Goal: Task Accomplishment & Management: Complete application form

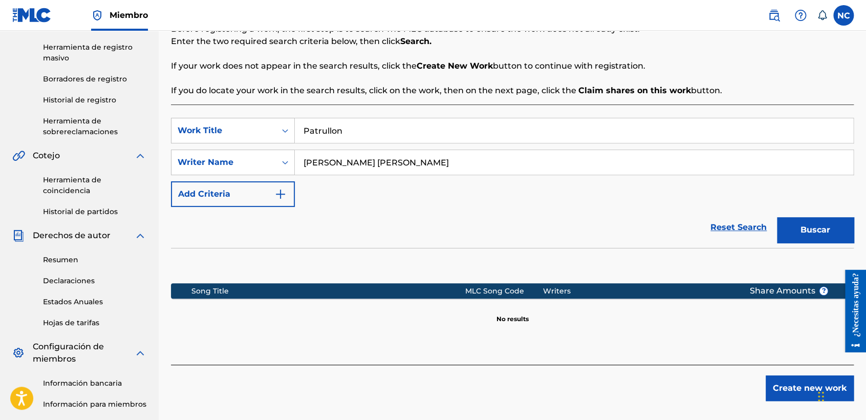
click at [285, 239] on div "Reset Search Buscar" at bounding box center [512, 227] width 683 height 41
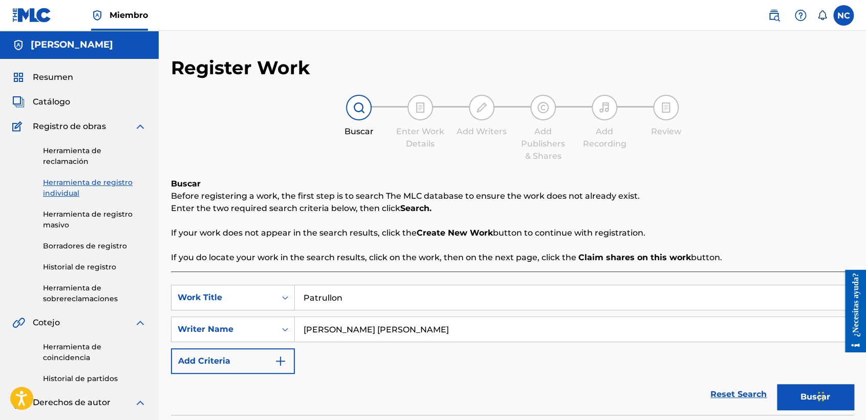
click at [48, 68] on div "Resumen Catálogo Registro de obras Herramienta de reclamación Herramienta de re…" at bounding box center [79, 355] width 159 height 592
click at [49, 72] on span "Resumen" at bounding box center [53, 77] width 40 height 12
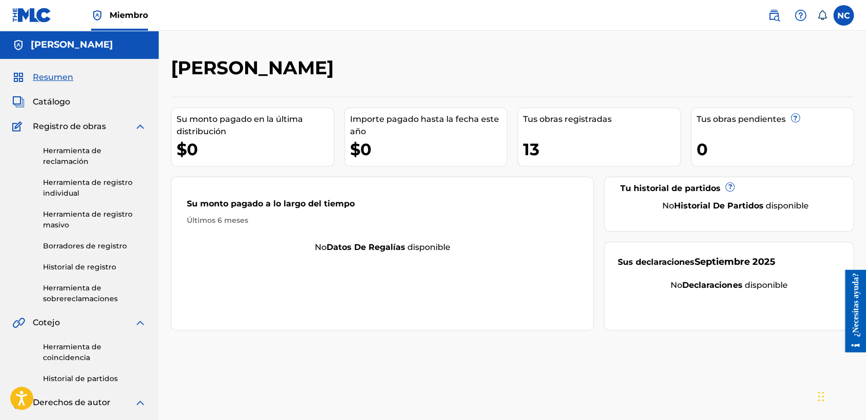
click at [65, 102] on span "Catálogo" at bounding box center [51, 102] width 37 height 12
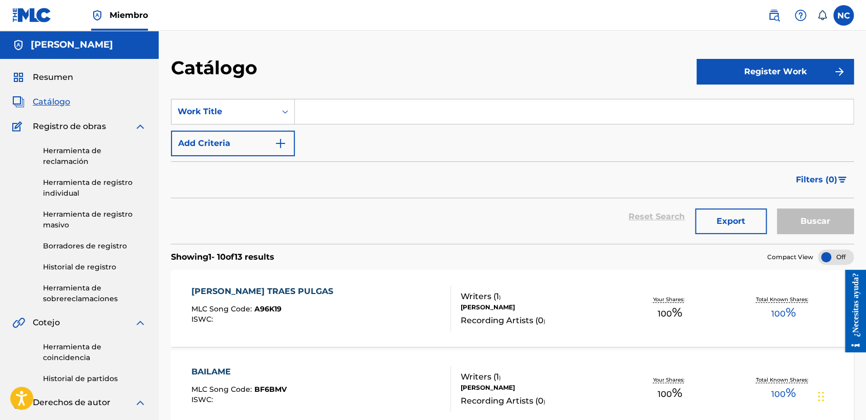
click at [115, 244] on link "Borradores de registro" at bounding box center [94, 245] width 103 height 11
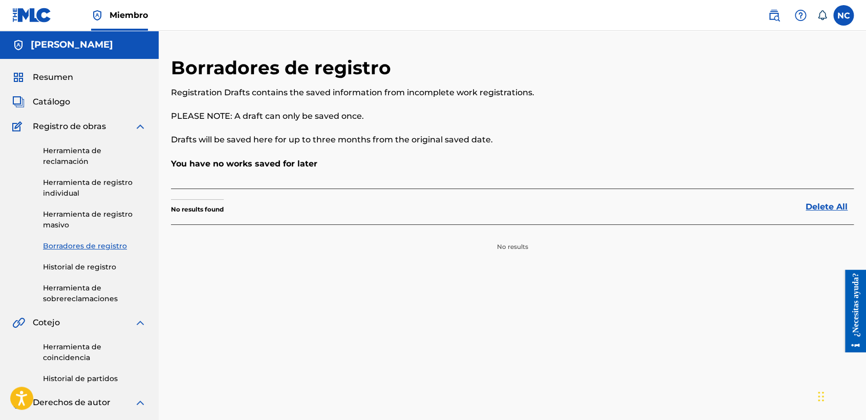
click at [138, 196] on link "Herramienta de registro individual" at bounding box center [94, 187] width 103 height 21
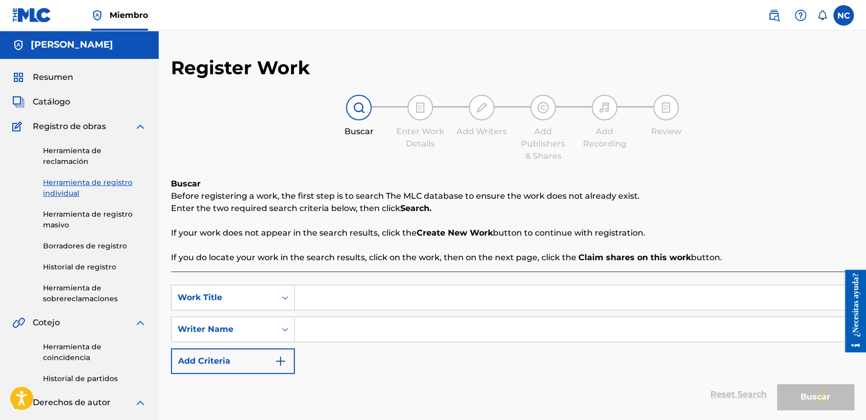
click at [300, 142] on div "Buscar Enter Work Details Add Writers Add Publishers & Shares Add Recording Rev…" at bounding box center [512, 129] width 683 height 68
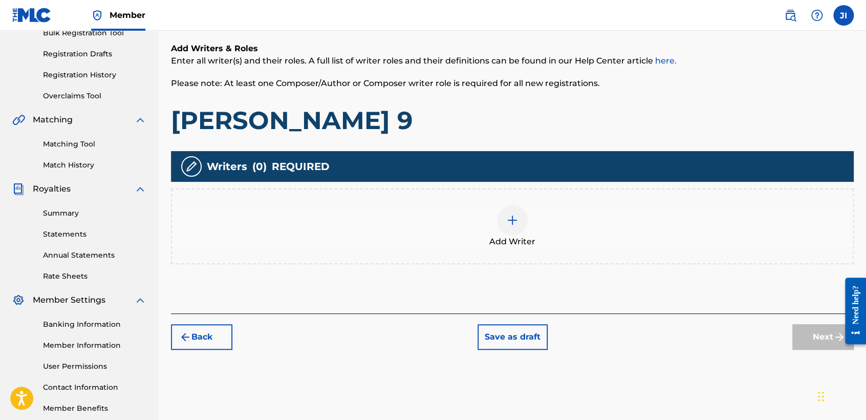
drag, startPoint x: 0, startPoint y: 0, endPoint x: 221, endPoint y: 93, distance: 239.8
click at [221, 93] on div "Add Writers & Roles Enter all writer(s) and their roles. A full list of writer …" at bounding box center [512, 88] width 683 height 93
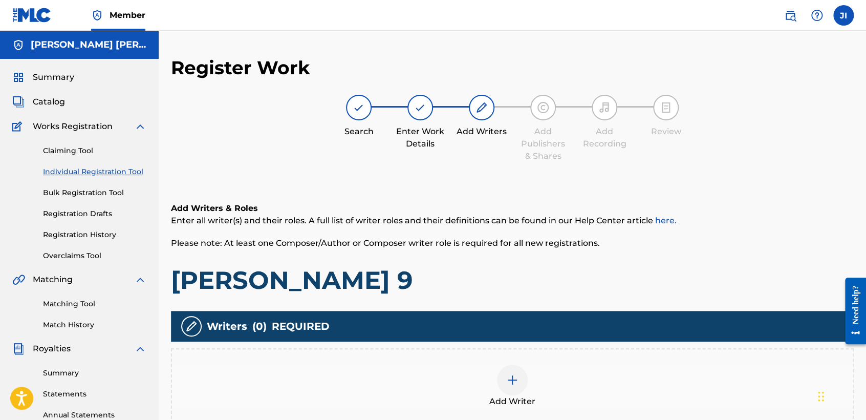
click at [701, 126] on div "Search Enter Work Details Add Writers Add Publishers & Shares Add Recording Rev…" at bounding box center [512, 129] width 683 height 68
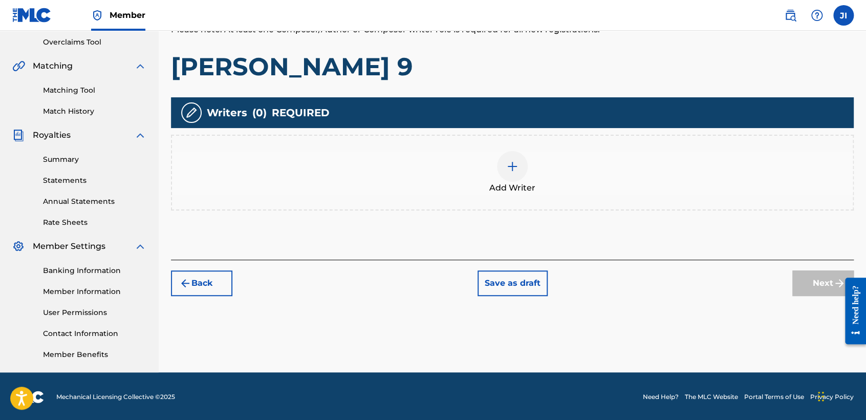
scroll to position [214, 0]
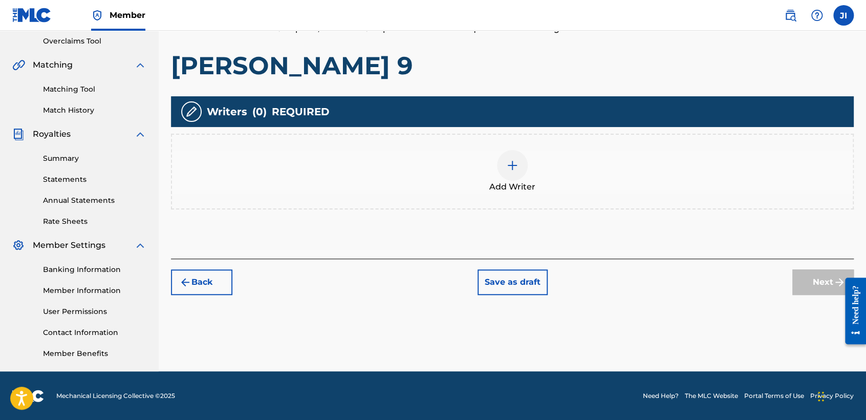
click at [510, 179] on div at bounding box center [512, 165] width 31 height 31
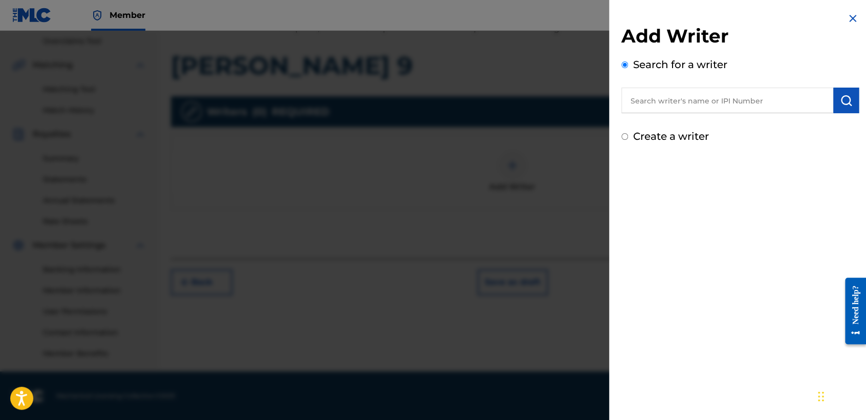
click at [668, 99] on input "text" at bounding box center [727, 100] width 212 height 26
click at [518, 129] on div at bounding box center [433, 241] width 866 height 420
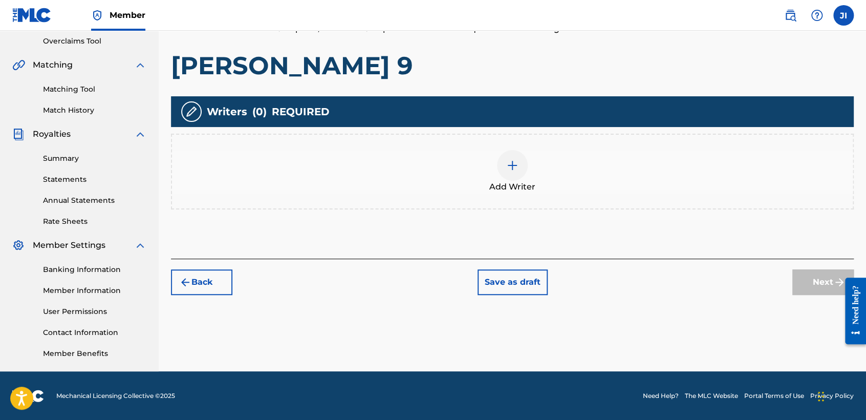
click at [509, 163] on img at bounding box center [512, 165] width 12 height 12
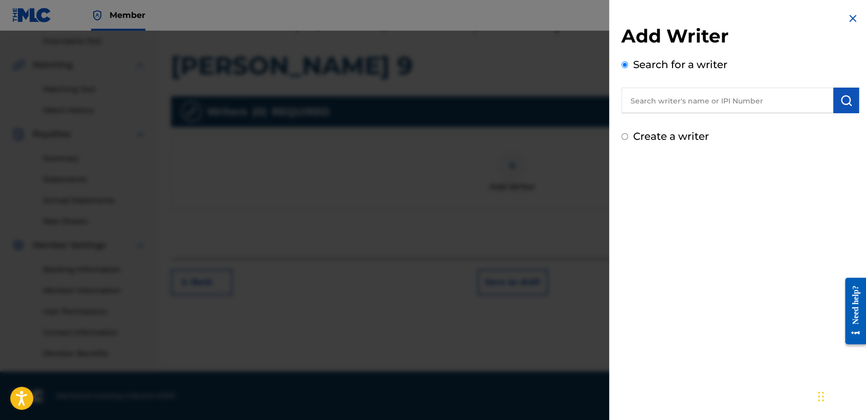
click at [688, 104] on input "text" at bounding box center [727, 100] width 212 height 26
type input "01311542795"
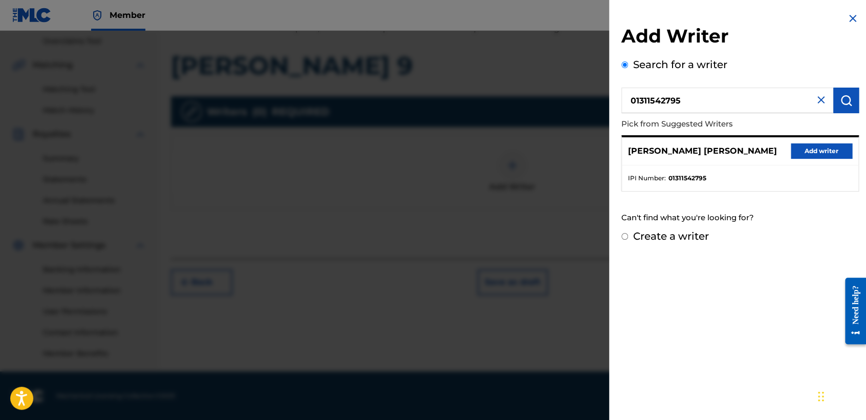
click at [808, 146] on button "Add writer" at bounding box center [820, 150] width 61 height 15
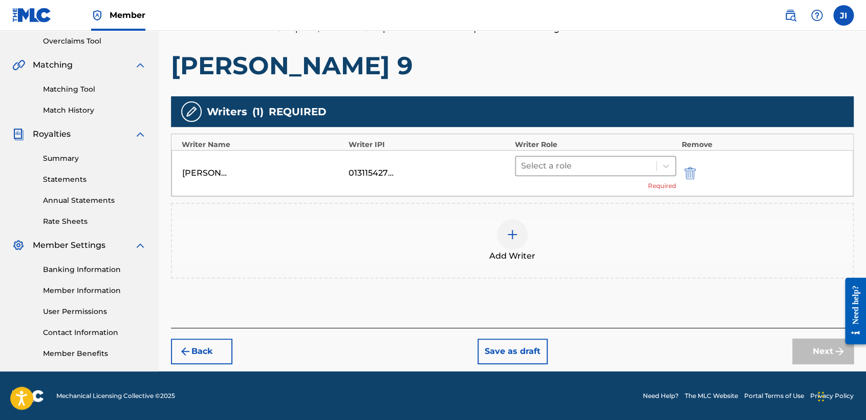
click at [656, 161] on span at bounding box center [656, 166] width 1 height 10
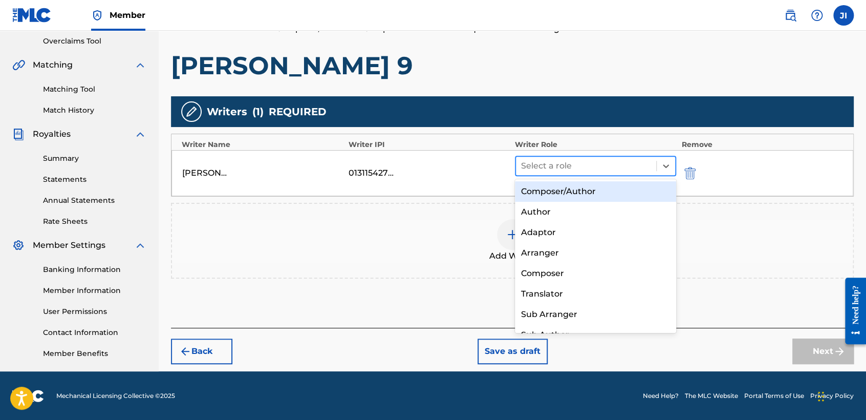
click at [640, 167] on div at bounding box center [586, 166] width 130 height 14
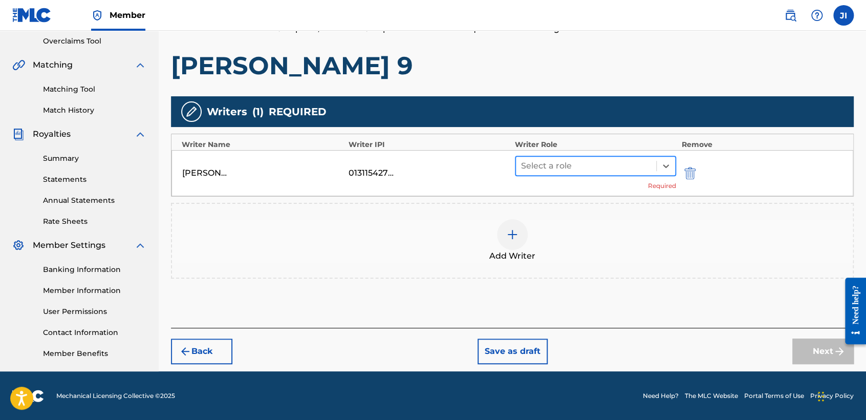
click at [635, 159] on div at bounding box center [586, 166] width 130 height 14
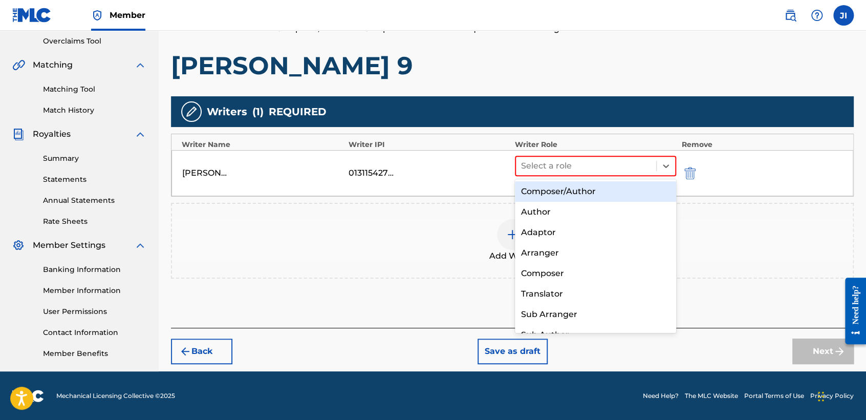
click at [625, 183] on div "Composer/Author" at bounding box center [595, 191] width 161 height 20
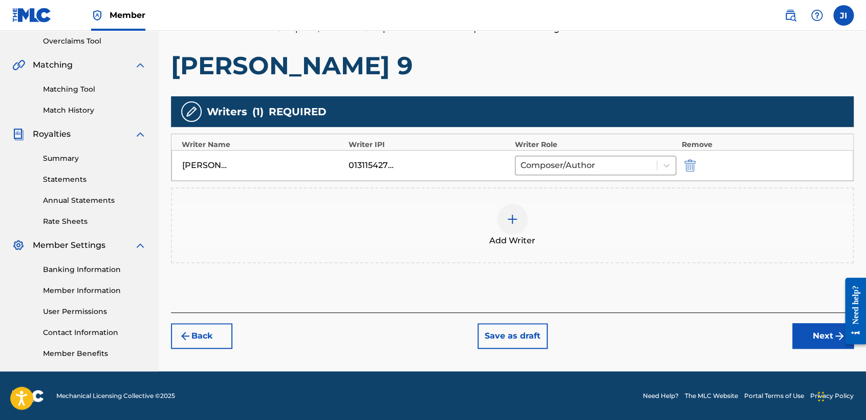
click at [809, 334] on button "Next" at bounding box center [822, 336] width 61 height 26
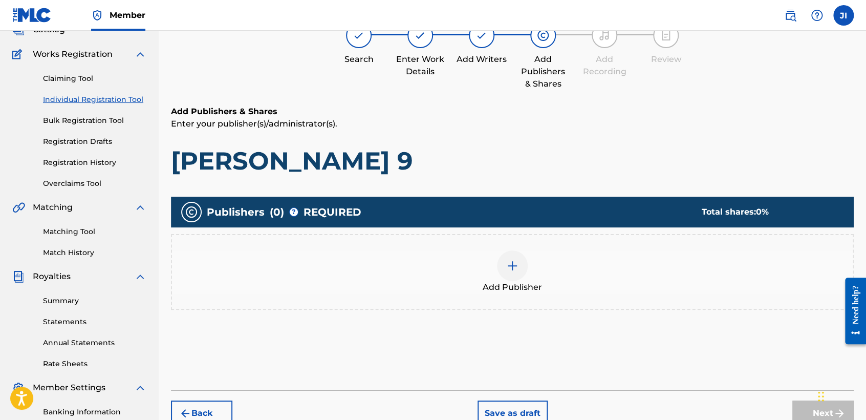
scroll to position [46, 0]
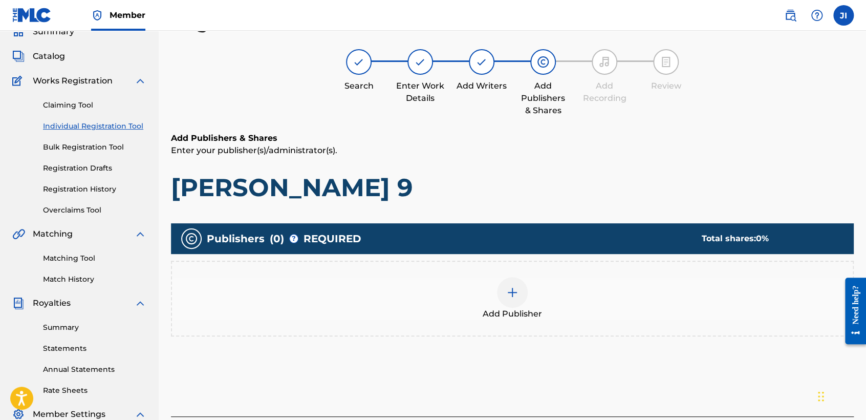
click at [513, 292] on img at bounding box center [512, 292] width 12 height 12
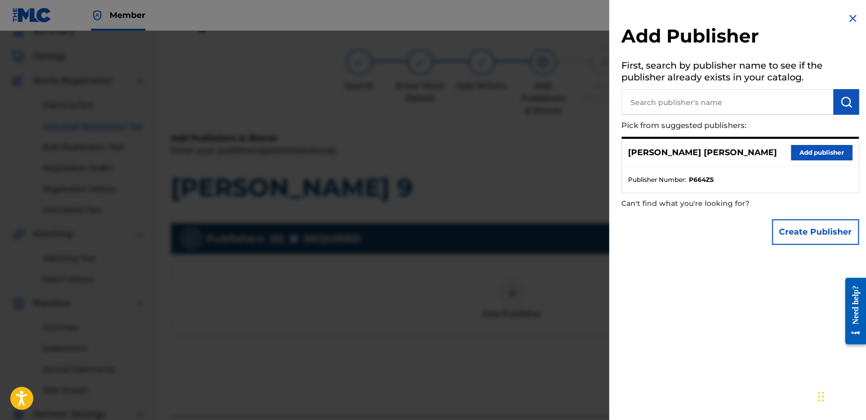
click at [812, 155] on button "Add publisher" at bounding box center [820, 152] width 61 height 15
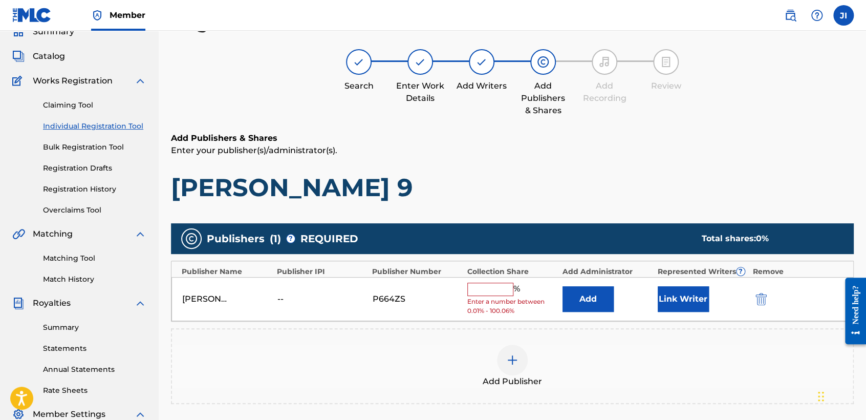
click at [487, 285] on input "text" at bounding box center [490, 288] width 46 height 13
type input "100"
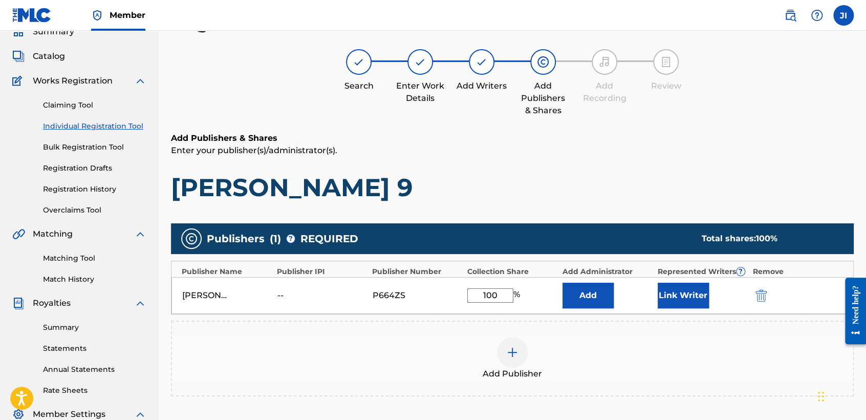
click at [671, 296] on button "Link Writer" at bounding box center [682, 295] width 51 height 26
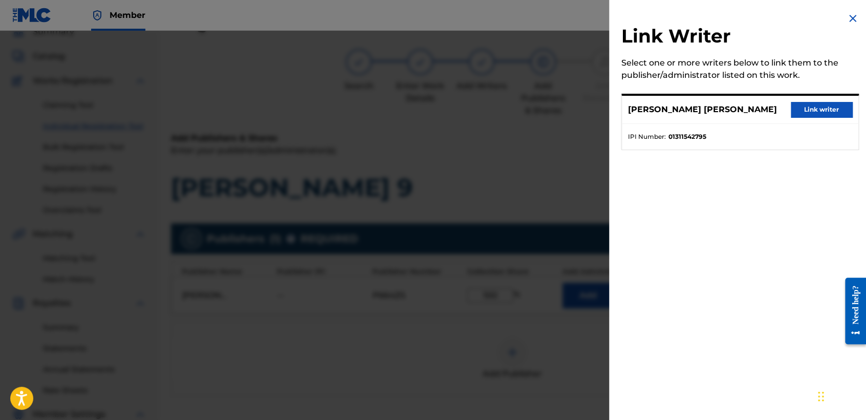
click at [822, 118] on div "[PERSON_NAME] [PERSON_NAME] Link writer" at bounding box center [740, 110] width 236 height 28
click at [822, 107] on button "Link writer" at bounding box center [820, 109] width 61 height 15
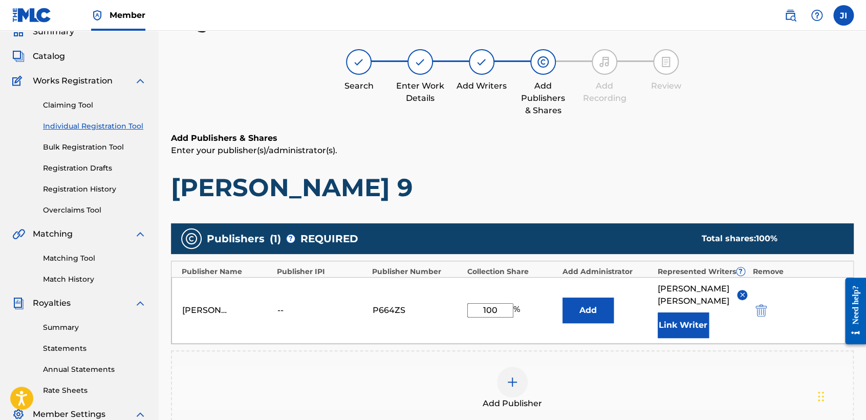
click at [662, 164] on div "Add Publishers & Shares Enter your publisher(s)/administrator(s). [PERSON_NAME]…" at bounding box center [512, 167] width 683 height 71
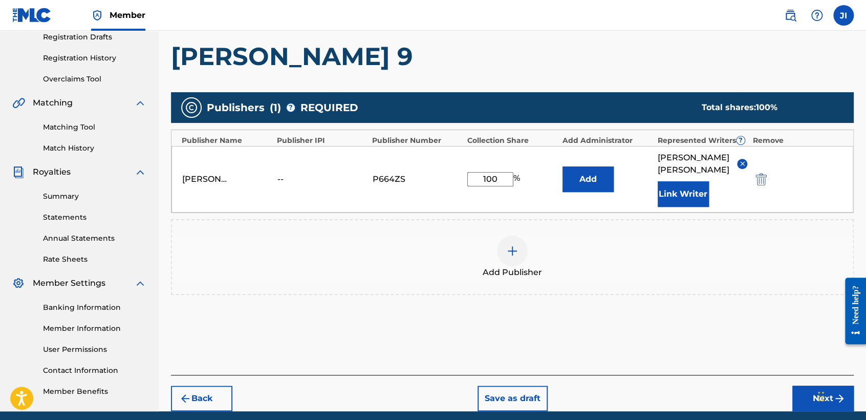
scroll to position [216, 0]
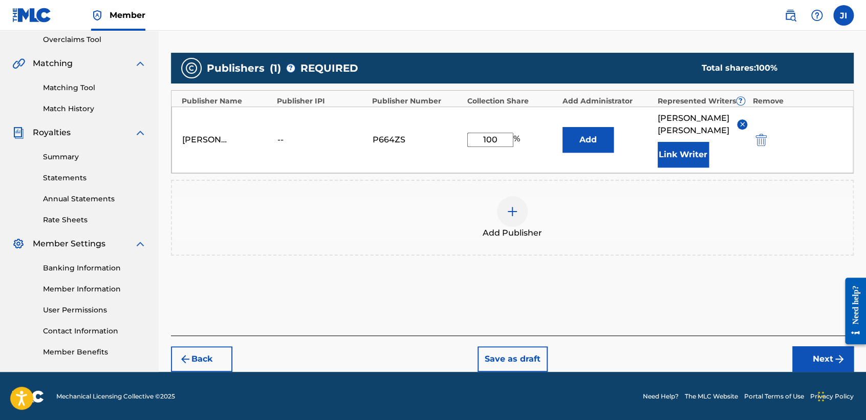
click at [806, 360] on button "Next" at bounding box center [822, 359] width 61 height 26
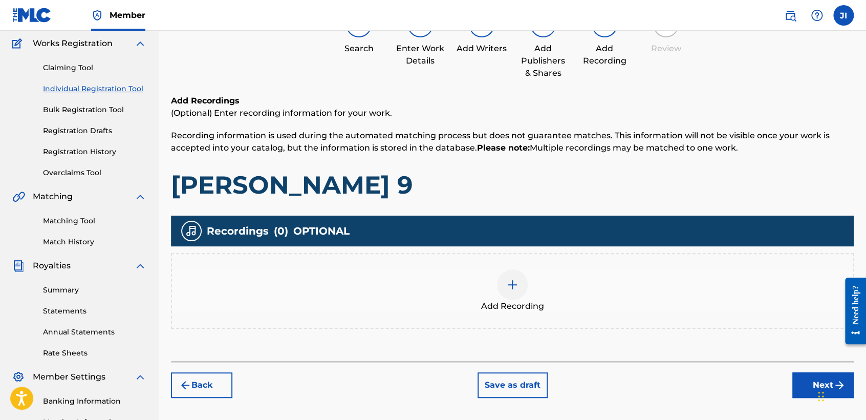
scroll to position [46, 0]
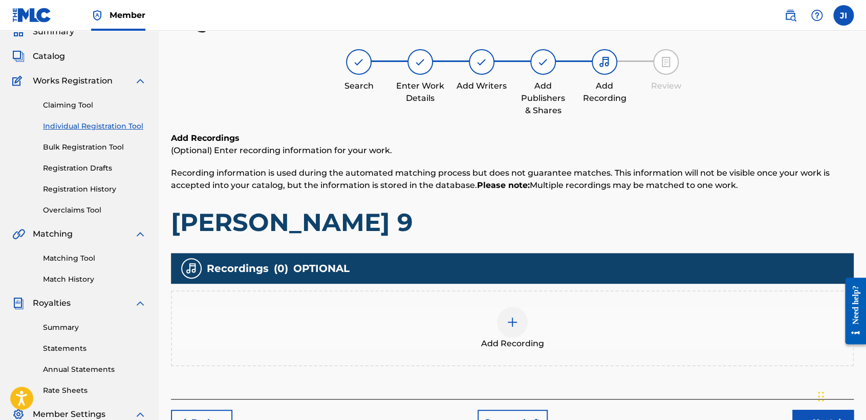
click at [513, 316] on img at bounding box center [512, 322] width 12 height 12
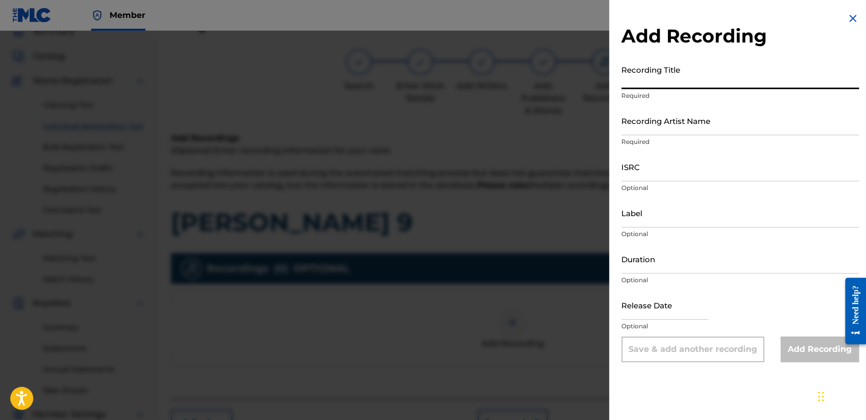
click at [665, 83] on input "Recording Title" at bounding box center [739, 74] width 237 height 29
paste input "321333"
type input "321333"
drag, startPoint x: 589, startPoint y: 87, endPoint x: 577, endPoint y: 91, distance: 12.9
click at [577, 91] on div "Add Recording Recording Title 321333 Required Recording Artist Name Required IS…" at bounding box center [433, 225] width 866 height 389
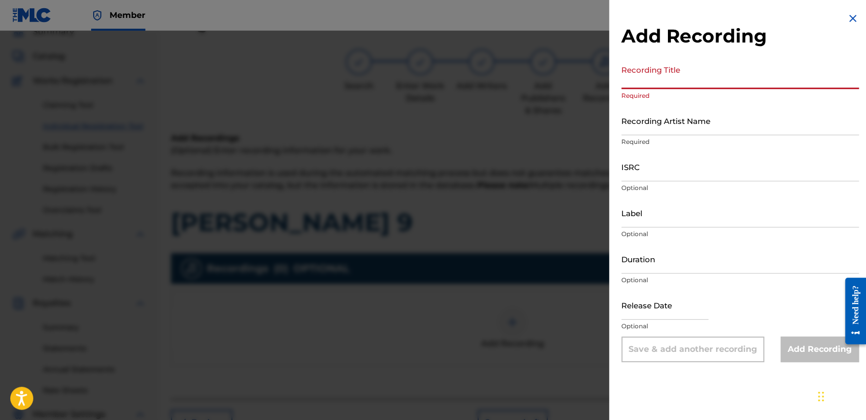
paste input "[PERSON_NAME] 9"
type input "[PERSON_NAME] 9"
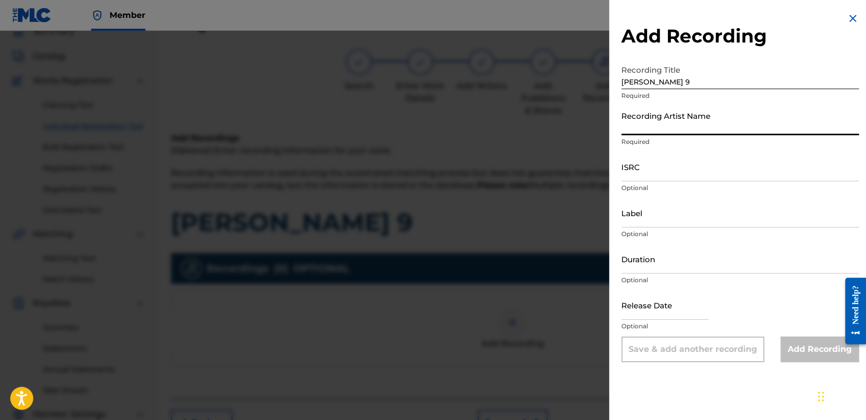
click at [657, 116] on input "Recording Artist Name" at bounding box center [739, 120] width 237 height 29
type input "[PERSON_NAME] MX"
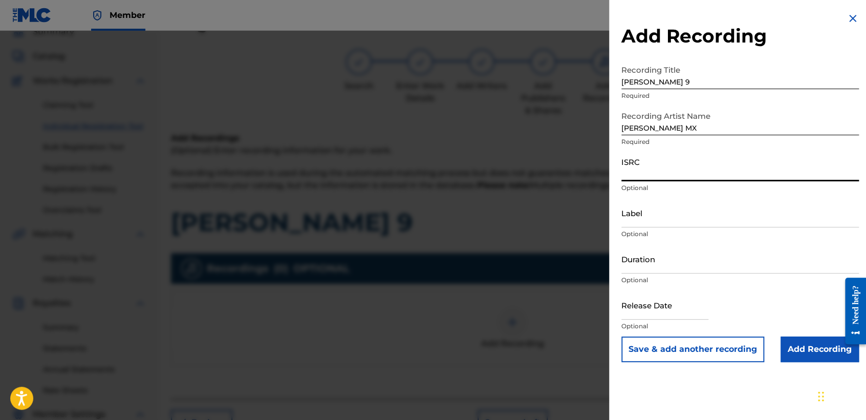
click at [653, 164] on input "ISRC" at bounding box center [739, 166] width 237 height 29
paste input "QZDA52444591"
type input "QZDA52444591"
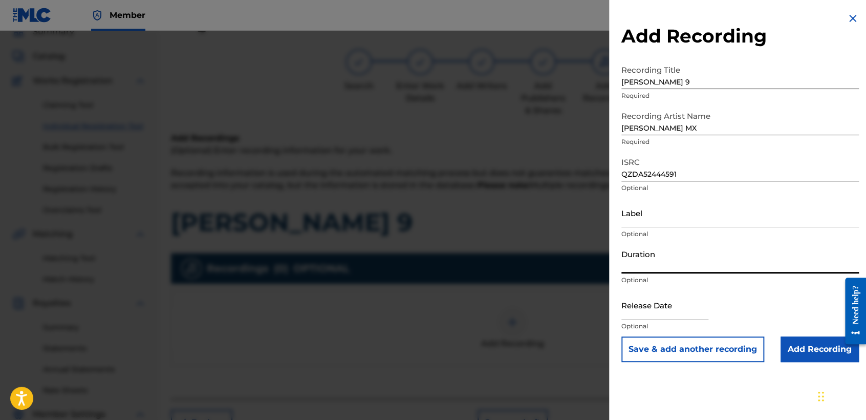
click at [663, 256] on input "Duration" at bounding box center [739, 258] width 237 height 29
type input "03:53"
click at [647, 311] on input "text" at bounding box center [664, 304] width 87 height 29
select select "8"
select select "2025"
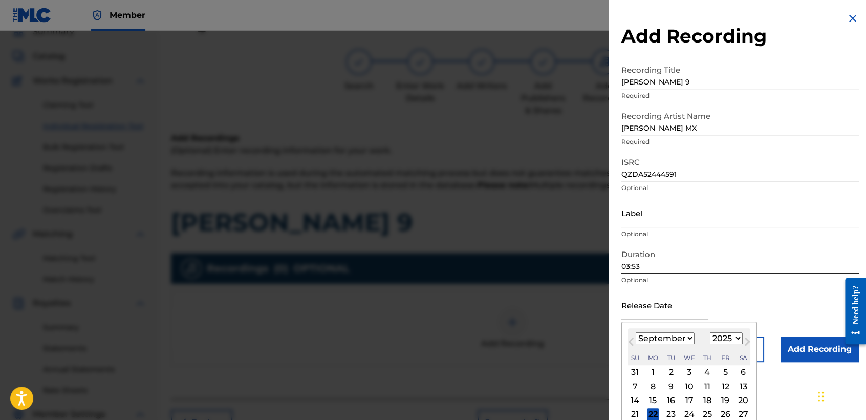
click at [669, 336] on select "January February March April May June July August September October November De…" at bounding box center [664, 338] width 59 height 12
select select "1"
click at [635, 332] on select "January February March April May June July August September October November De…" at bounding box center [664, 338] width 59 height 12
click at [733, 338] on select "1899 1900 1901 1902 1903 1904 1905 1906 1907 1908 1909 1910 1911 1912 1913 1914…" at bounding box center [726, 338] width 33 height 12
select select "2024"
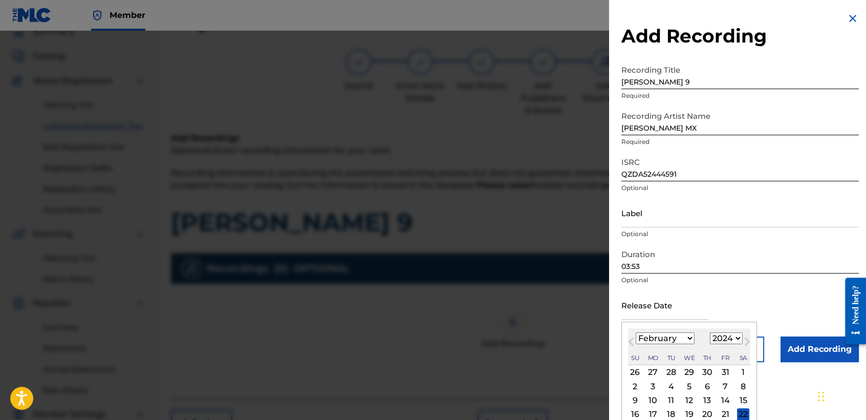
click at [710, 332] on select "1899 1900 1901 1902 1903 1904 1905 1906 1907 1908 1909 1910 1911 1912 1913 1914…" at bounding box center [726, 338] width 33 height 12
click at [709, 395] on div "15" at bounding box center [707, 400] width 12 height 12
type input "[DATE]"
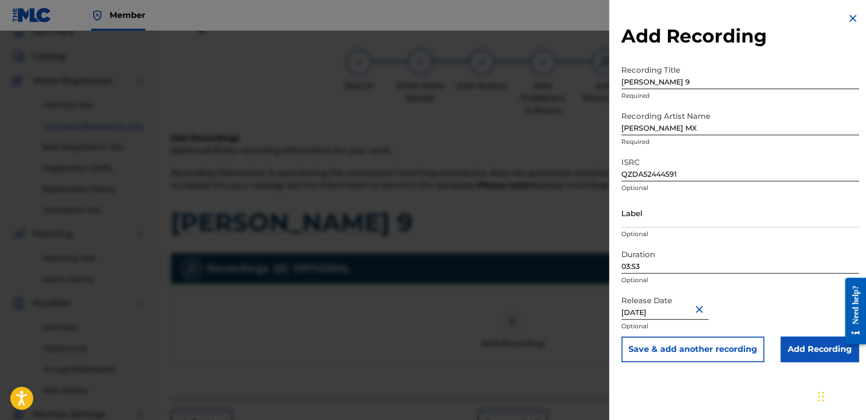
click at [798, 349] on input "Add Recording" at bounding box center [819, 349] width 78 height 26
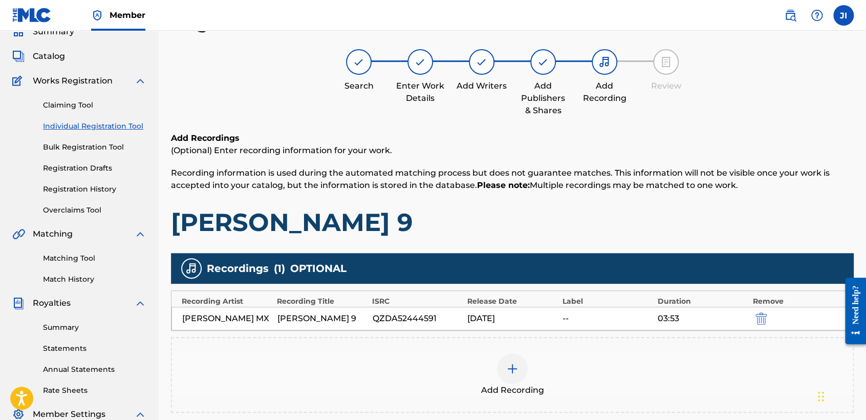
click at [694, 217] on h1 "[PERSON_NAME] 9" at bounding box center [512, 222] width 683 height 31
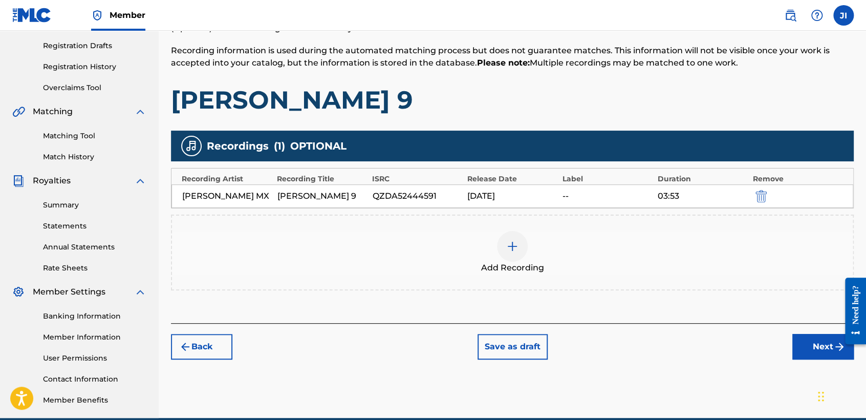
scroll to position [214, 0]
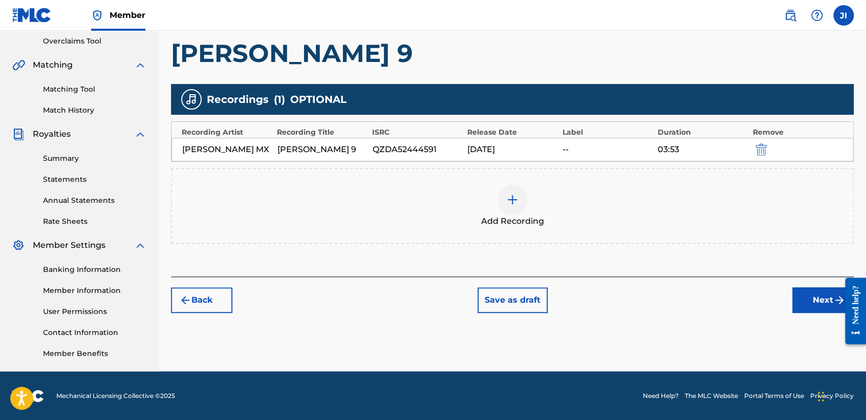
click at [801, 293] on button "Next" at bounding box center [822, 300] width 61 height 26
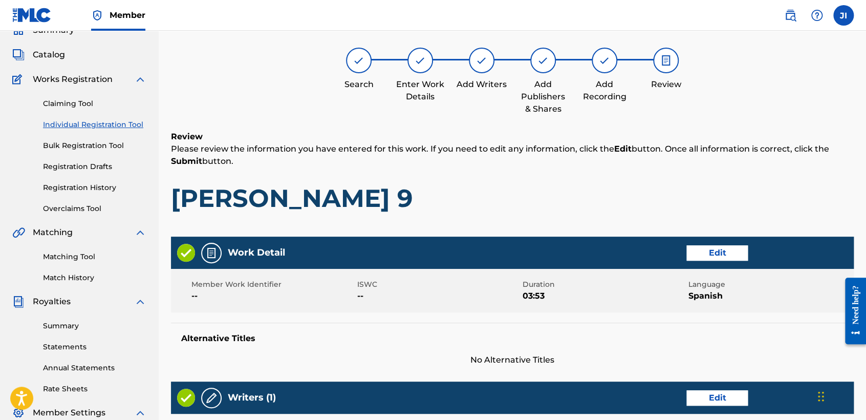
scroll to position [46, 0]
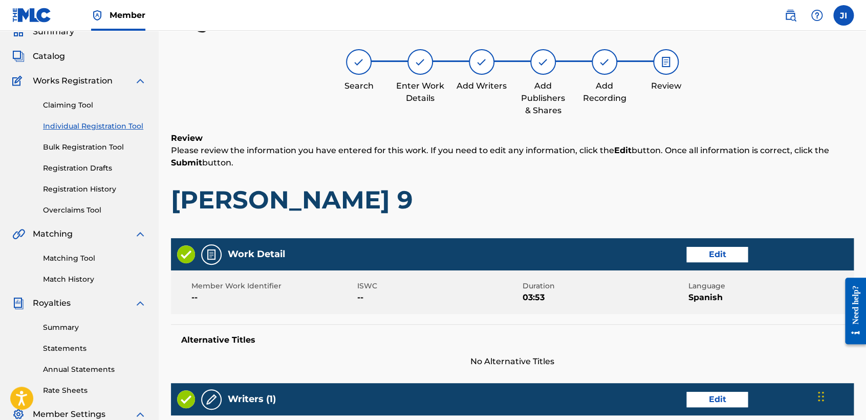
click at [608, 189] on h1 "[PERSON_NAME] 9" at bounding box center [512, 199] width 683 height 31
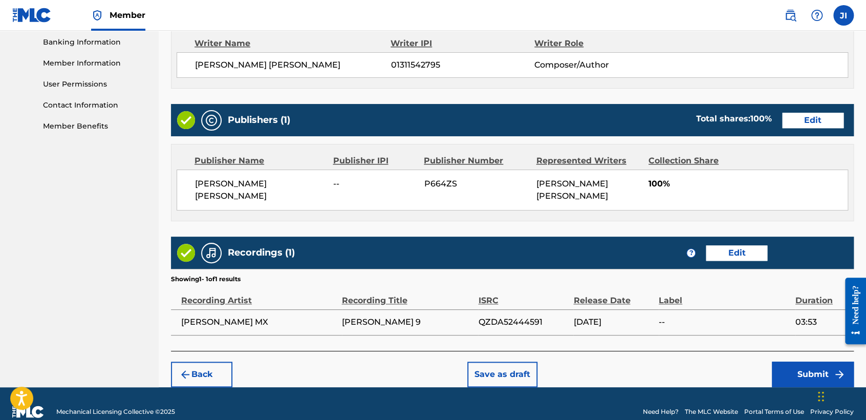
scroll to position [457, 0]
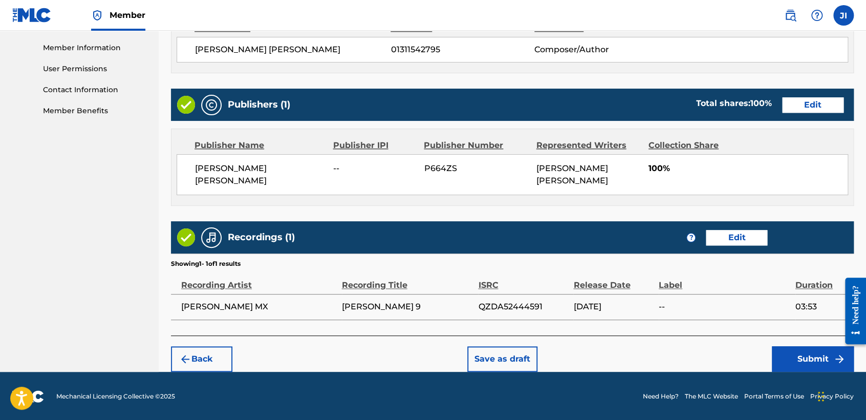
click at [805, 360] on button "Submit" at bounding box center [813, 359] width 82 height 26
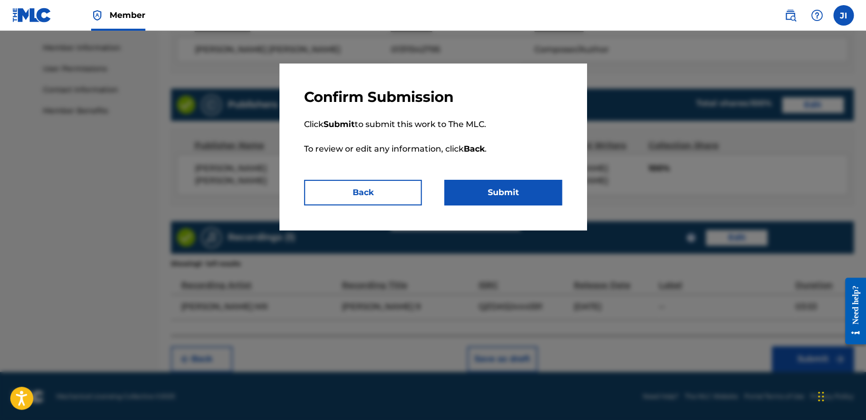
click at [540, 204] on button "Submit" at bounding box center [503, 193] width 118 height 26
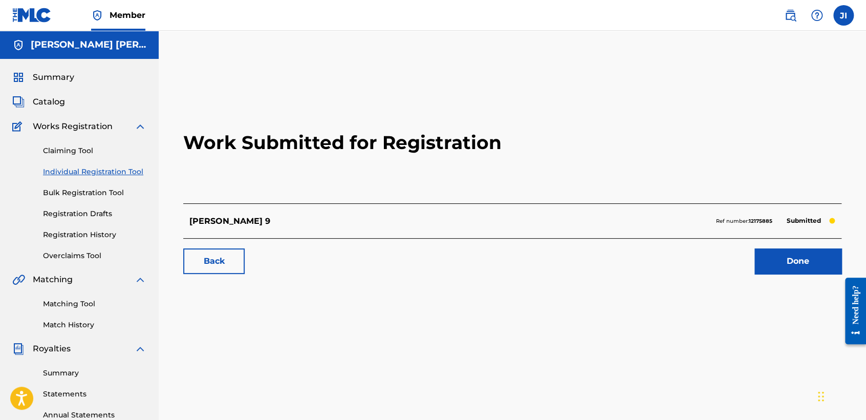
click at [81, 240] on div "Claiming Tool Individual Registration Tool Bulk Registration Tool Registration …" at bounding box center [79, 197] width 134 height 128
click at [117, 233] on link "Registration History" at bounding box center [94, 234] width 103 height 11
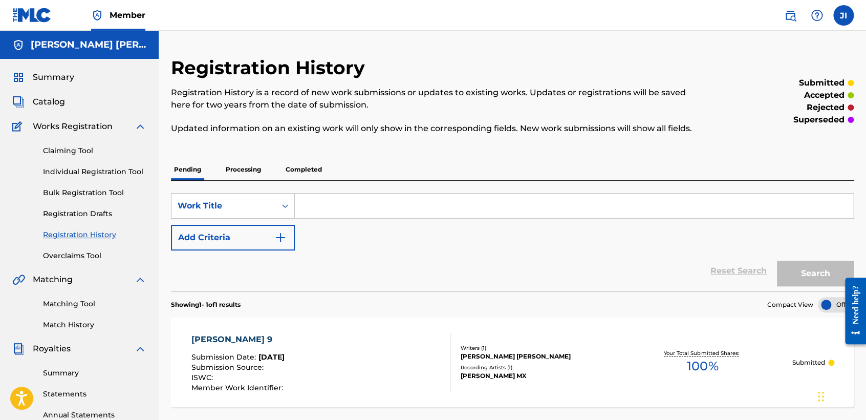
click at [441, 231] on div "SearchWithCriteria8255c3cc-fd10-49cc-998f-780dda1f298d Work Title Add Criteria" at bounding box center [512, 221] width 683 height 57
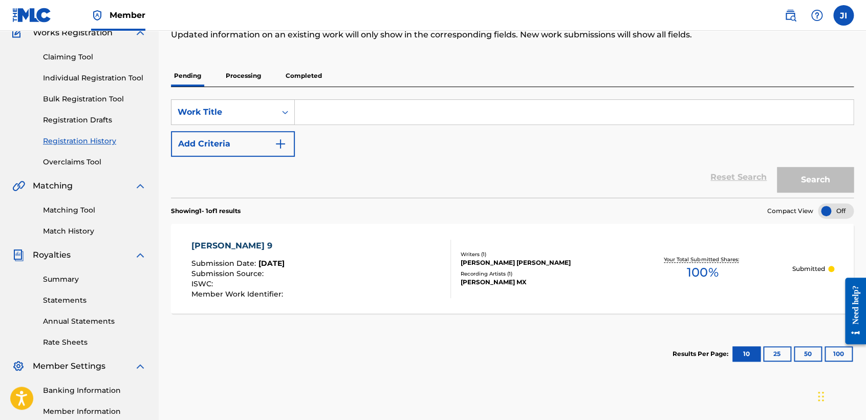
scroll to position [91, 0]
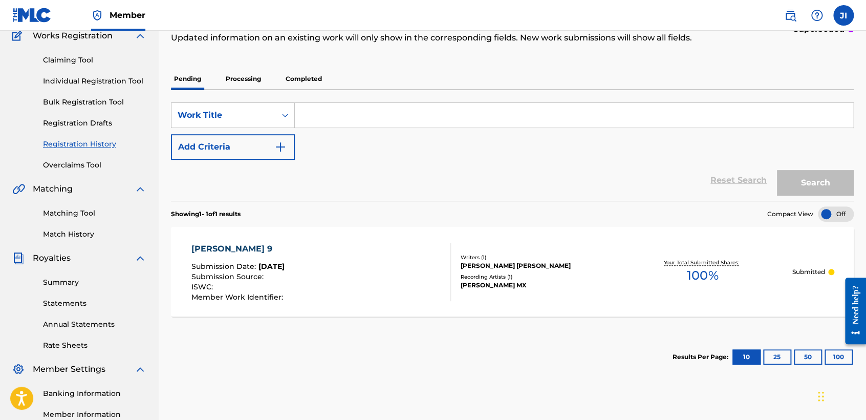
click at [238, 69] on p "Processing" at bounding box center [243, 78] width 41 height 21
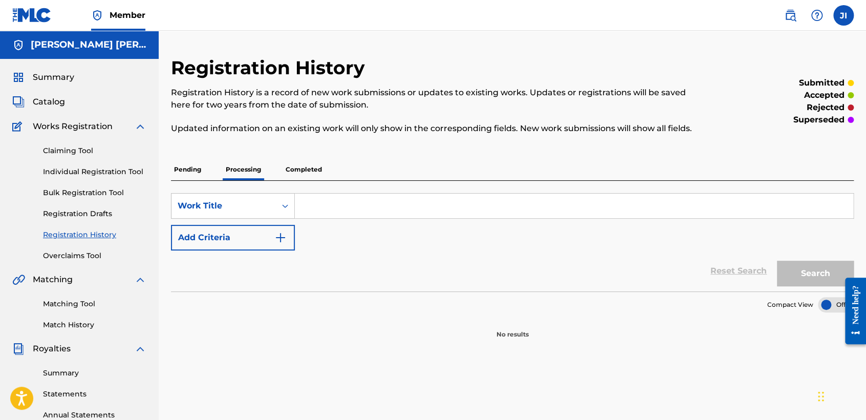
click at [299, 164] on p "Completed" at bounding box center [303, 169] width 42 height 21
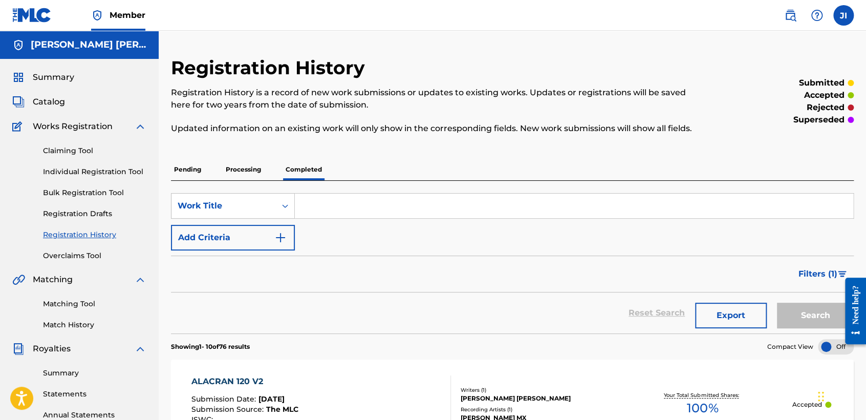
click at [429, 199] on input "Search Form" at bounding box center [574, 205] width 558 height 25
click at [777, 302] on button "Search" at bounding box center [815, 315] width 77 height 26
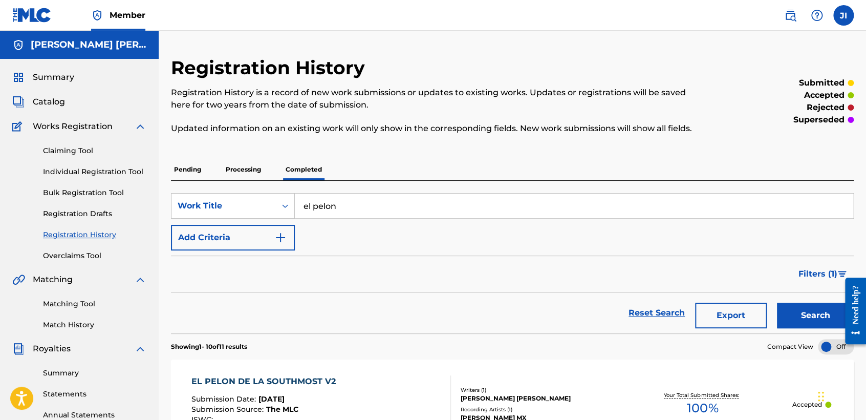
click at [415, 240] on div "SearchWithCriteria8255c3cc-fd10-49cc-998f-780dda1f298d Work Title el pelon Add …" at bounding box center [512, 221] width 683 height 57
click at [343, 201] on input "el pelon" at bounding box center [574, 205] width 558 height 25
type input "e"
click at [777, 302] on button "Search" at bounding box center [815, 315] width 77 height 26
click at [161, 72] on div "Registration History Registration History is a record of new work submissions o…" at bounding box center [512, 377] width 707 height 643
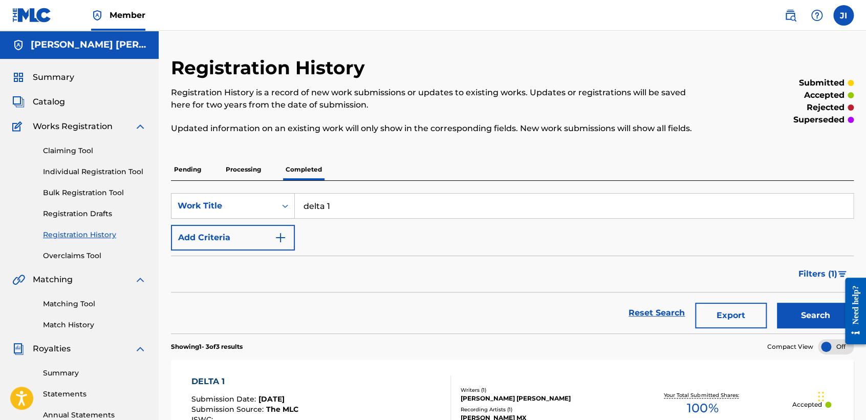
click at [335, 208] on input "delta 1" at bounding box center [574, 205] width 558 height 25
type input "d"
click at [777, 302] on button "Search" at bounding box center [815, 315] width 77 height 26
type input "e"
click at [777, 302] on button "Search" at bounding box center [815, 315] width 77 height 26
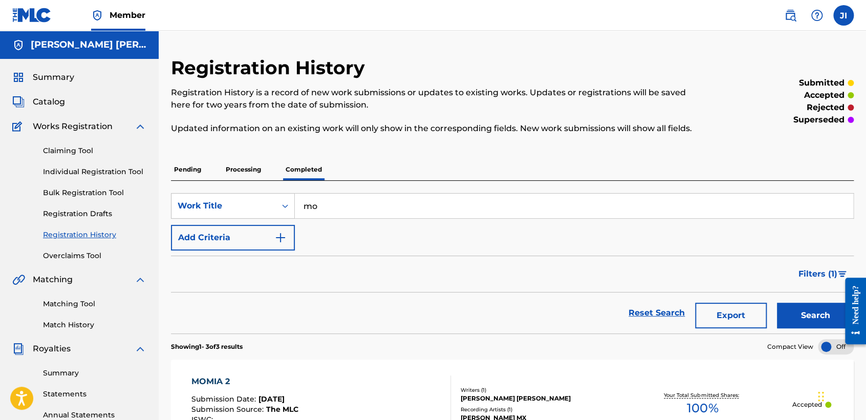
type input "m"
type input "cumbia del flako"
click at [777, 302] on button "Search" at bounding box center [815, 315] width 77 height 26
click at [427, 162] on div "Pending Processing Completed" at bounding box center [512, 169] width 683 height 21
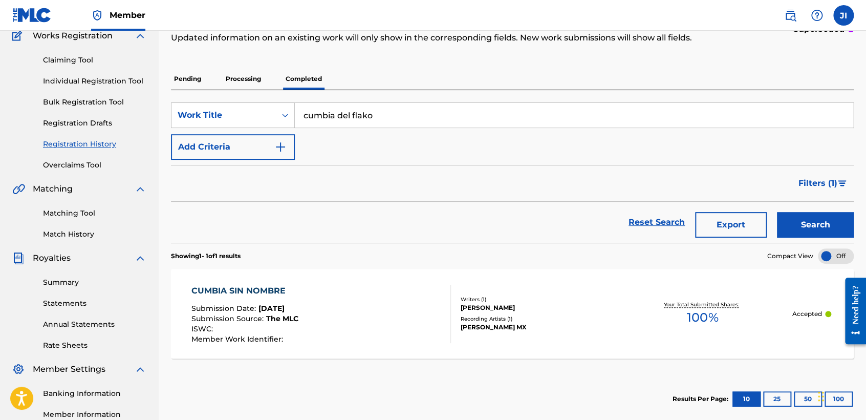
scroll to position [68, 0]
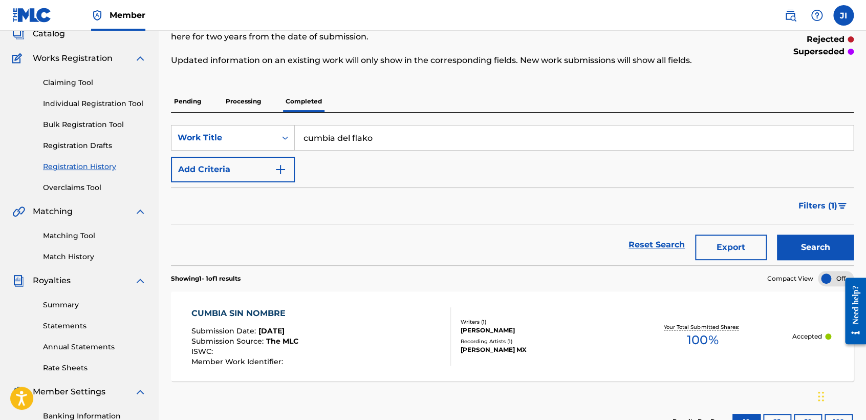
click at [639, 184] on form "SearchWithCriteria8255c3cc-fd10-49cc-998f-780dda1f298d Work Title cumbia del fl…" at bounding box center [512, 195] width 683 height 140
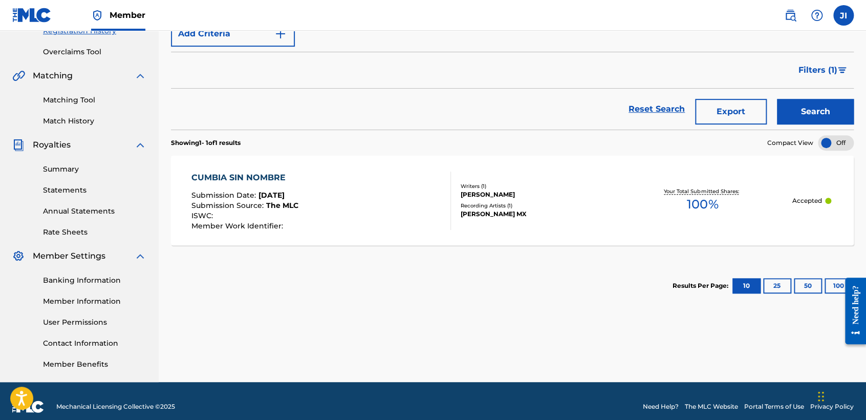
scroll to position [214, 0]
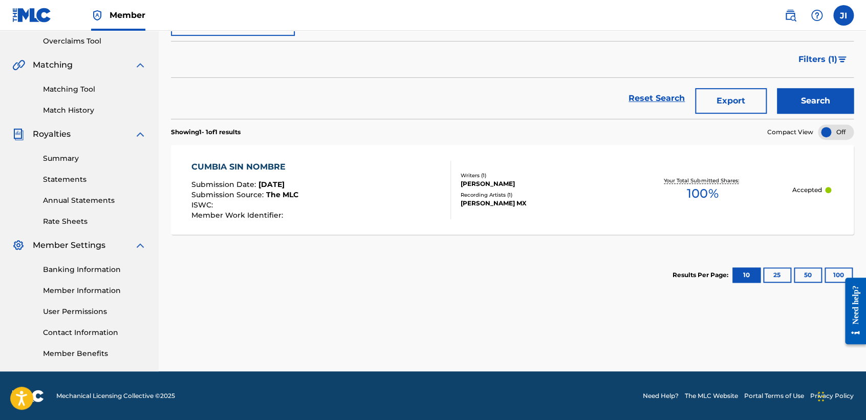
click at [417, 336] on div "Registration History Registration History is a record of new work submissions o…" at bounding box center [512, 106] width 707 height 529
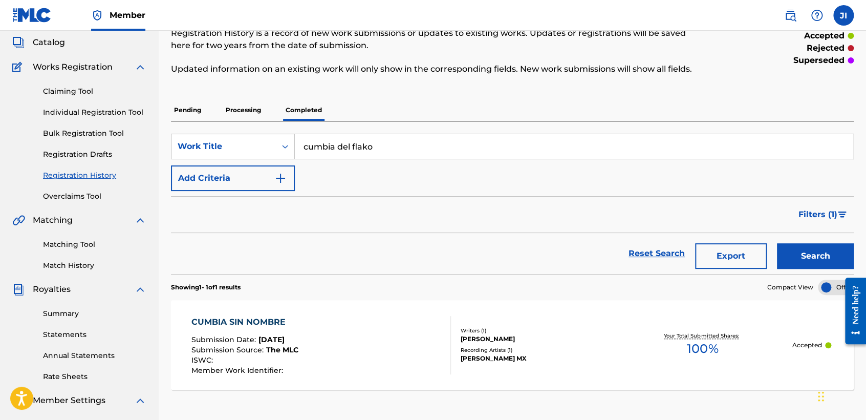
scroll to position [10, 0]
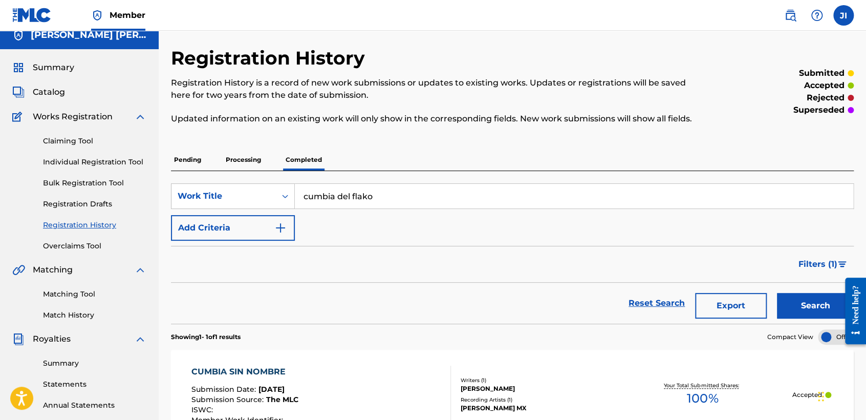
click at [126, 160] on link "Individual Registration Tool" at bounding box center [94, 162] width 103 height 11
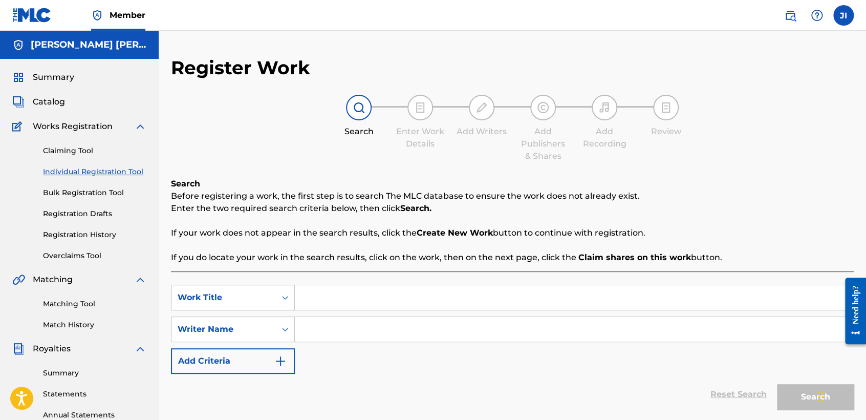
click at [323, 313] on div "SearchWithCriteriaba5d3bca-90c1-4dba-bac0-5421a08d7adc Work Title SearchWithCri…" at bounding box center [512, 328] width 683 height 89
click at [333, 290] on input "Search Form" at bounding box center [574, 297] width 558 height 25
paste input "Cumbia Del Flako"
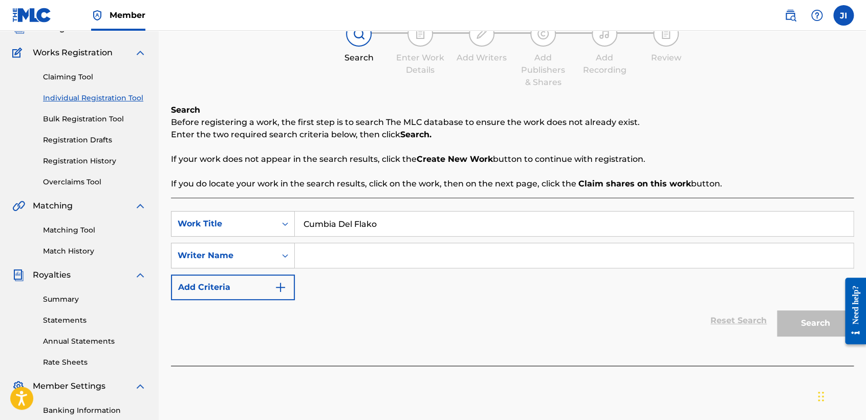
scroll to position [114, 0]
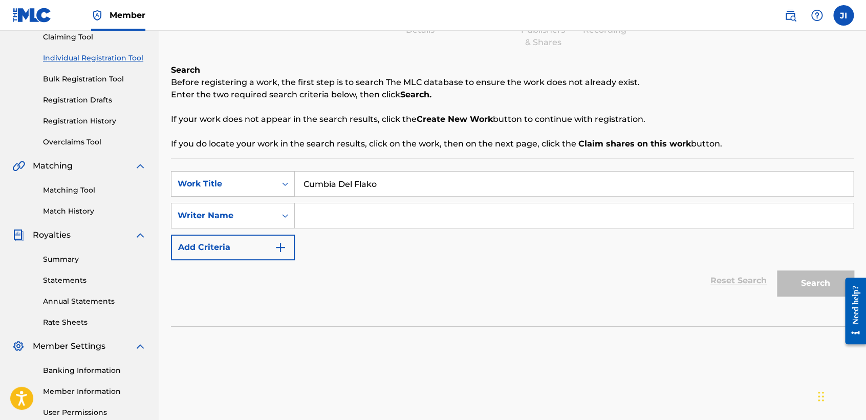
type input "Cumbia Del Flako"
click at [483, 209] on input "Search Form" at bounding box center [574, 215] width 558 height 25
paste input "Cumbia Del Flako"
type input "Cumbia Del Flako"
click at [780, 279] on button "Search" at bounding box center [815, 283] width 77 height 26
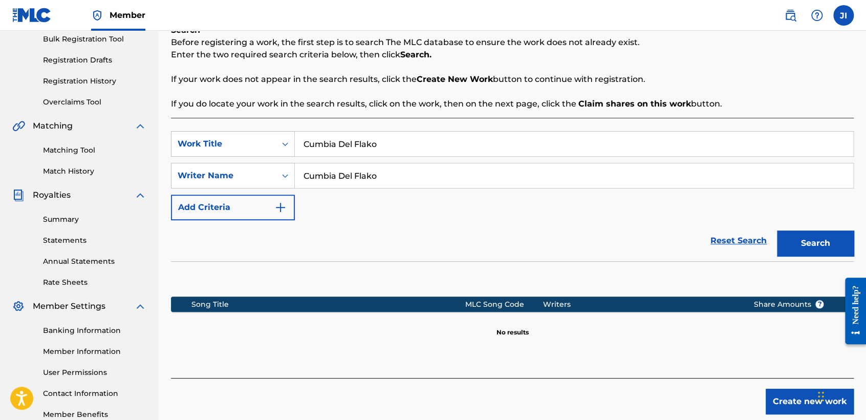
scroll to position [214, 0]
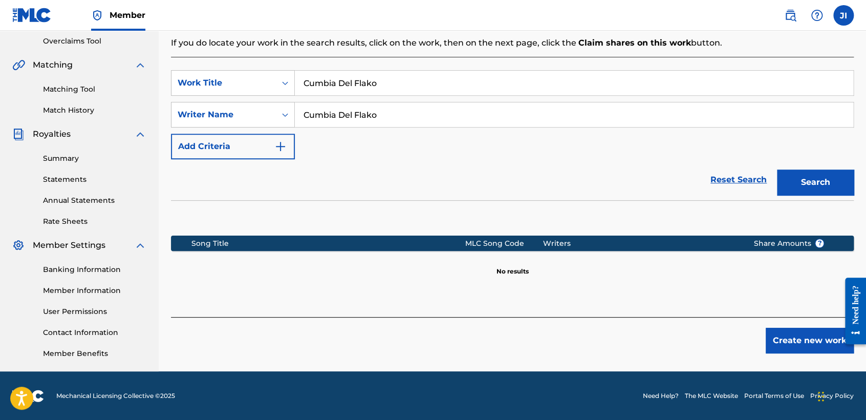
click at [790, 349] on button "Create new work" at bounding box center [809, 340] width 88 height 26
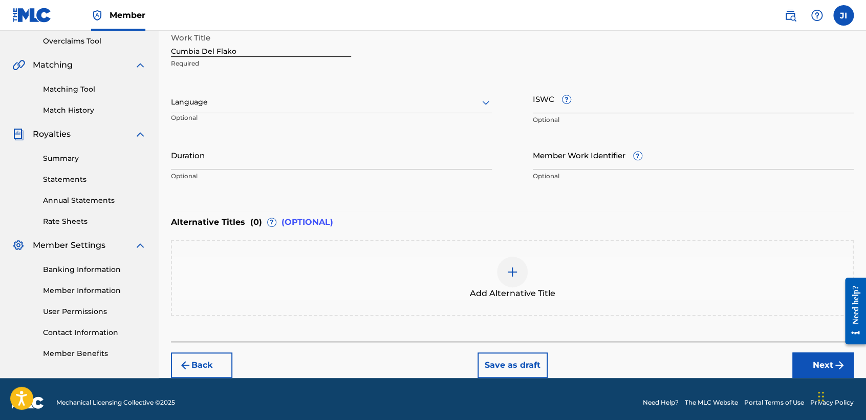
click at [433, 99] on div at bounding box center [331, 102] width 321 height 13
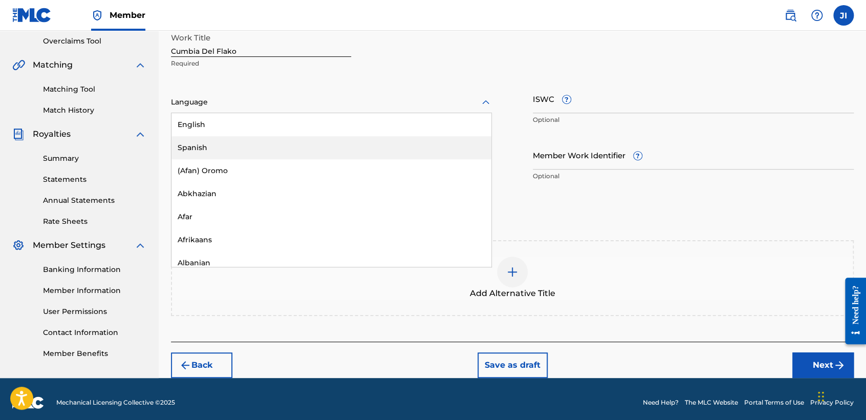
click at [260, 152] on div "Spanish" at bounding box center [331, 147] width 320 height 23
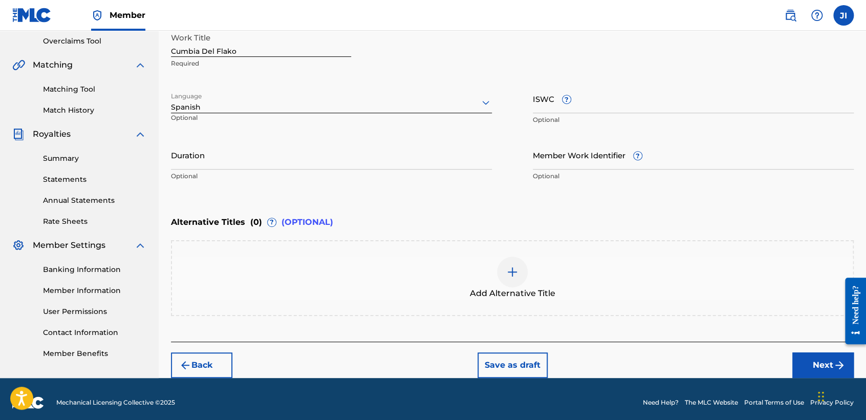
drag, startPoint x: 257, startPoint y: 157, endPoint x: 269, endPoint y: 144, distance: 17.7
click at [260, 165] on input "Duration" at bounding box center [331, 154] width 321 height 29
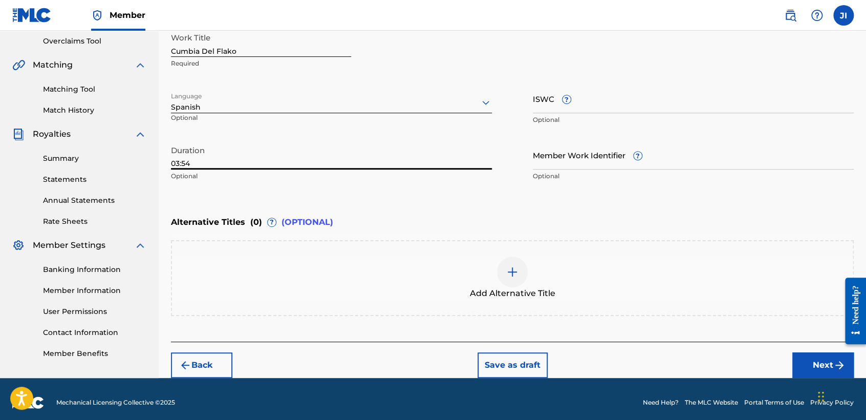
type input "03:54"
click at [808, 366] on button "Next" at bounding box center [822, 365] width 61 height 26
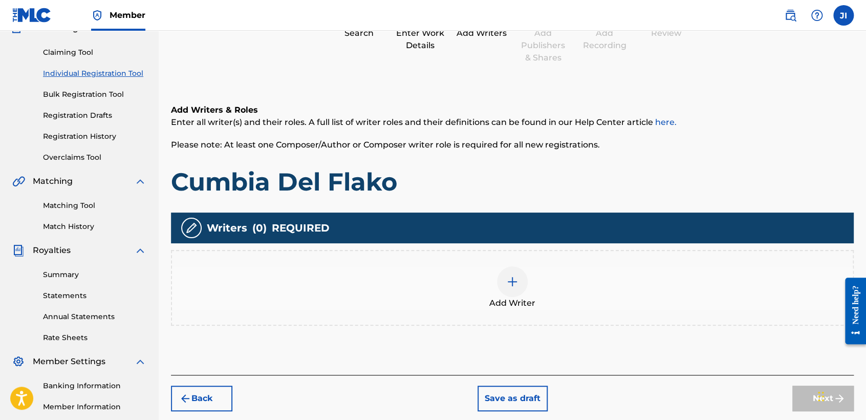
scroll to position [160, 0]
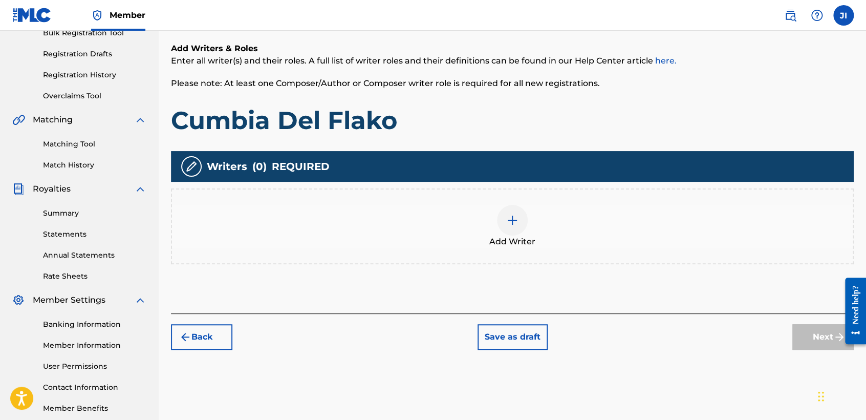
click at [520, 210] on div at bounding box center [512, 220] width 31 height 31
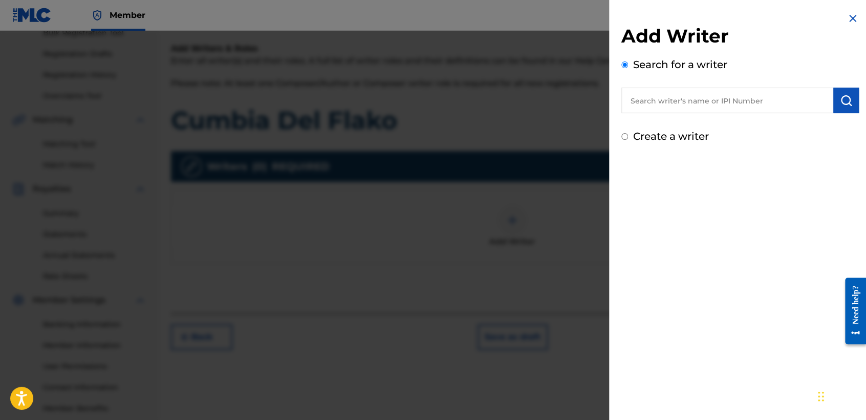
click at [619, 137] on div "Add Writer Search for a writer Create a writer" at bounding box center [740, 78] width 262 height 156
click at [622, 137] on input "Create a writer" at bounding box center [624, 136] width 7 height 7
radio input "false"
radio input "true"
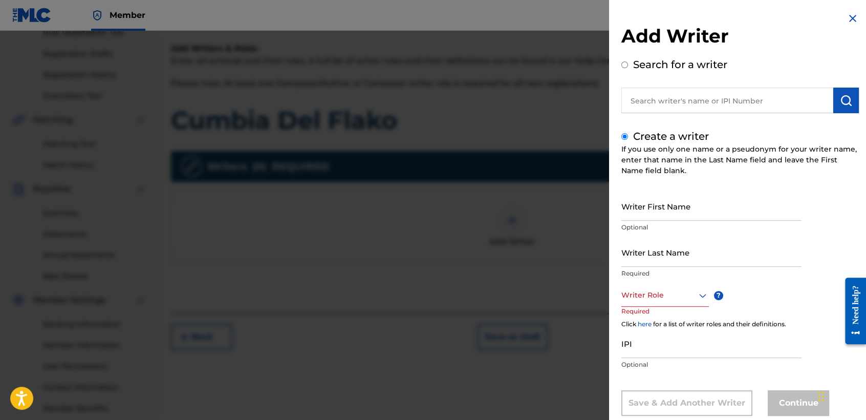
click at [656, 99] on input "text" at bounding box center [727, 100] width 212 height 26
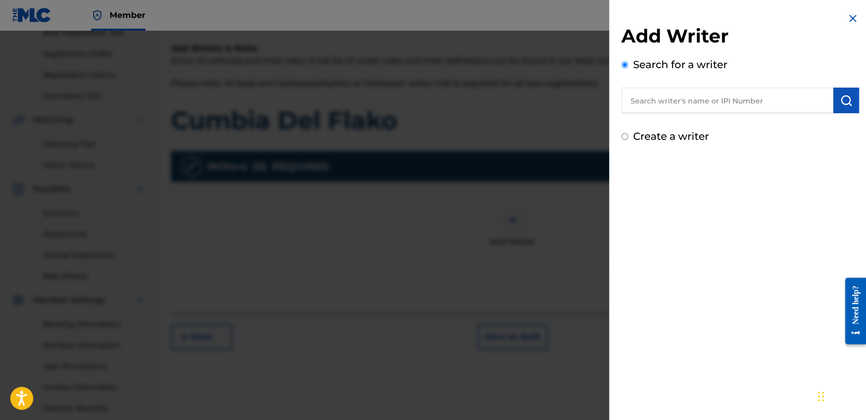
click at [627, 136] on div "Create a writer" at bounding box center [739, 135] width 237 height 15
click at [625, 138] on input "Create a writer" at bounding box center [624, 136] width 7 height 7
radio input "false"
radio input "true"
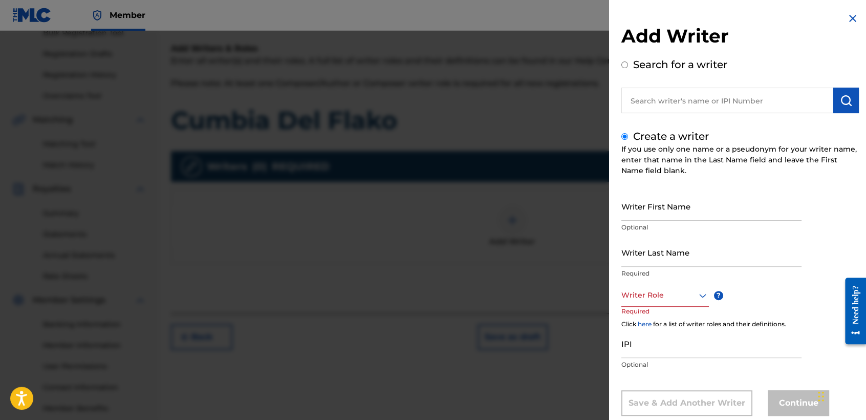
click at [661, 98] on input "text" at bounding box center [727, 100] width 212 height 26
radio input "true"
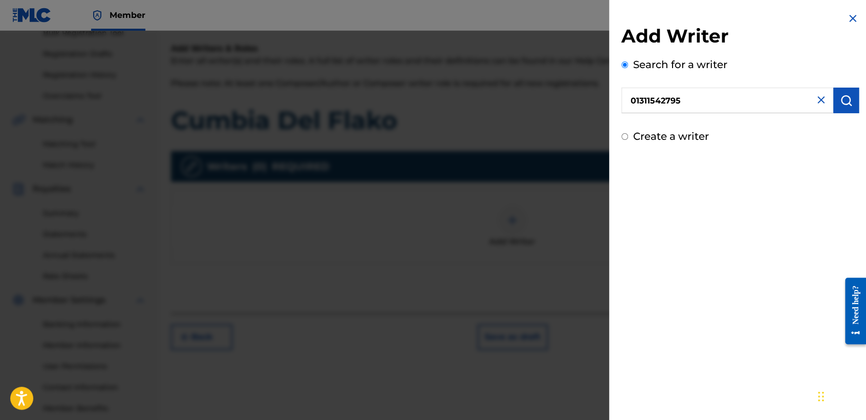
type input "01311542795"
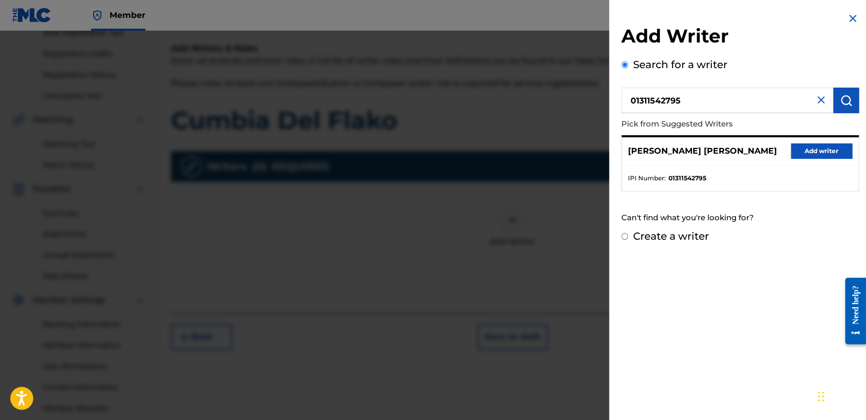
click at [796, 151] on button "Add writer" at bounding box center [820, 150] width 61 height 15
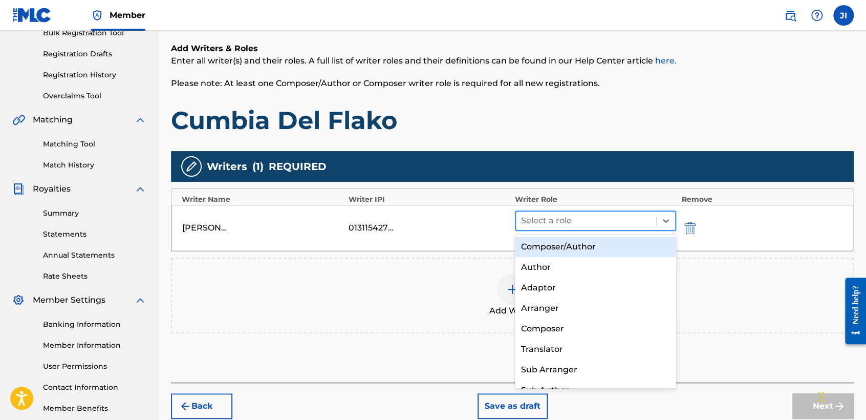
click at [640, 220] on div at bounding box center [586, 220] width 130 height 14
click at [622, 239] on div "Composer/Author" at bounding box center [595, 246] width 161 height 20
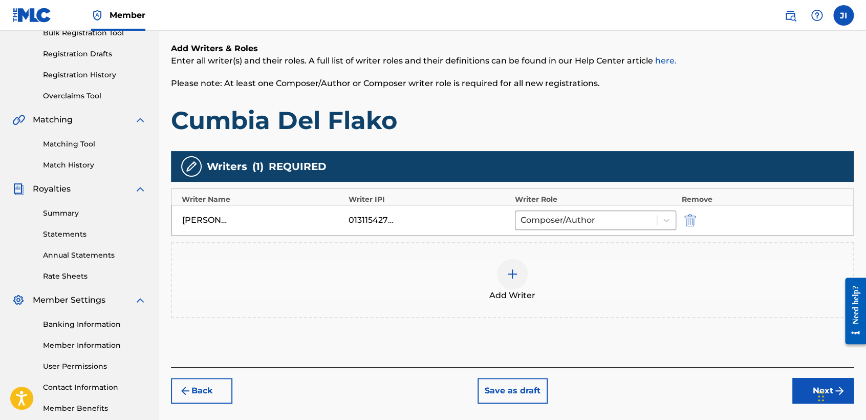
click at [646, 146] on div "Add Writers & Roles Enter all writer(s) and their roles. A full list of writer …" at bounding box center [512, 192] width 683 height 349
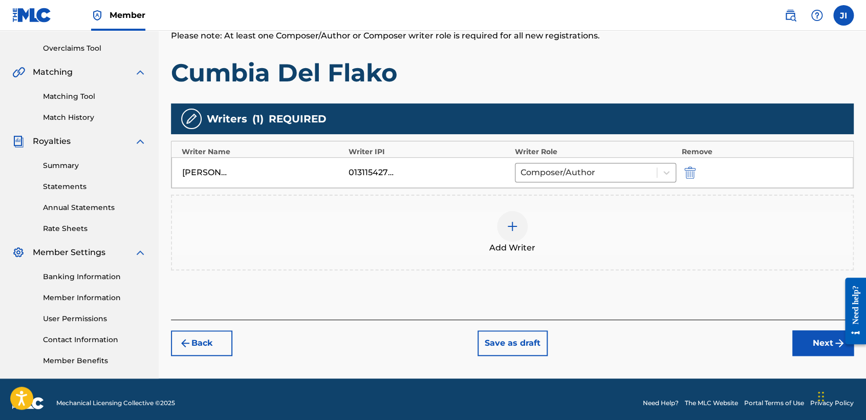
scroll to position [214, 0]
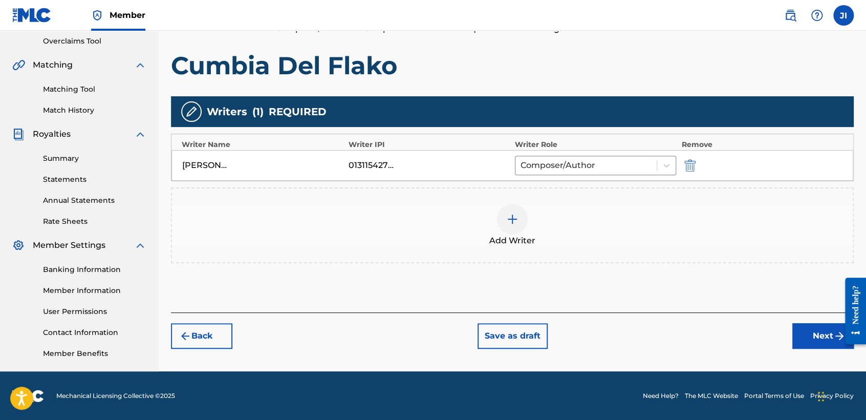
click at [795, 326] on button "Next" at bounding box center [822, 336] width 61 height 26
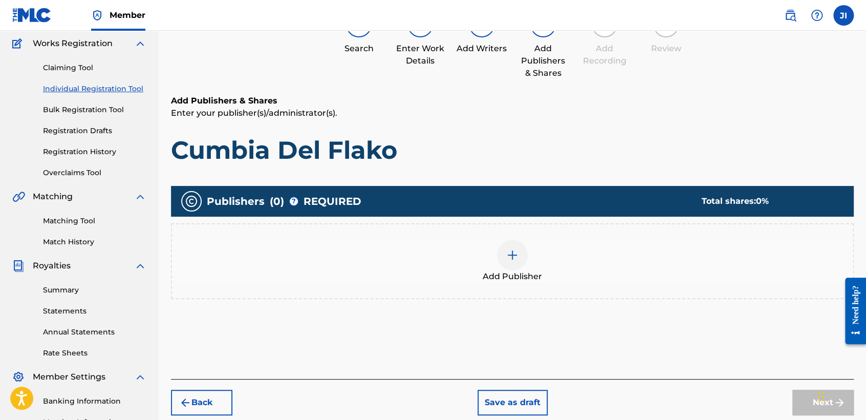
scroll to position [46, 0]
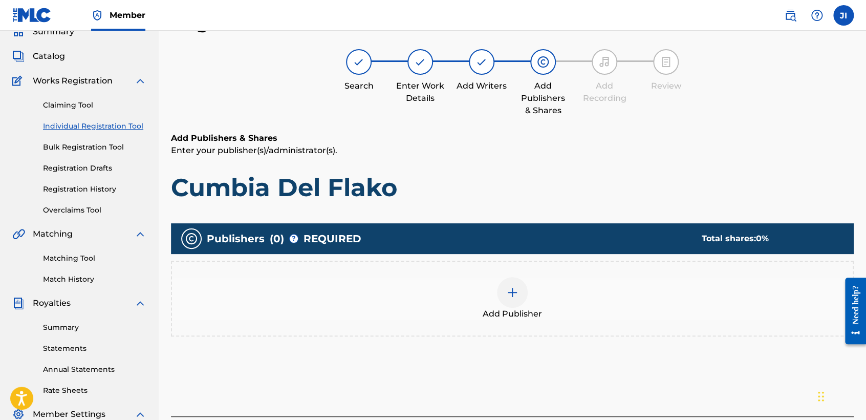
click at [500, 299] on div at bounding box center [512, 292] width 31 height 31
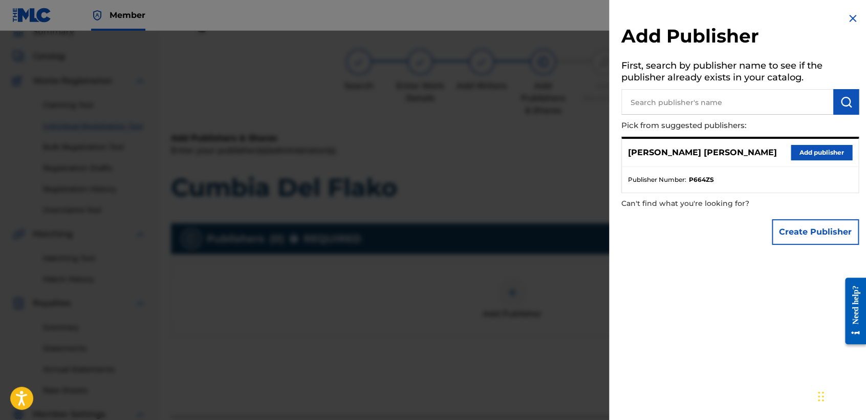
click at [802, 148] on button "Add publisher" at bounding box center [820, 152] width 61 height 15
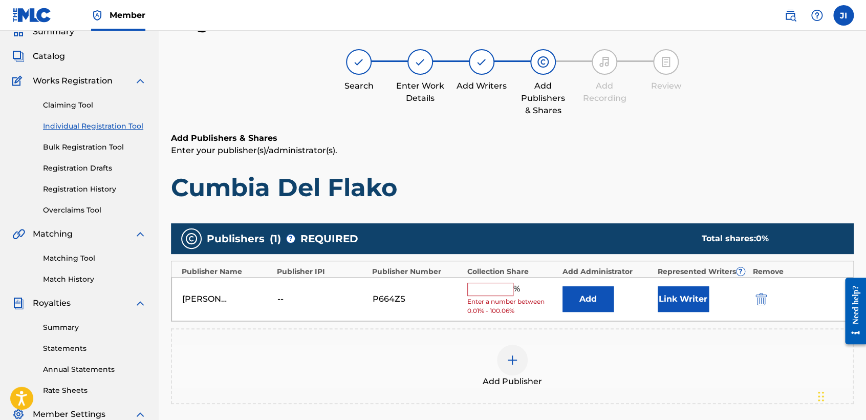
click at [476, 297] on span "Enter a number between 0.01% - 100.06%" at bounding box center [512, 306] width 90 height 18
click at [493, 290] on input "text" at bounding box center [490, 288] width 46 height 13
type input "100"
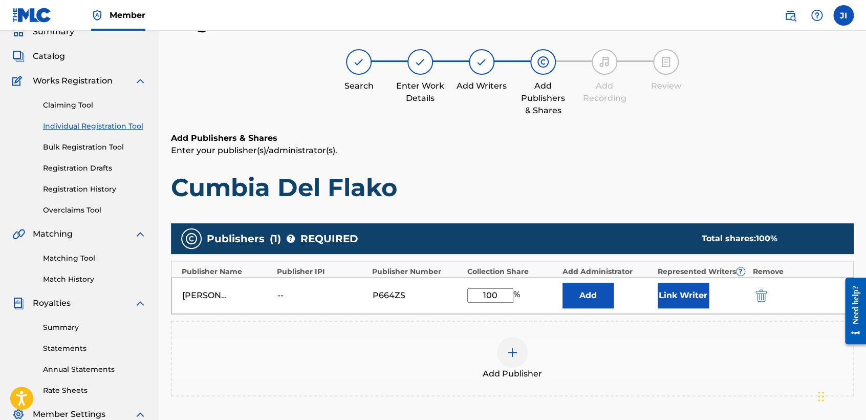
click at [663, 305] on button "Link Writer" at bounding box center [682, 295] width 51 height 26
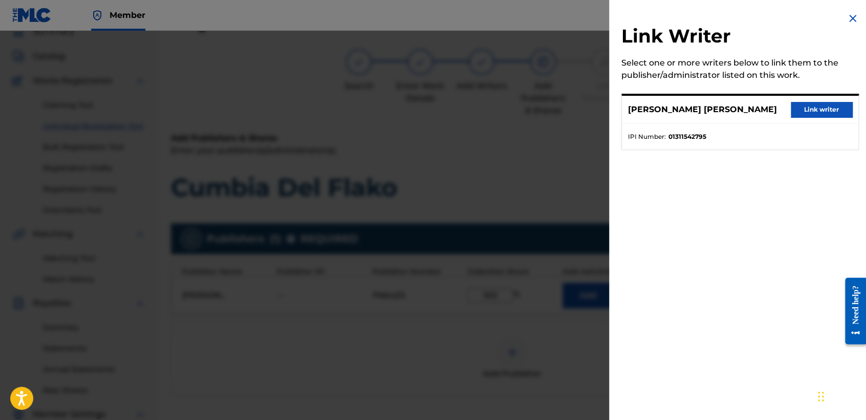
click at [807, 111] on button "Link writer" at bounding box center [820, 109] width 61 height 15
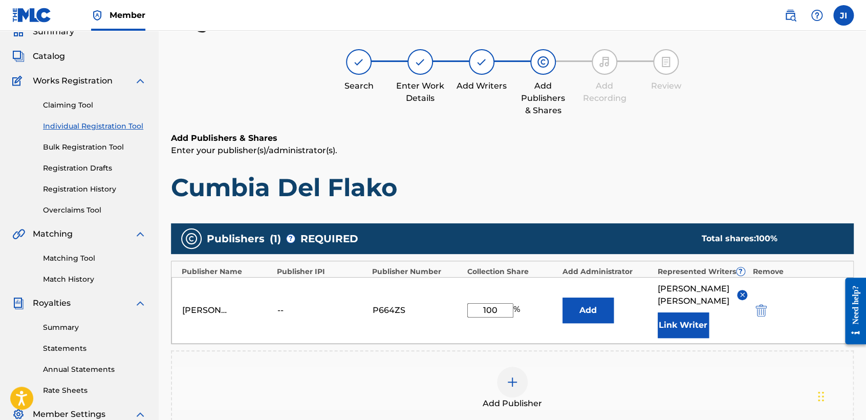
click at [639, 151] on p "Enter your publisher(s)/administrator(s)." at bounding box center [512, 150] width 683 height 12
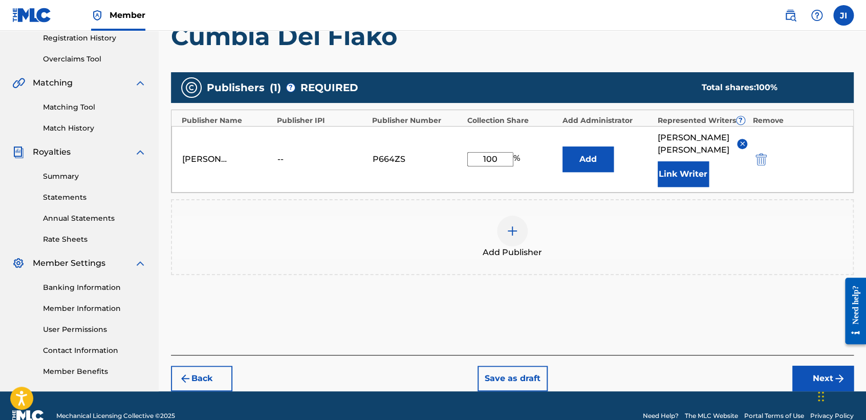
scroll to position [216, 0]
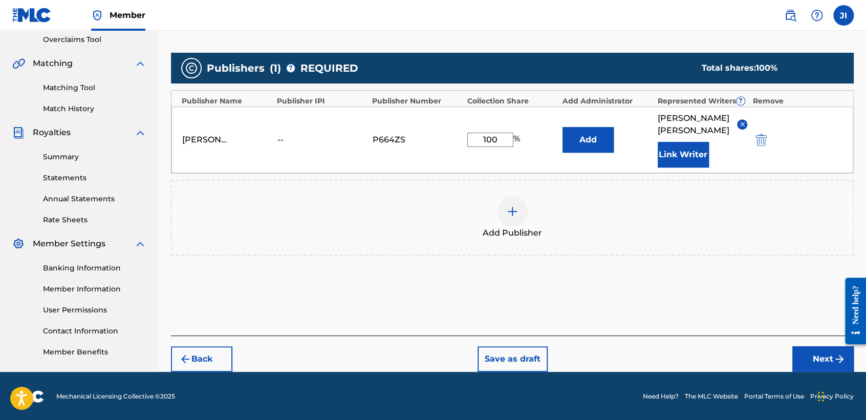
click at [790, 366] on div "Back Save as draft Next" at bounding box center [512, 353] width 683 height 36
click at [795, 366] on button "Next" at bounding box center [822, 359] width 61 height 26
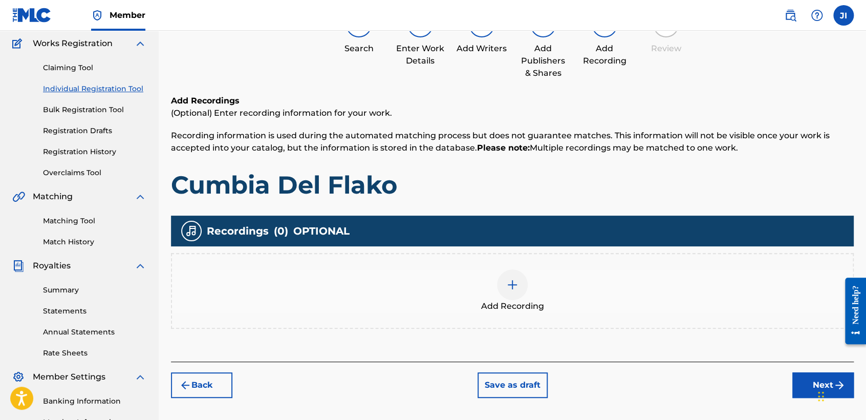
scroll to position [46, 0]
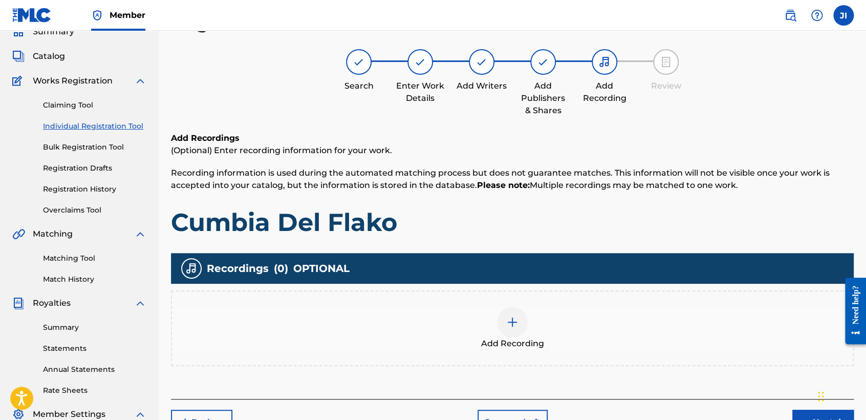
click at [498, 335] on div "Add Recording" at bounding box center [512, 327] width 680 height 43
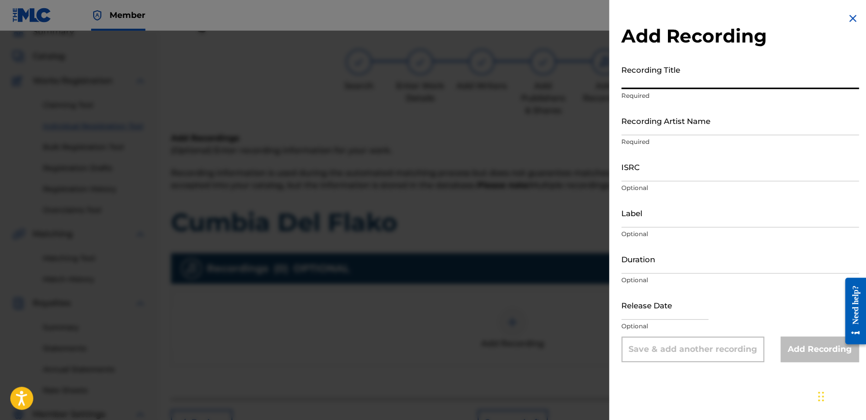
click at [672, 88] on input "Recording Title" at bounding box center [739, 74] width 237 height 29
paste input "Cumbia Del Flako"
type input "Cumbia Del Flako"
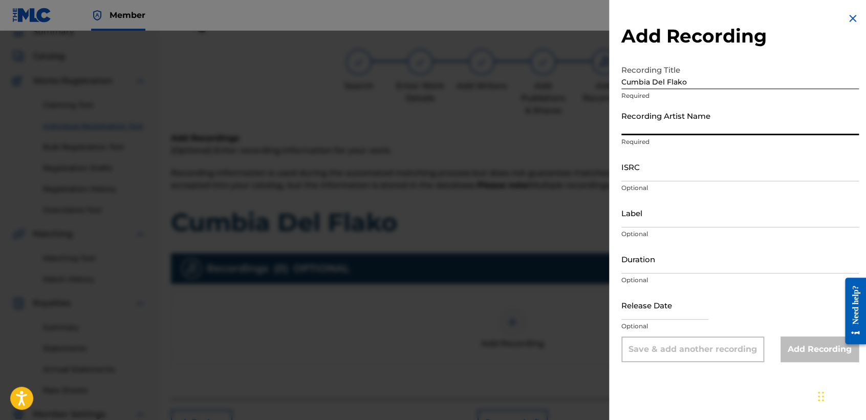
click at [688, 114] on input "Recording Artist Name" at bounding box center [739, 120] width 237 height 29
type input "[PERSON_NAME] MX"
type input "03:53"
type input "[DATE]"
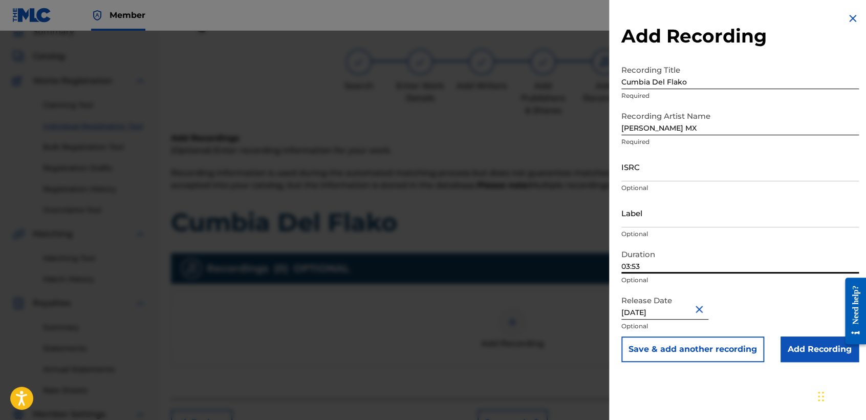
click at [666, 268] on input "03:53" at bounding box center [739, 258] width 237 height 29
type input "03:54"
click at [689, 316] on input "[DATE]" at bounding box center [664, 304] width 87 height 29
select select "1"
select select "2024"
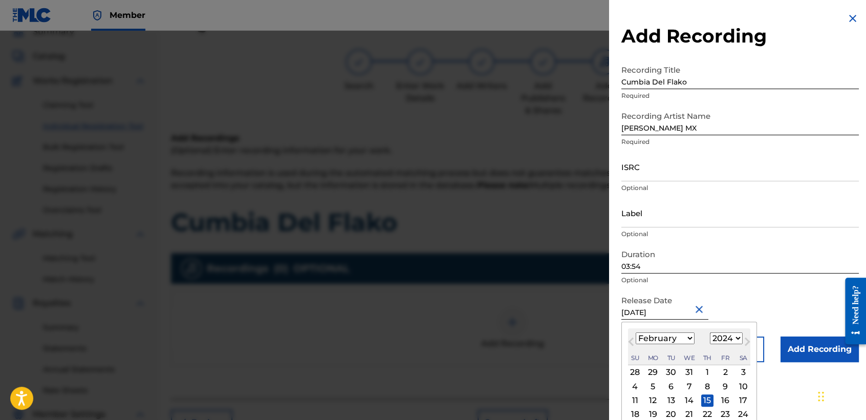
click at [684, 337] on select "January February March April May June July August September October November De…" at bounding box center [664, 338] width 59 height 12
select select "3"
click at [635, 332] on select "January February March April May June July August September October November De…" at bounding box center [664, 338] width 59 height 12
click at [702, 375] on div "4" at bounding box center [707, 372] width 12 height 12
type input "[DATE]"
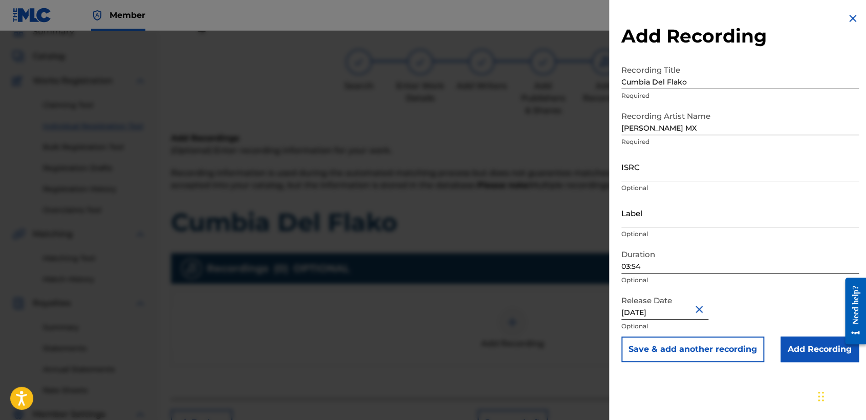
click at [822, 345] on input "Add Recording" at bounding box center [819, 349] width 78 height 26
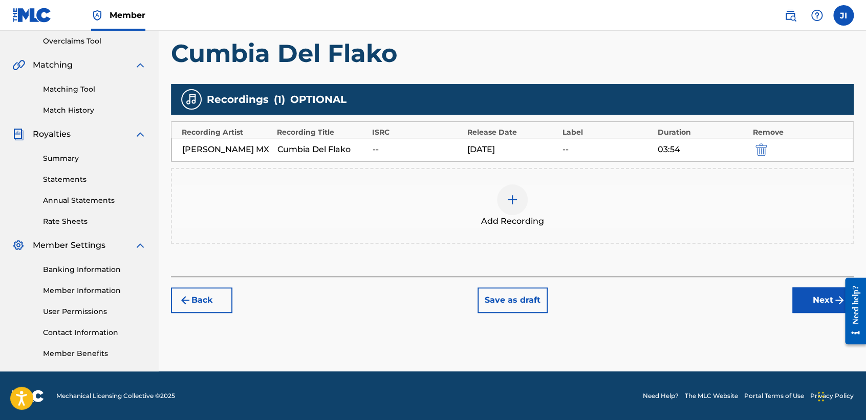
click at [819, 301] on button "Next" at bounding box center [822, 300] width 61 height 26
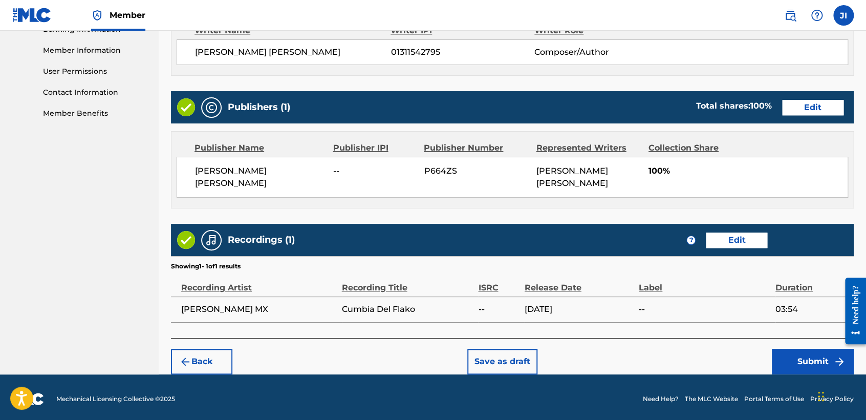
scroll to position [457, 0]
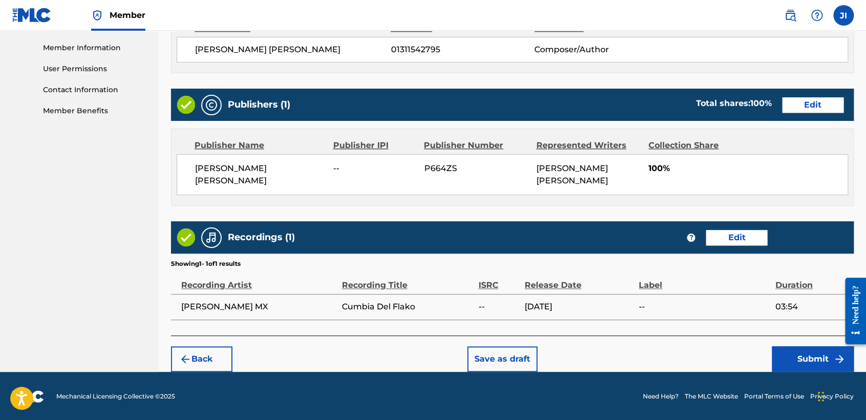
click at [804, 342] on div "Back Save as draft Submit" at bounding box center [512, 353] width 683 height 36
click at [805, 355] on button "Submit" at bounding box center [813, 359] width 82 height 26
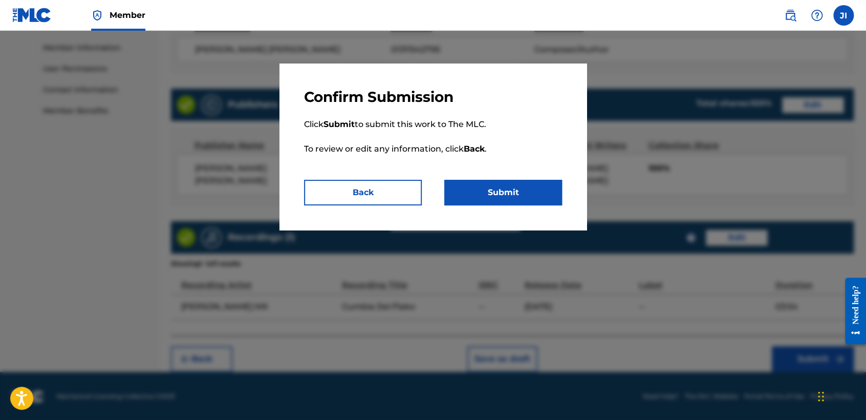
click at [499, 188] on button "Submit" at bounding box center [503, 193] width 118 height 26
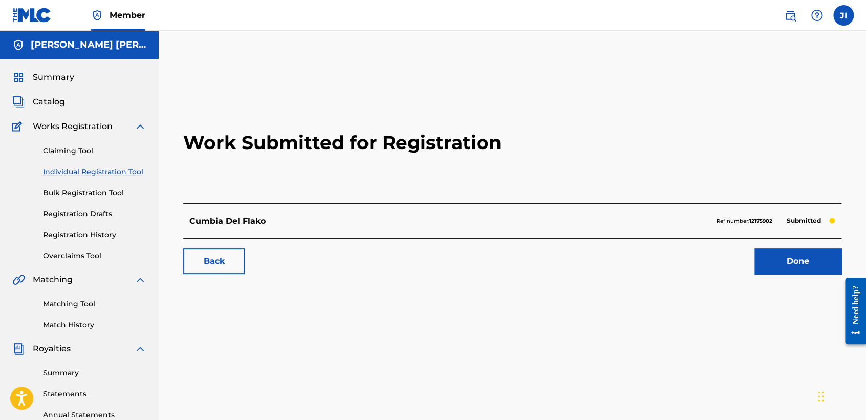
click at [97, 177] on link "Individual Registration Tool" at bounding box center [94, 171] width 103 height 11
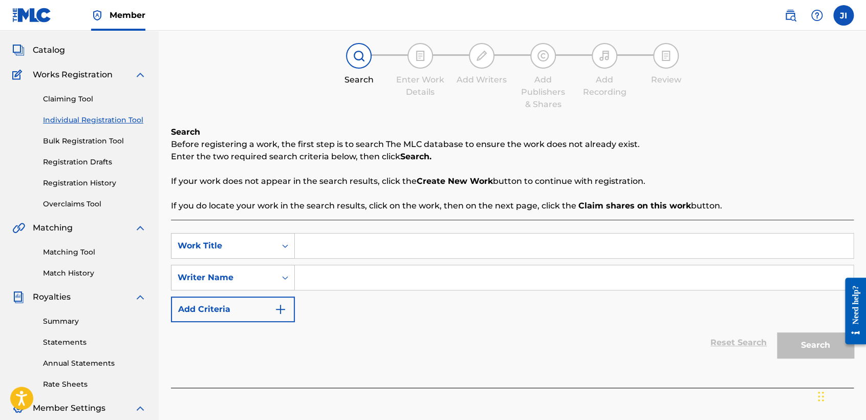
scroll to position [114, 0]
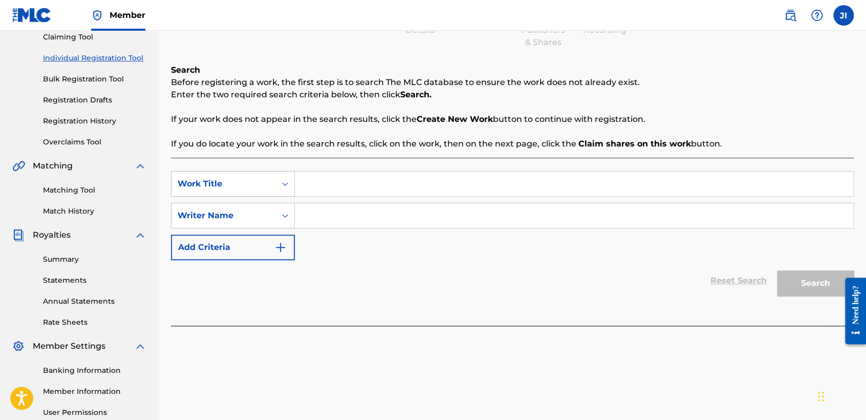
drag, startPoint x: 305, startPoint y: 177, endPoint x: 302, endPoint y: 182, distance: 5.7
paste input "Jordan 97"
type input "Jordan 97"
click at [346, 225] on input "Search Form" at bounding box center [574, 215] width 558 height 25
paste input "Jordan 97"
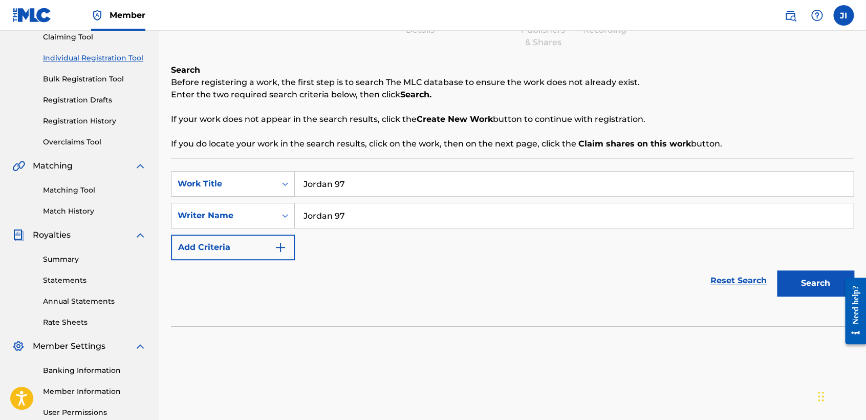
type input "Jordan 97"
click at [798, 284] on button "Search" at bounding box center [815, 283] width 77 height 26
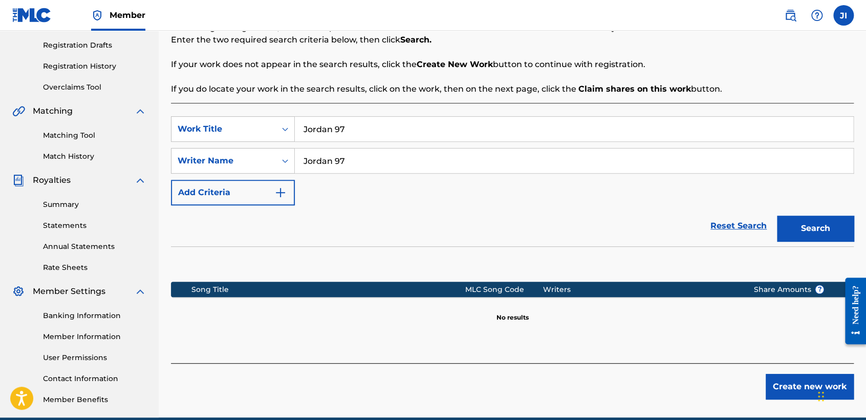
scroll to position [214, 0]
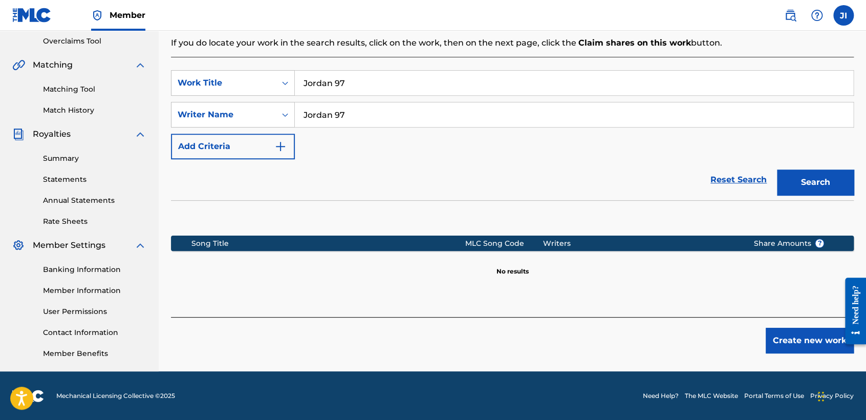
click at [810, 342] on button "Create new work" at bounding box center [809, 340] width 88 height 26
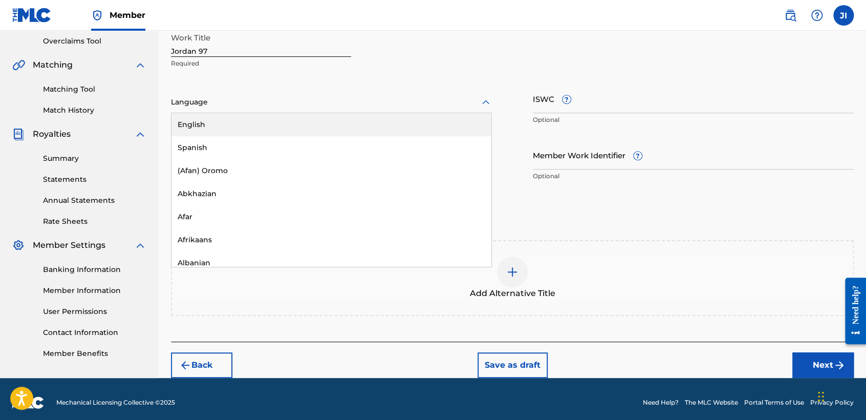
click at [245, 100] on div at bounding box center [331, 102] width 321 height 13
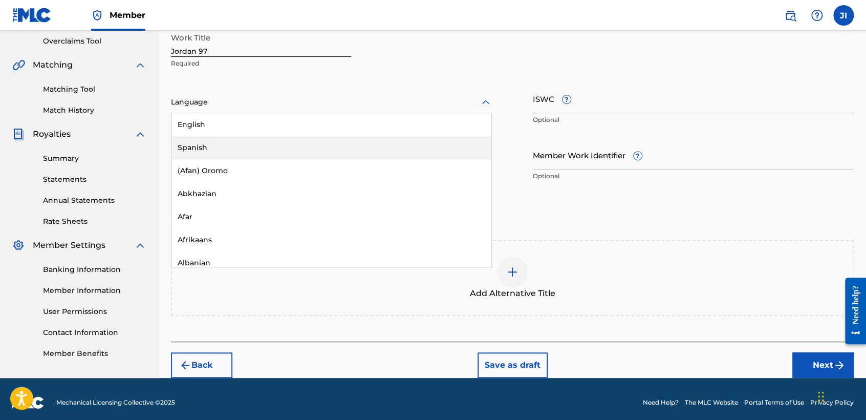
click at [226, 146] on div "Spanish" at bounding box center [331, 147] width 320 height 23
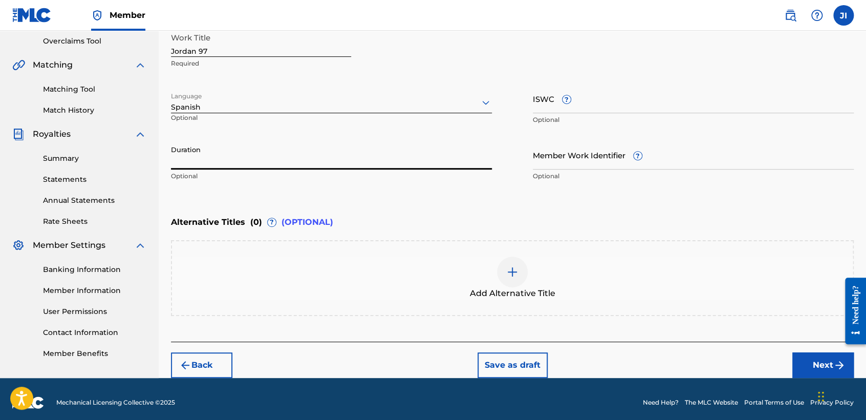
click at [218, 154] on input "Duration" at bounding box center [331, 154] width 321 height 29
type input "04:12"
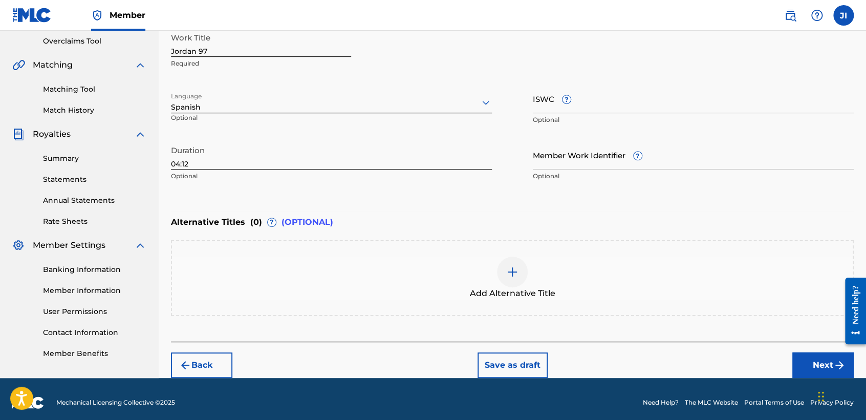
click at [815, 366] on button "Next" at bounding box center [822, 365] width 61 height 26
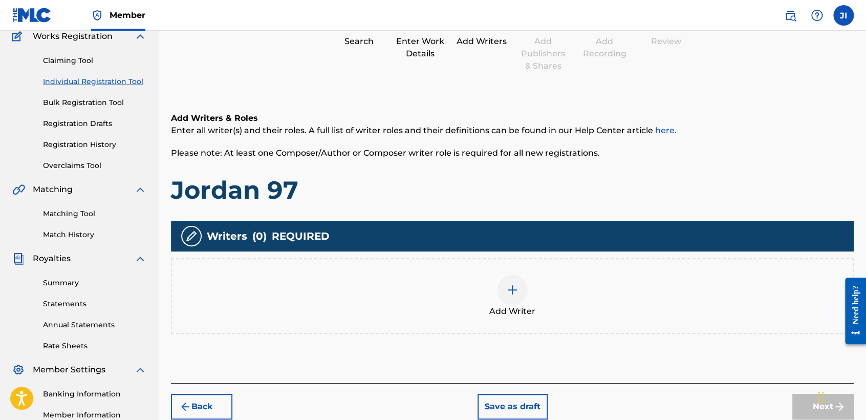
scroll to position [160, 0]
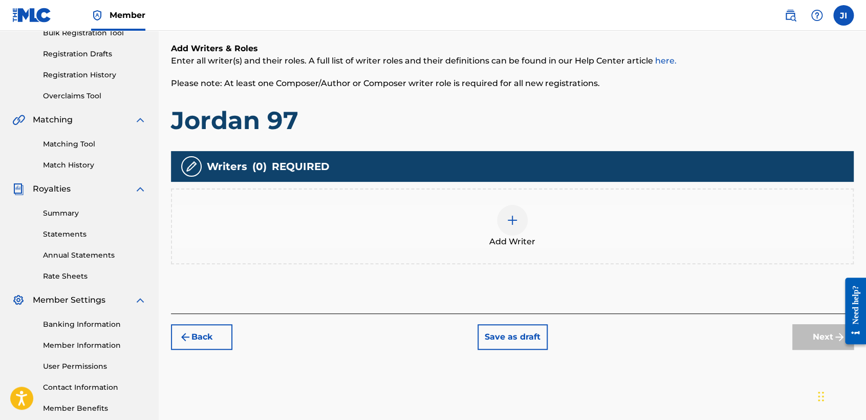
click at [514, 261] on div "Add Writer" at bounding box center [512, 226] width 683 height 76
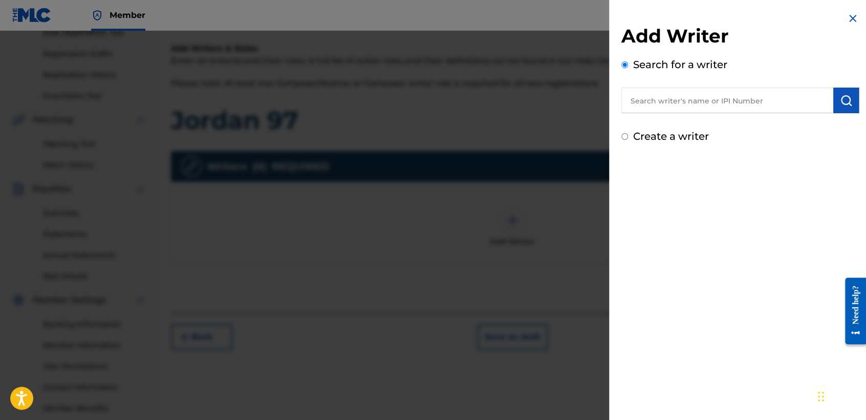
click at [688, 94] on input "text" at bounding box center [727, 100] width 212 height 26
type input "01311542795"
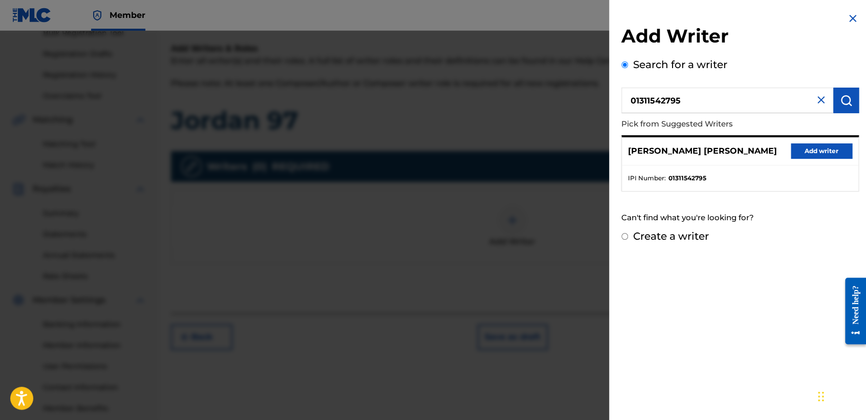
click at [810, 151] on button "Add writer" at bounding box center [820, 150] width 61 height 15
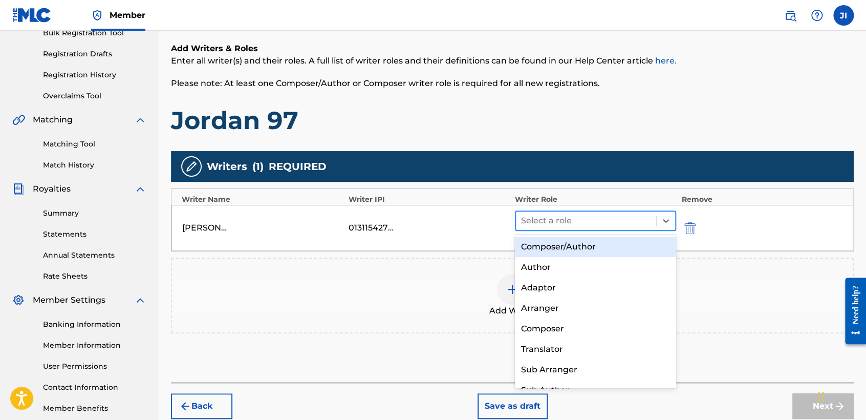
click at [548, 219] on div at bounding box center [586, 220] width 130 height 14
click at [561, 246] on div "Composer/Author" at bounding box center [595, 246] width 161 height 20
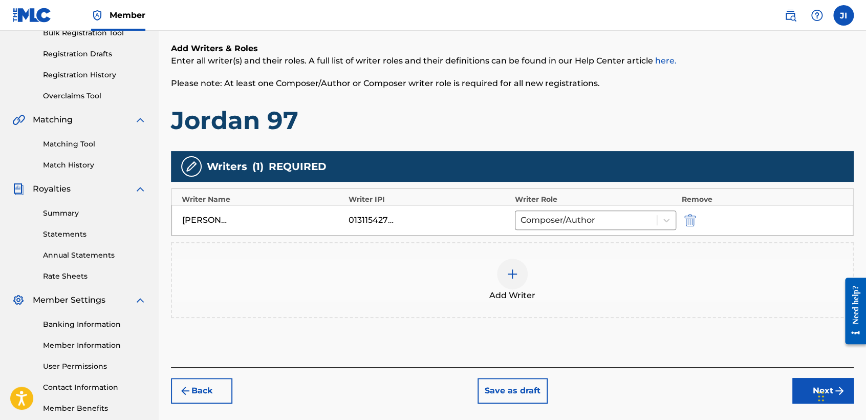
click at [807, 398] on button "Next" at bounding box center [822, 391] width 61 height 26
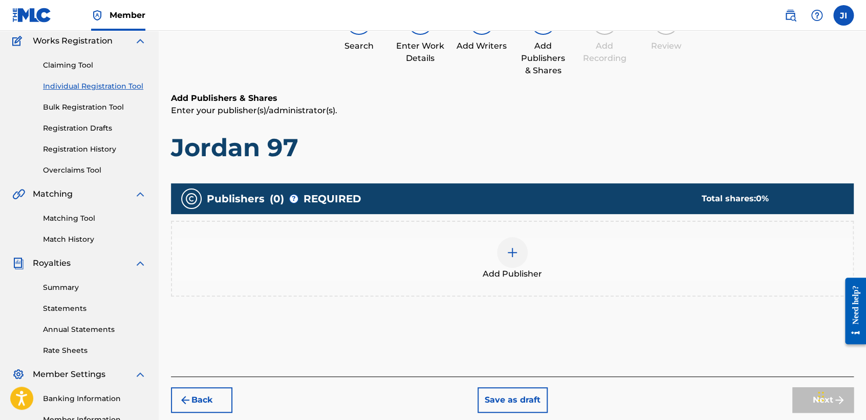
scroll to position [102, 0]
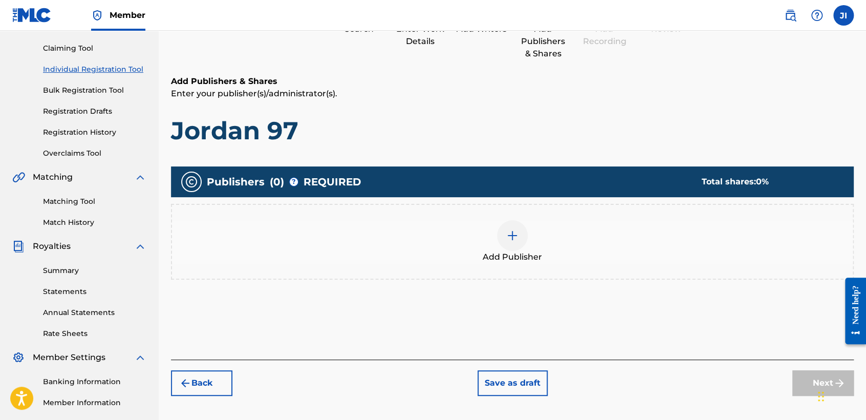
click at [513, 249] on div at bounding box center [512, 235] width 31 height 31
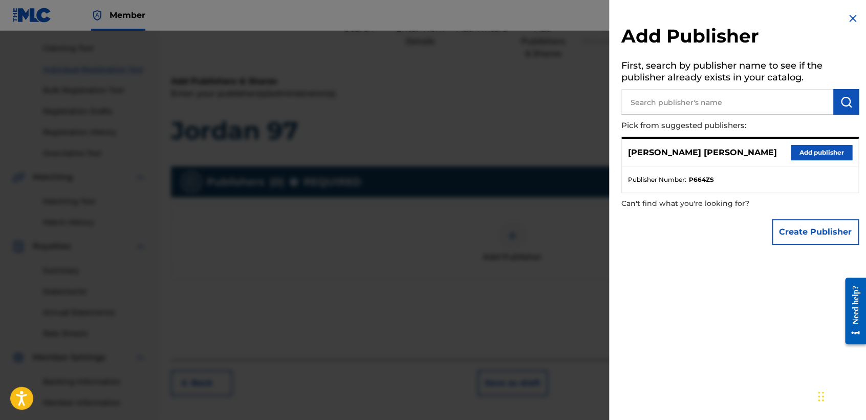
click at [840, 154] on button "Add publisher" at bounding box center [820, 152] width 61 height 15
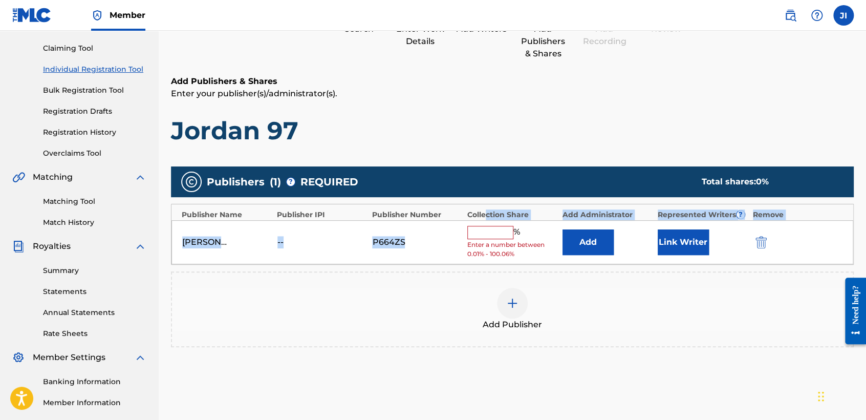
click at [488, 222] on div "Publisher Name Publisher IPI Publisher Number Collection Share Add Administrato…" at bounding box center [512, 234] width 683 height 61
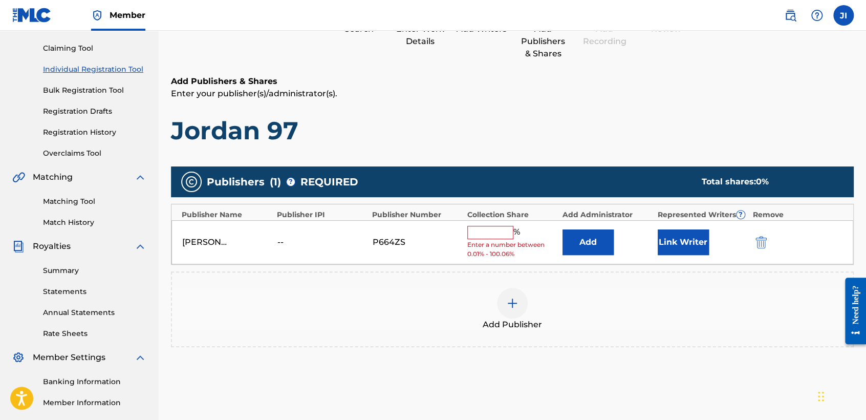
drag, startPoint x: 488, startPoint y: 222, endPoint x: 491, endPoint y: 229, distance: 8.5
click at [491, 229] on input "text" at bounding box center [490, 232] width 46 height 13
type input "100"
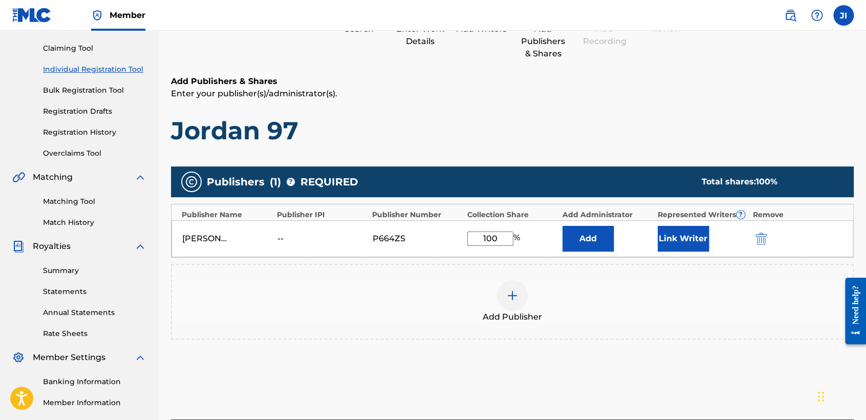
click at [688, 235] on button "Link Writer" at bounding box center [682, 239] width 51 height 26
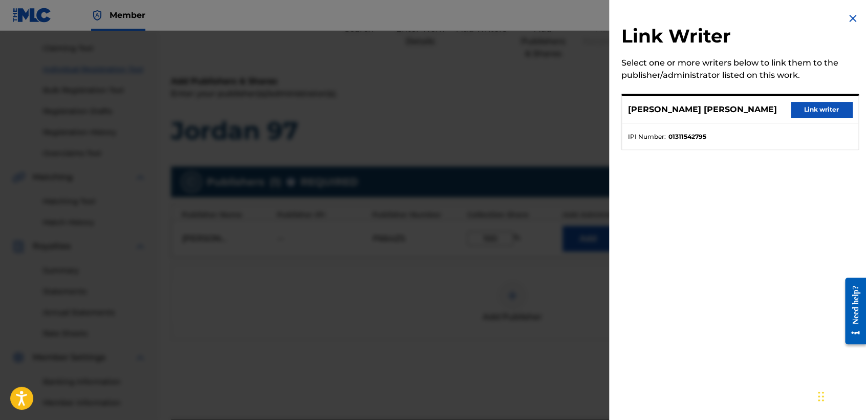
click at [799, 109] on button "Link writer" at bounding box center [820, 109] width 61 height 15
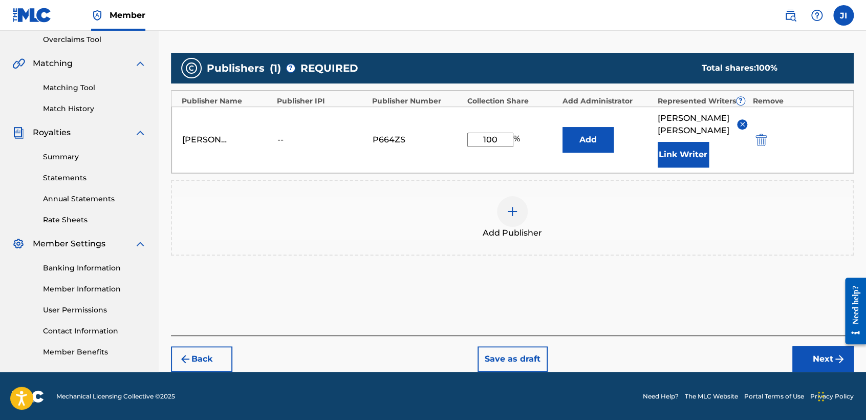
click at [801, 349] on button "Next" at bounding box center [822, 359] width 61 height 26
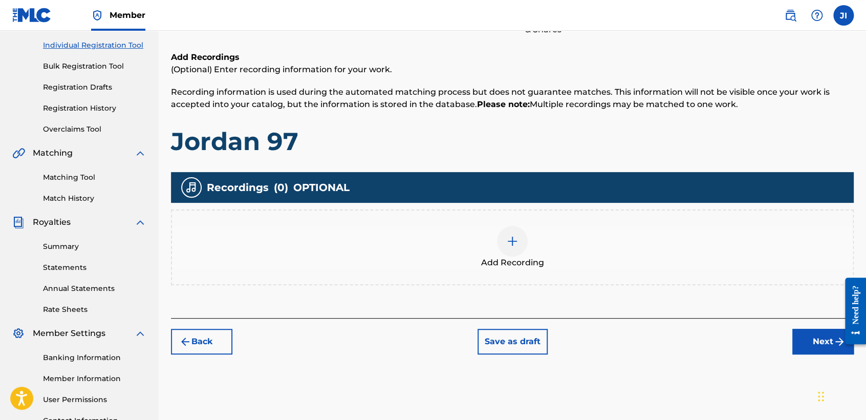
scroll to position [160, 0]
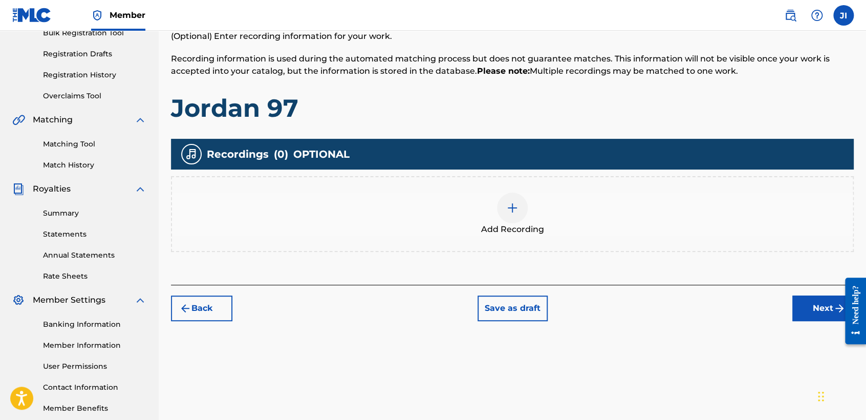
click at [498, 248] on div "Add Recording" at bounding box center [512, 214] width 683 height 76
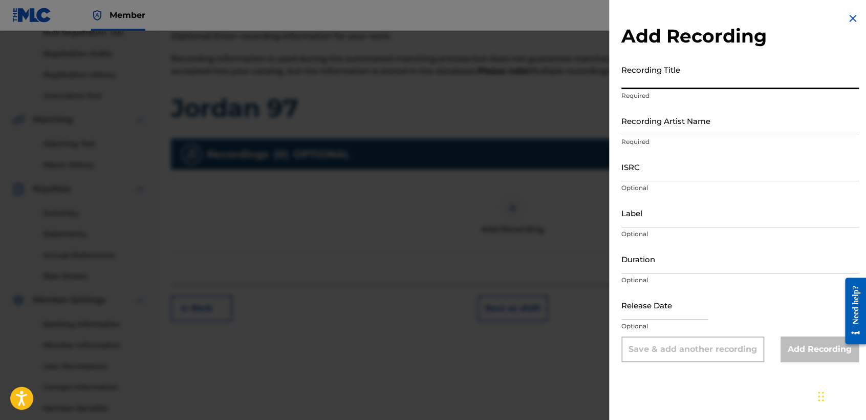
click at [653, 88] on input "Recording Title" at bounding box center [739, 74] width 237 height 29
paste input "Jordan 97"
type input "Jordan 97"
click at [693, 125] on input "Recording Artist Name" at bounding box center [739, 120] width 237 height 29
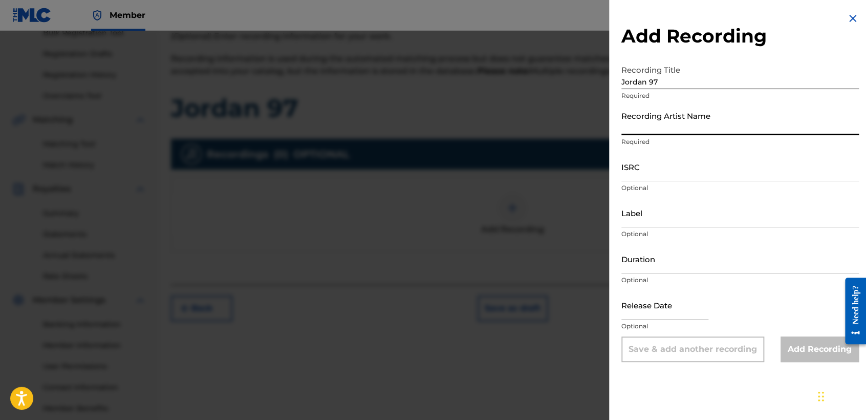
type input "[PERSON_NAME] MX"
type input "03:54"
type input "[DATE]"
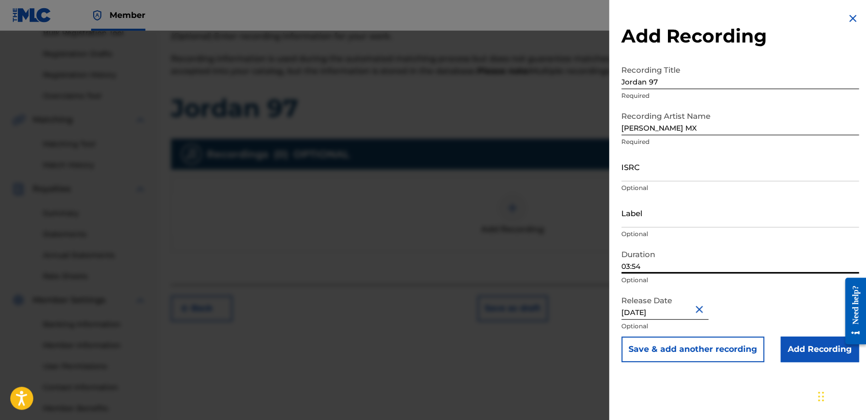
drag, startPoint x: 685, startPoint y: 259, endPoint x: 571, endPoint y: 267, distance: 113.8
click at [573, 276] on div "Add Recording Recording Title Jordan 97 Required Recording Artist Name [PERSON_…" at bounding box center [433, 225] width 866 height 389
type input "04:12"
drag, startPoint x: 673, startPoint y: 301, endPoint x: 606, endPoint y: 303, distance: 67.6
click at [606, 303] on div "Add Recording Recording Title Jordan 97 Required Recording Artist Name [PERSON_…" at bounding box center [433, 225] width 866 height 389
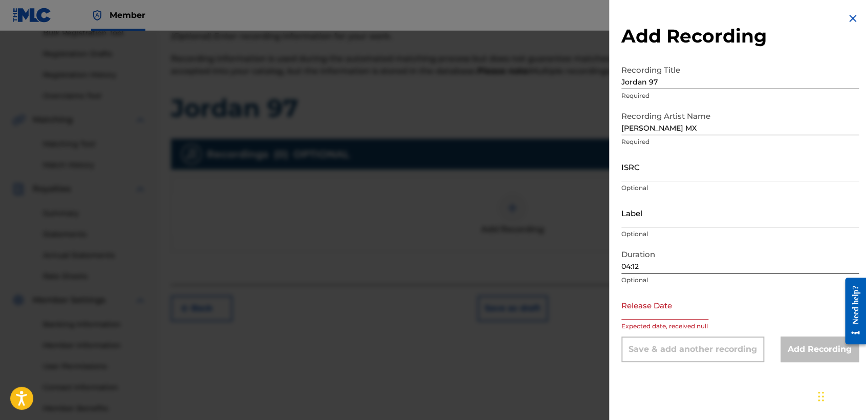
click at [665, 313] on input "text" at bounding box center [664, 304] width 87 height 29
select select "8"
select select "2025"
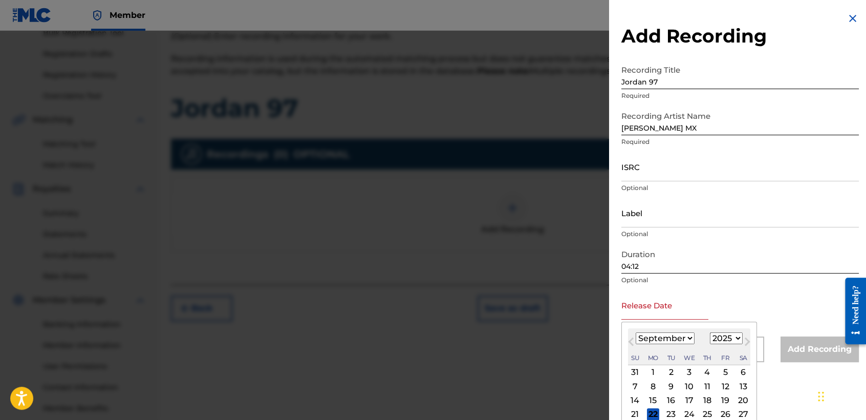
click at [679, 337] on select "January February March April May June July August September October November De…" at bounding box center [664, 338] width 59 height 12
select select "3"
click at [635, 332] on select "January February March April May June July August September October November De…" at bounding box center [664, 338] width 59 height 12
click at [726, 335] on select "1899 1900 1901 1902 1903 1904 1905 1906 1907 1908 1909 1910 1911 1912 1913 1914…" at bounding box center [726, 338] width 33 height 12
select select "2024"
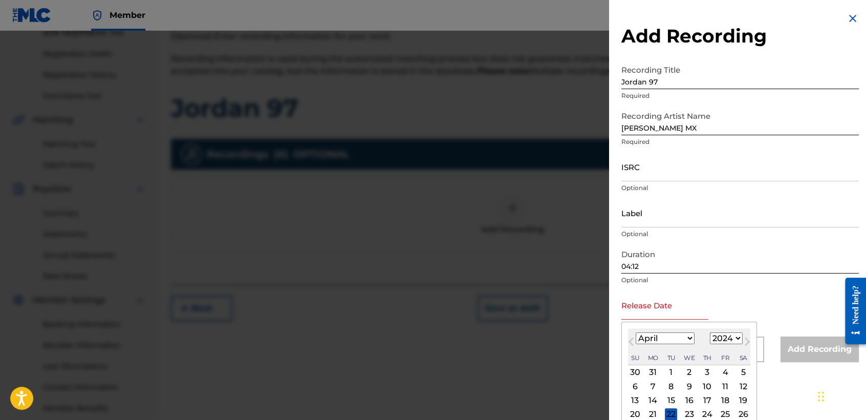
click at [710, 332] on select "1899 1900 1901 1902 1903 1904 1905 1906 1907 1908 1909 1910 1911 1912 1913 1914…" at bounding box center [726, 338] width 33 height 12
click at [705, 381] on div "11" at bounding box center [707, 386] width 12 height 12
type input "[DATE]"
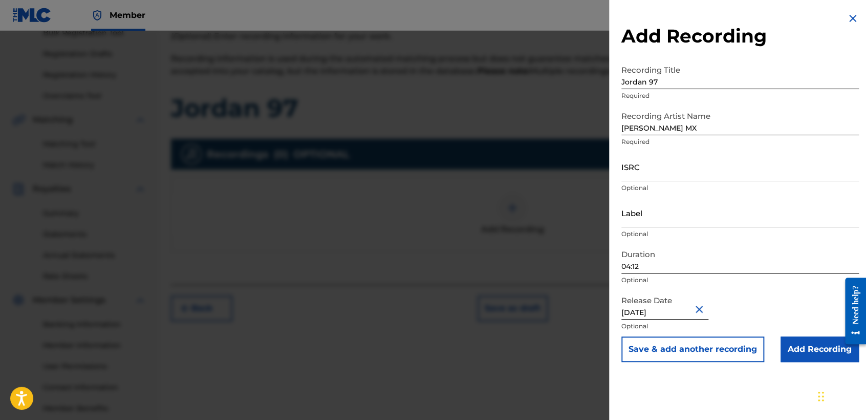
click at [671, 163] on input "ISRC" at bounding box center [739, 166] width 237 height 29
paste input "QZHN62411755"
type input "QZHN62411755"
click at [803, 347] on input "Add Recording" at bounding box center [819, 349] width 78 height 26
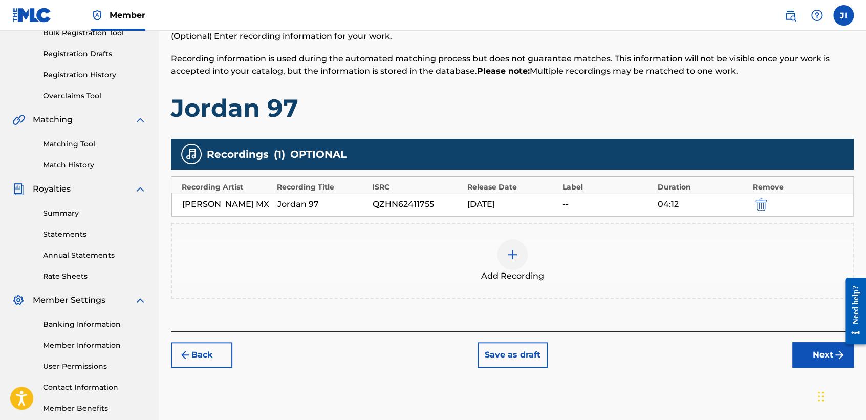
click at [837, 360] on img "submit" at bounding box center [839, 354] width 12 height 12
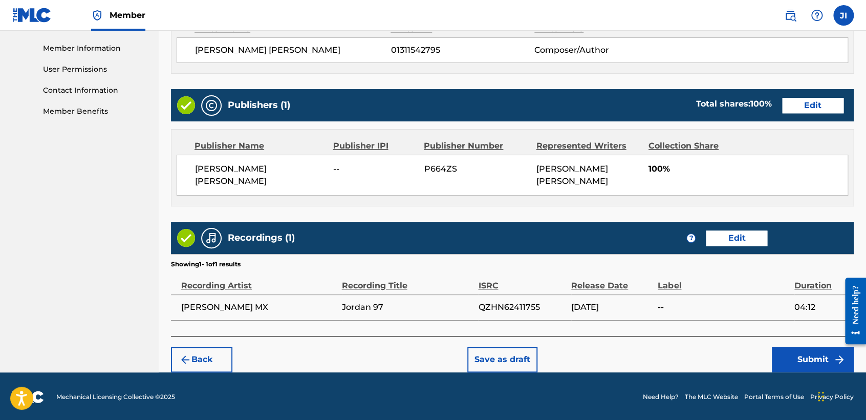
scroll to position [457, 0]
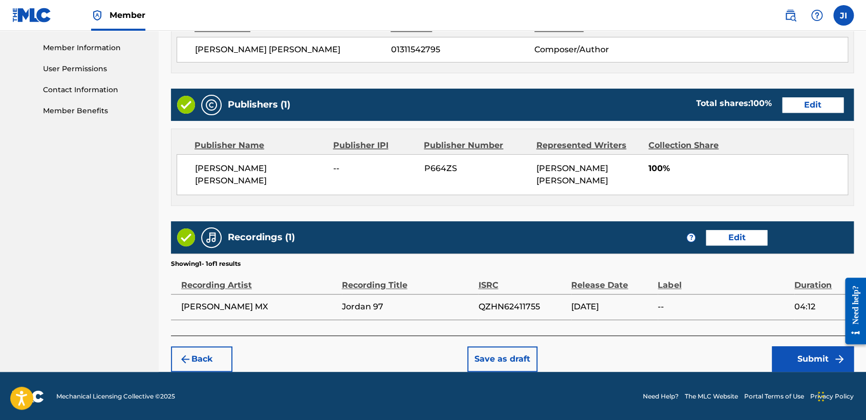
click at [797, 369] on button "Submit" at bounding box center [813, 359] width 82 height 26
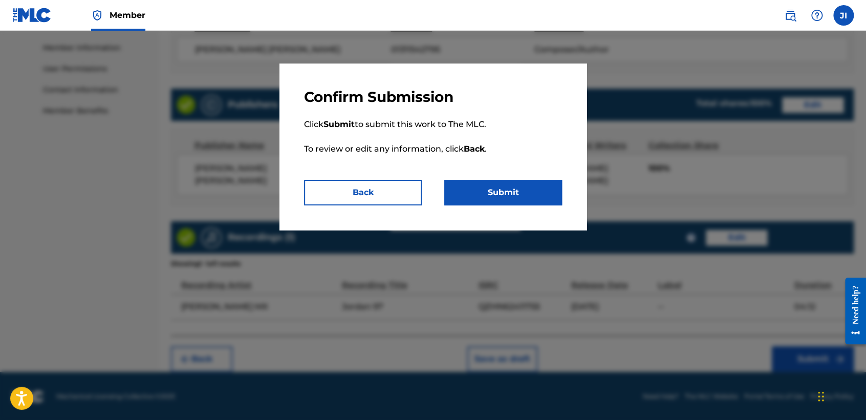
click at [498, 207] on div "Confirm Submission Click Submit to submit this work to The MLC. To review or ed…" at bounding box center [432, 146] width 307 height 166
click at [498, 203] on button "Submit" at bounding box center [503, 193] width 118 height 26
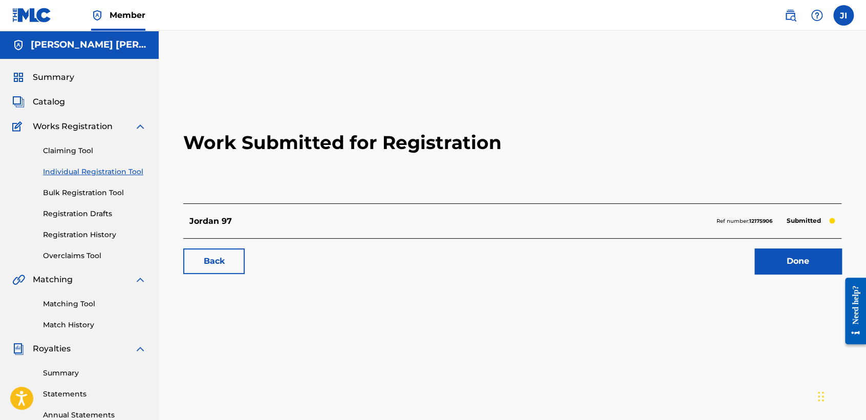
click at [121, 171] on link "Individual Registration Tool" at bounding box center [94, 171] width 103 height 11
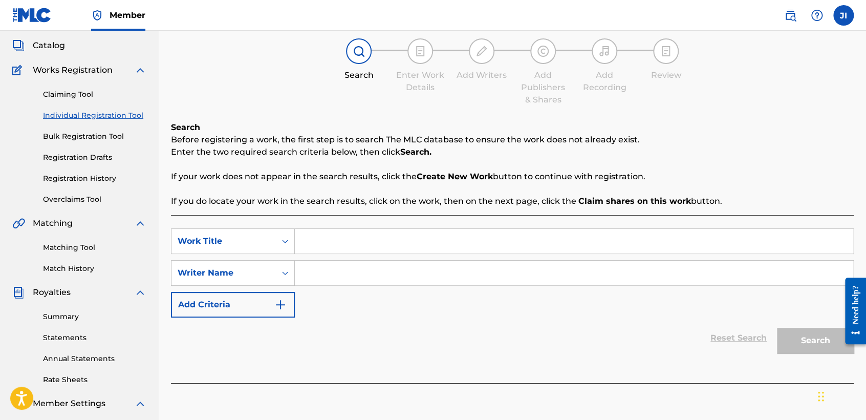
scroll to position [57, 0]
paste input "Central Pantera"
type input "Central Pantera"
paste input "Central Pantera"
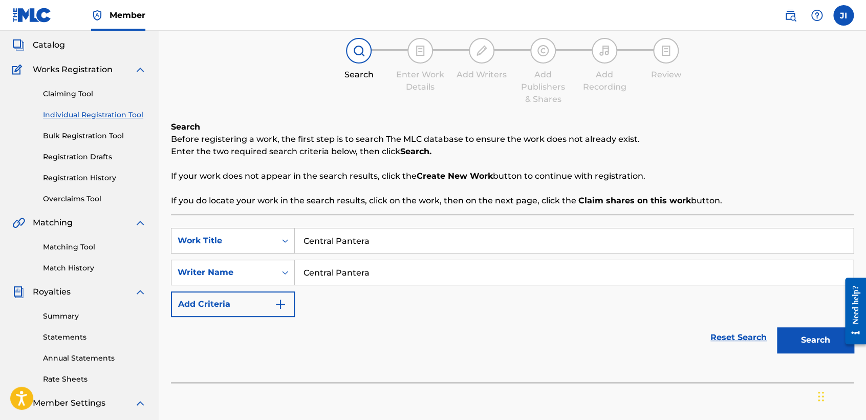
type input "Central Pantera"
click at [791, 348] on button "Search" at bounding box center [815, 340] width 77 height 26
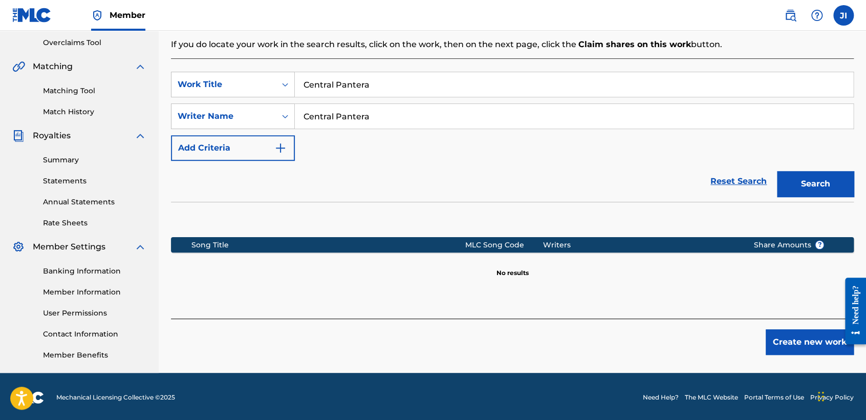
scroll to position [214, 0]
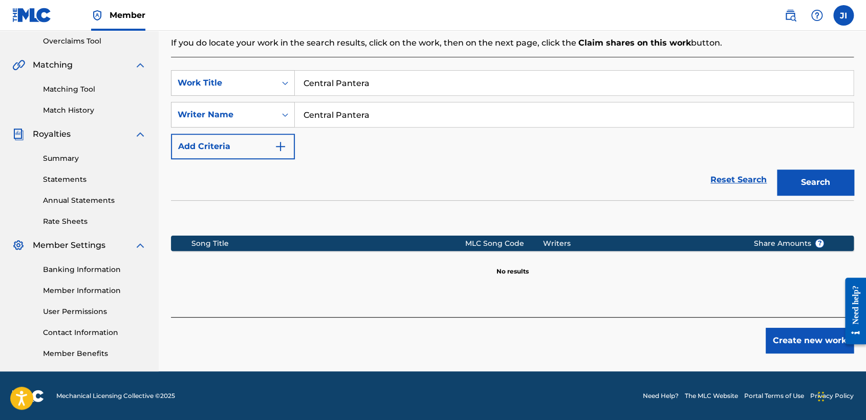
click at [780, 340] on button "Create new work" at bounding box center [809, 340] width 88 height 26
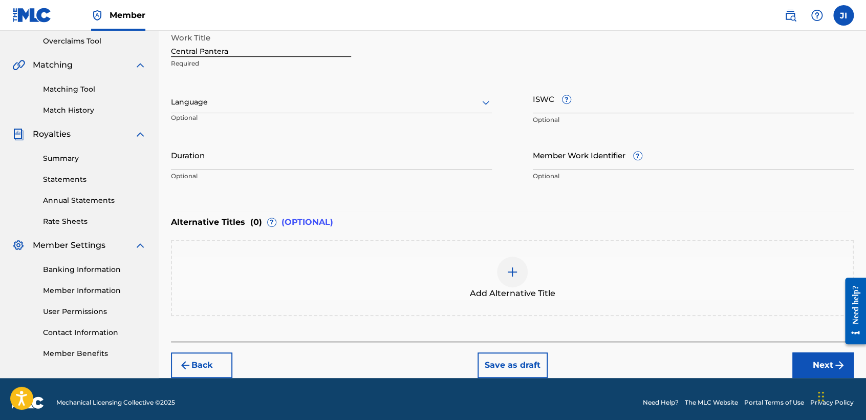
click at [267, 94] on div "Language" at bounding box center [331, 102] width 321 height 21
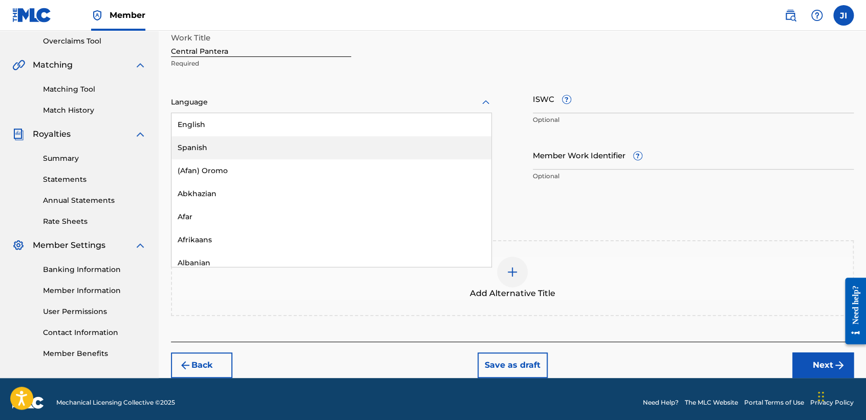
click at [260, 148] on div "Spanish" at bounding box center [331, 147] width 320 height 23
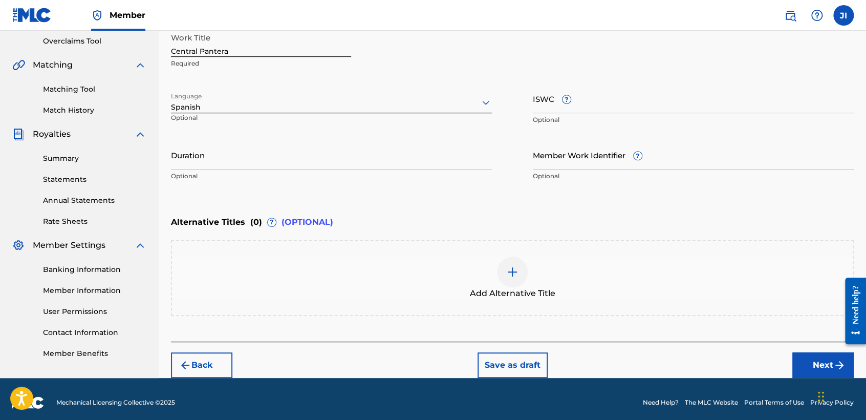
click at [248, 146] on input "Duration" at bounding box center [331, 154] width 321 height 29
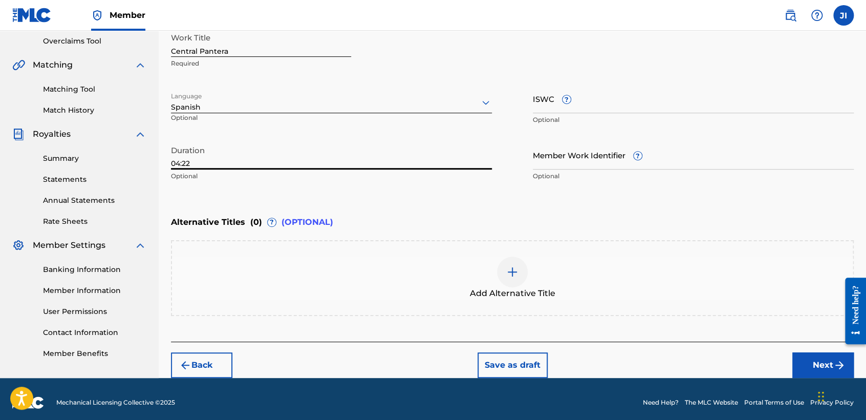
type input "04:22"
click at [833, 363] on img "submit" at bounding box center [839, 365] width 12 height 12
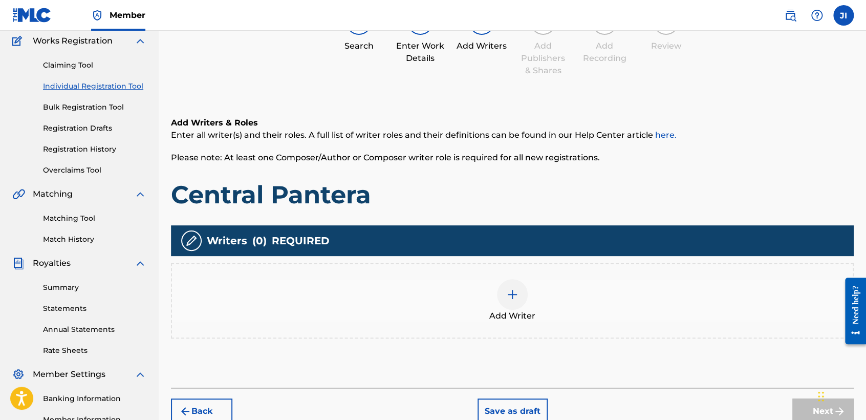
scroll to position [102, 0]
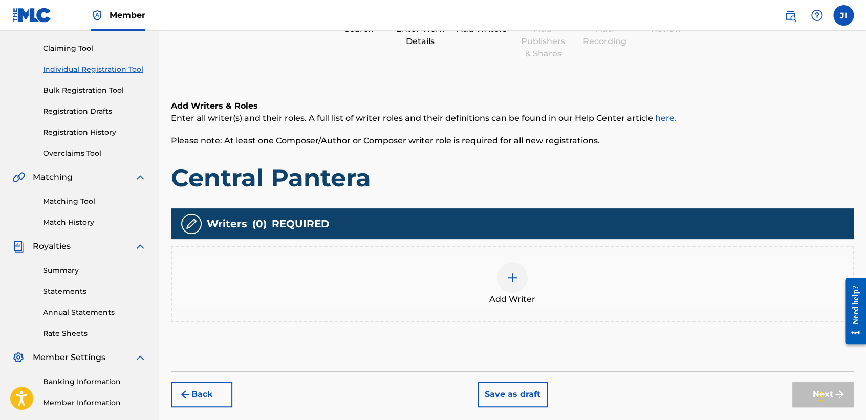
click at [522, 287] on div at bounding box center [512, 277] width 31 height 31
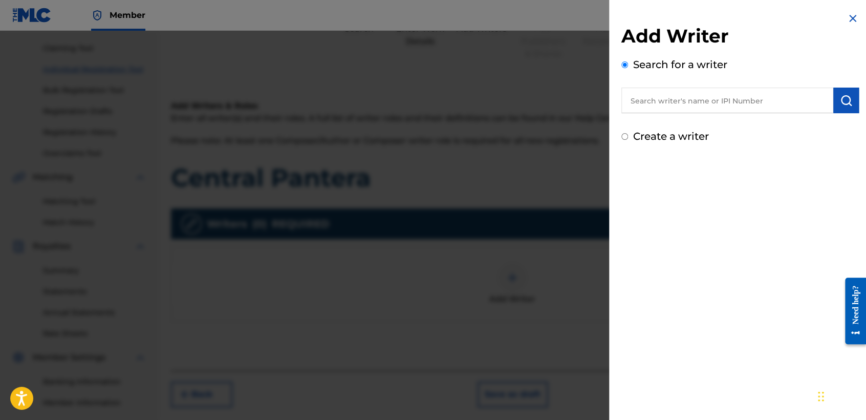
click at [640, 109] on input "text" at bounding box center [727, 100] width 212 height 26
type input "01311542795"
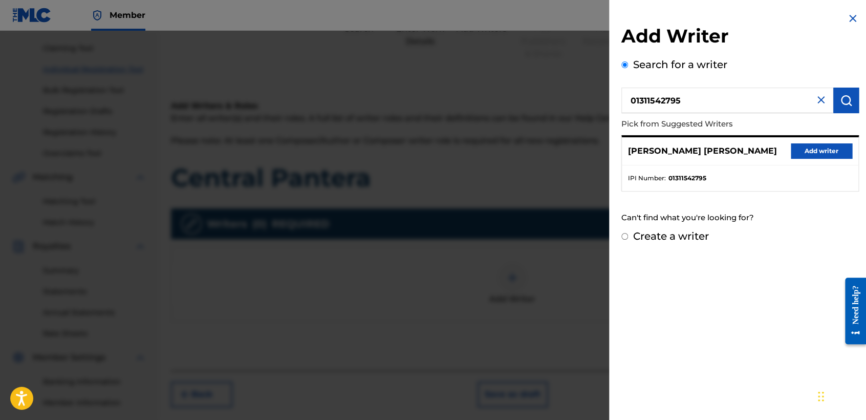
click at [835, 149] on button "Add writer" at bounding box center [820, 150] width 61 height 15
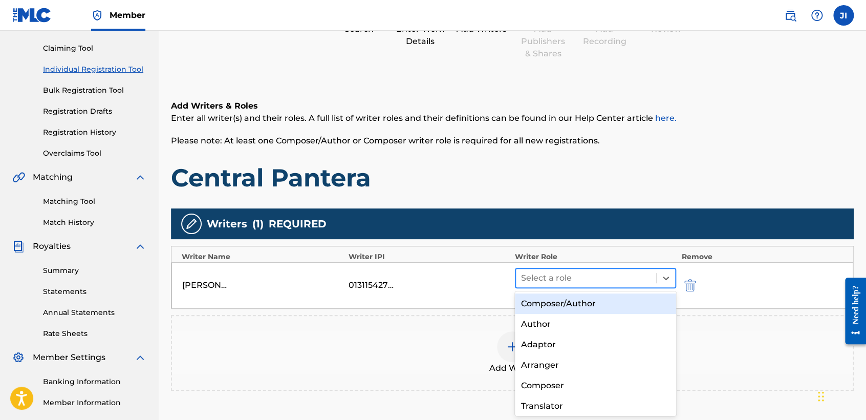
click at [551, 282] on div at bounding box center [586, 278] width 130 height 14
click at [557, 305] on div "Composer/Author" at bounding box center [595, 303] width 161 height 20
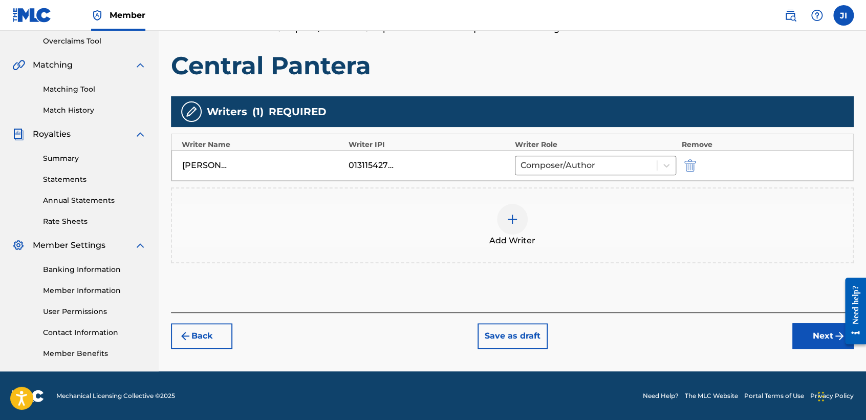
click at [828, 342] on button "Next" at bounding box center [822, 336] width 61 height 26
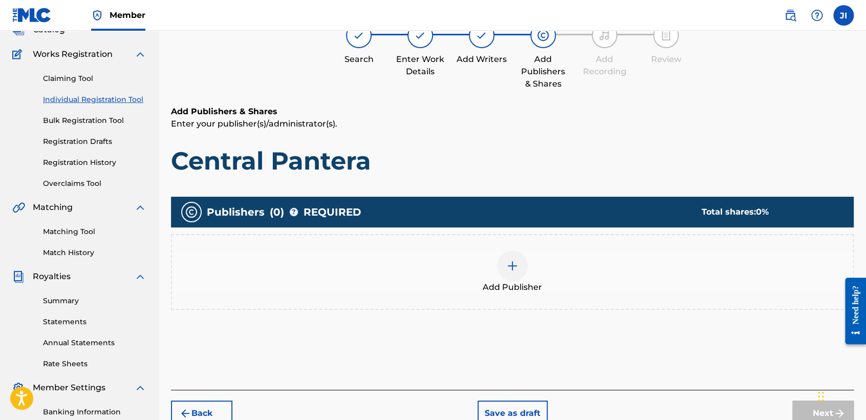
scroll to position [46, 0]
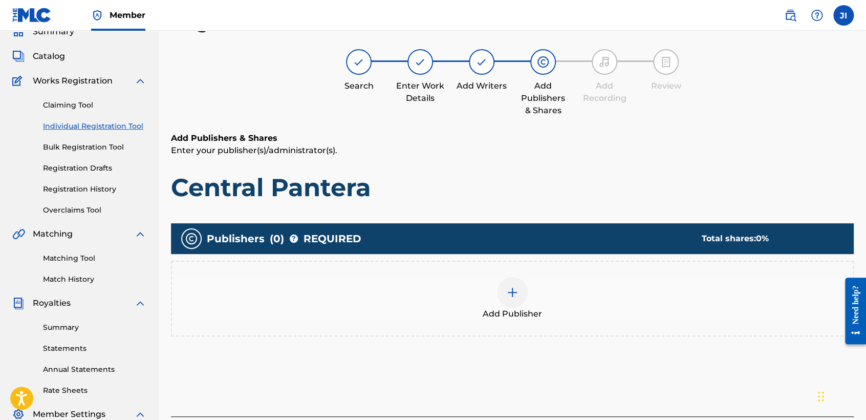
click at [507, 302] on div at bounding box center [512, 292] width 31 height 31
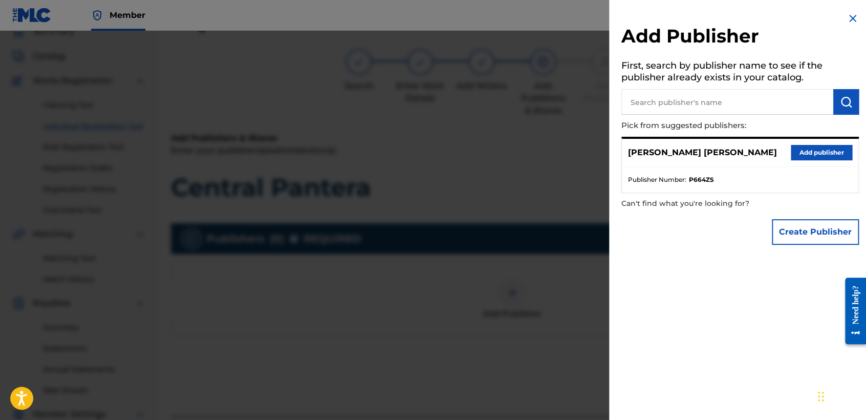
click at [800, 148] on button "Add publisher" at bounding box center [820, 152] width 61 height 15
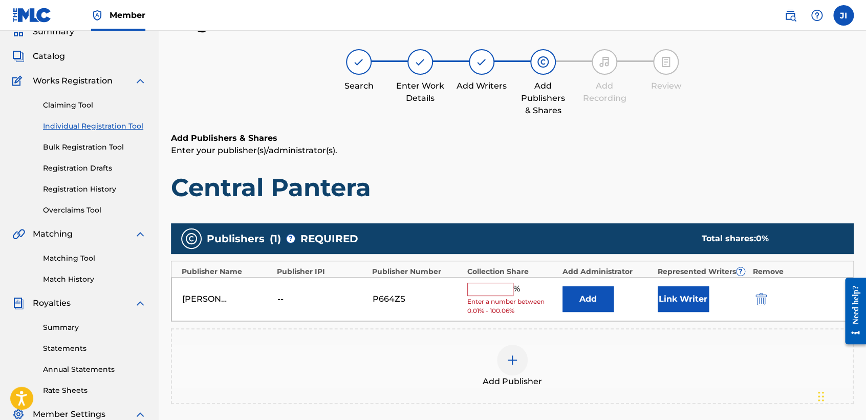
click at [499, 293] on input "text" at bounding box center [490, 288] width 46 height 13
type input "100"
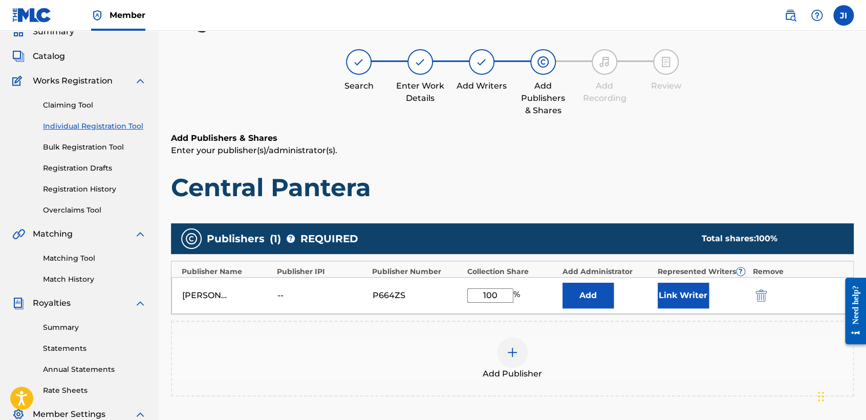
click at [670, 293] on button "Link Writer" at bounding box center [682, 295] width 51 height 26
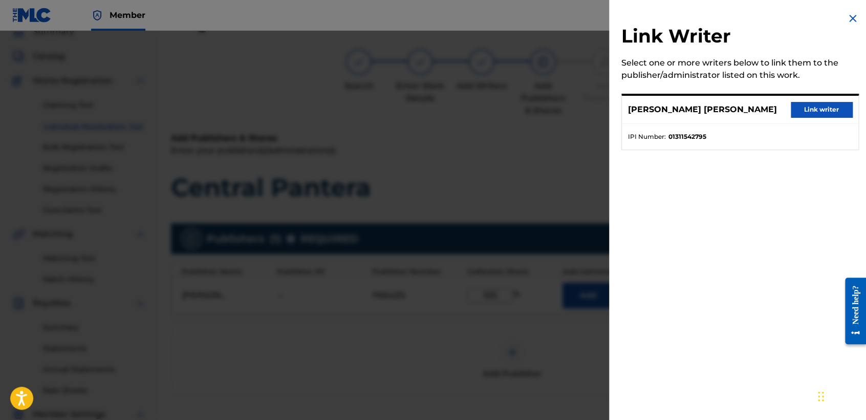
click at [812, 113] on button "Link writer" at bounding box center [820, 109] width 61 height 15
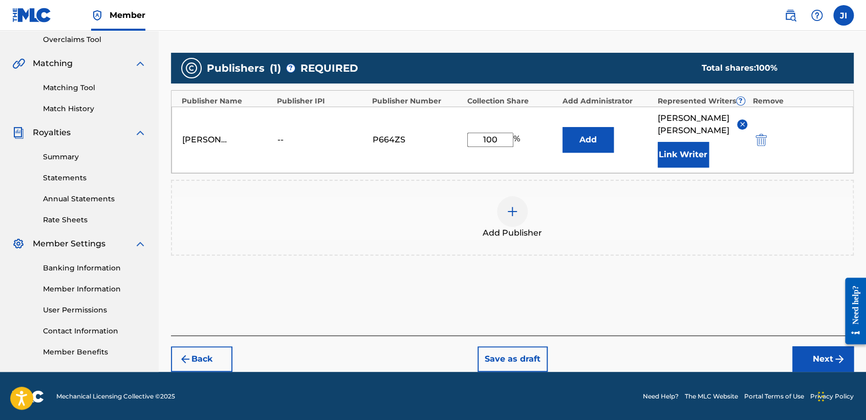
click at [815, 366] on button "Next" at bounding box center [822, 359] width 61 height 26
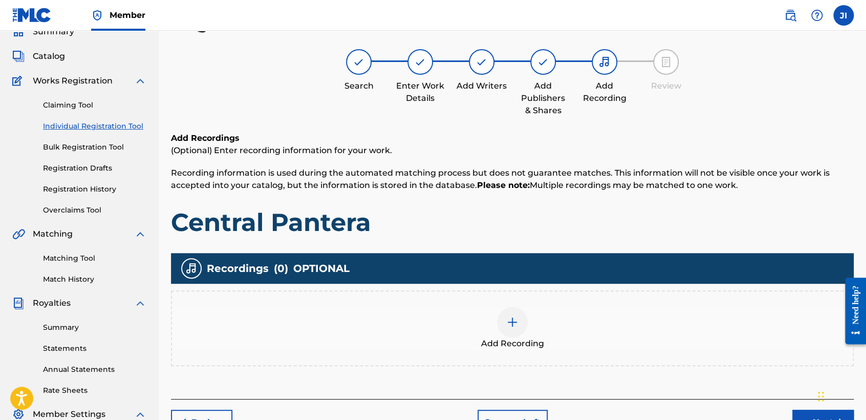
click at [528, 329] on div "Add Recording" at bounding box center [512, 327] width 680 height 43
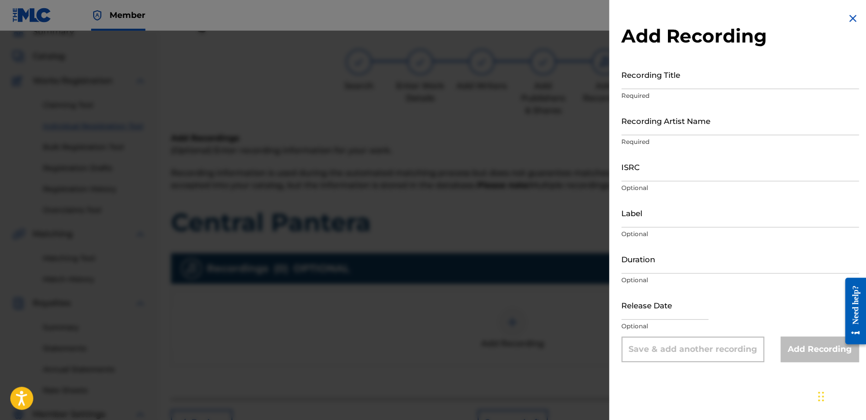
click at [656, 79] on input "Recording Title" at bounding box center [739, 74] width 237 height 29
paste input "Central Pantera"
type input "Central Pantera"
click at [675, 118] on input "Recording Artist Name" at bounding box center [739, 120] width 237 height 29
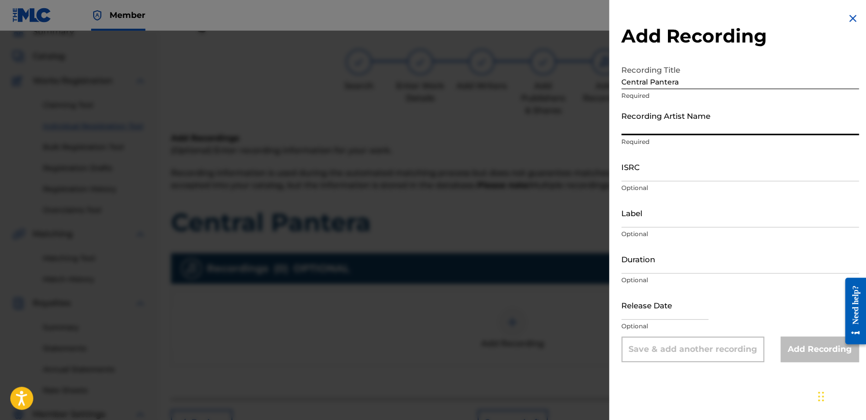
type input "[PERSON_NAME] MX"
type input "04:12"
type input "[DATE]"
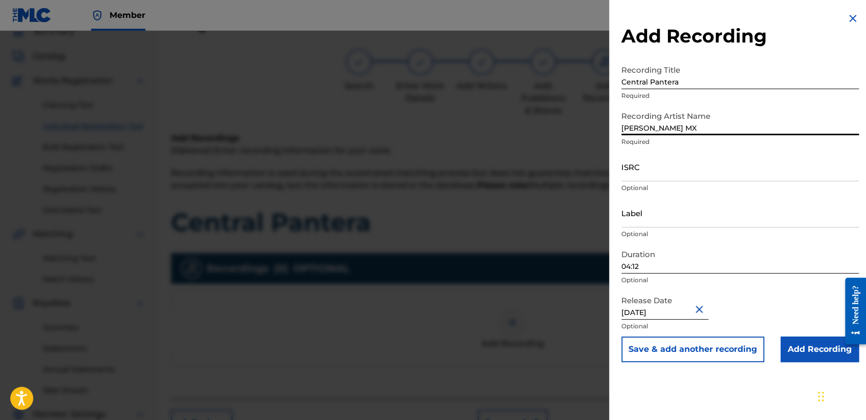
click at [667, 261] on input "04:12" at bounding box center [739, 258] width 237 height 29
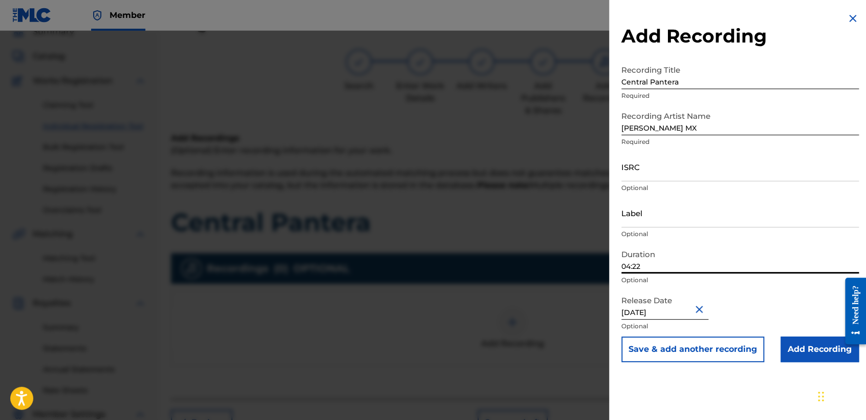
type input "04:22"
click at [702, 308] on button "Close" at bounding box center [700, 308] width 15 height 31
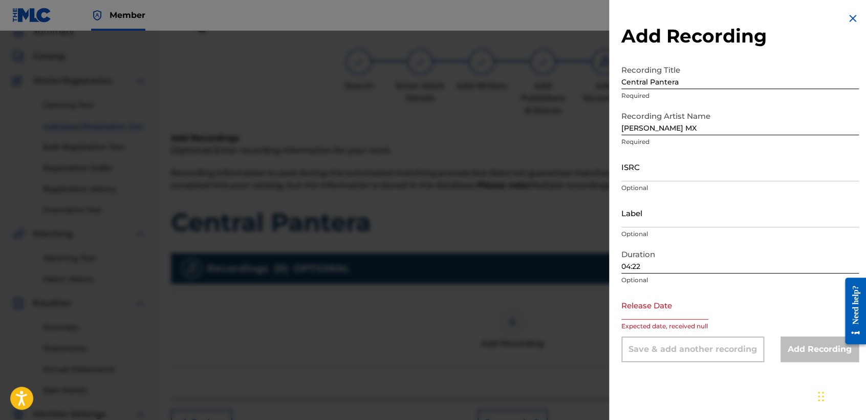
click at [668, 308] on input "text" at bounding box center [664, 304] width 87 height 29
select select "8"
select select "2025"
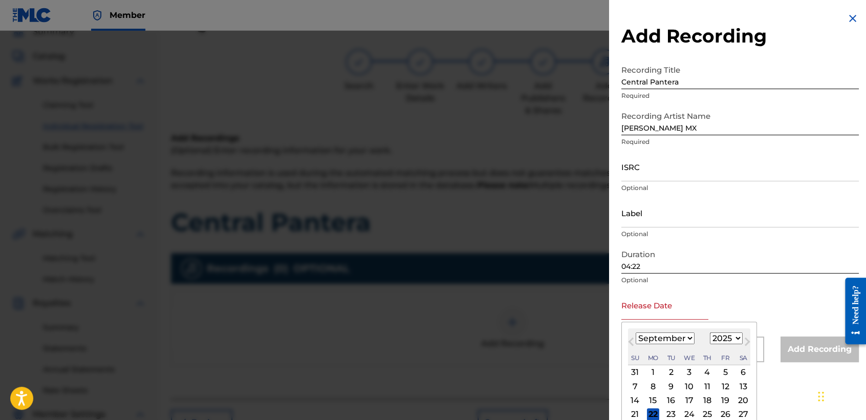
click at [679, 338] on select "January February March April May June July August September October November De…" at bounding box center [664, 338] width 59 height 12
select select "3"
click at [635, 332] on select "January February March April May June July August September October November De…" at bounding box center [664, 338] width 59 height 12
click at [725, 338] on select "1899 1900 1901 1902 1903 1904 1905 1906 1907 1908 1909 1910 1911 1912 1913 1914…" at bounding box center [726, 338] width 33 height 12
select select "2024"
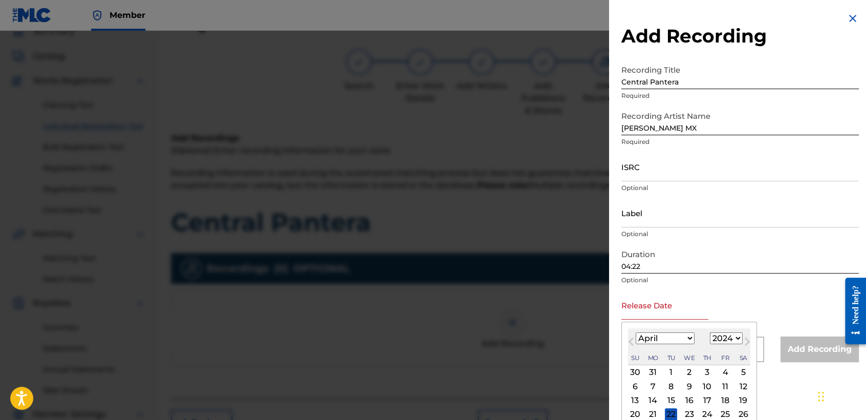
click at [710, 332] on select "1899 1900 1901 1902 1903 1904 1905 1906 1907 1908 1909 1910 1911 1912 1913 1914…" at bounding box center [726, 338] width 33 height 12
click at [741, 384] on div "13" at bounding box center [743, 386] width 12 height 12
type input "[DATE]"
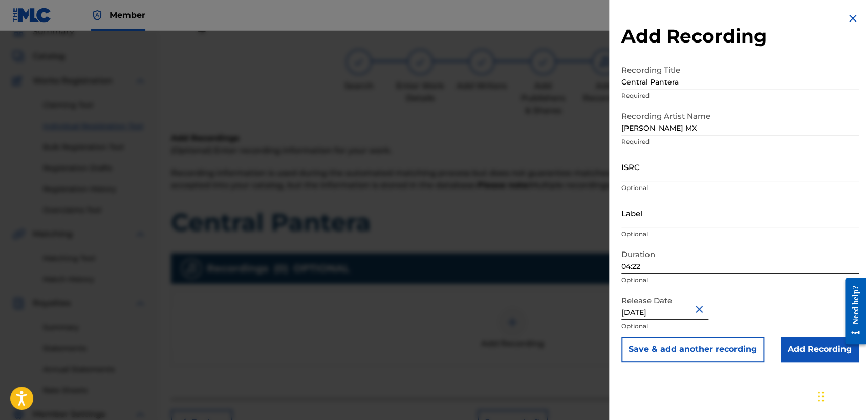
click at [798, 349] on input "Add Recording" at bounding box center [819, 349] width 78 height 26
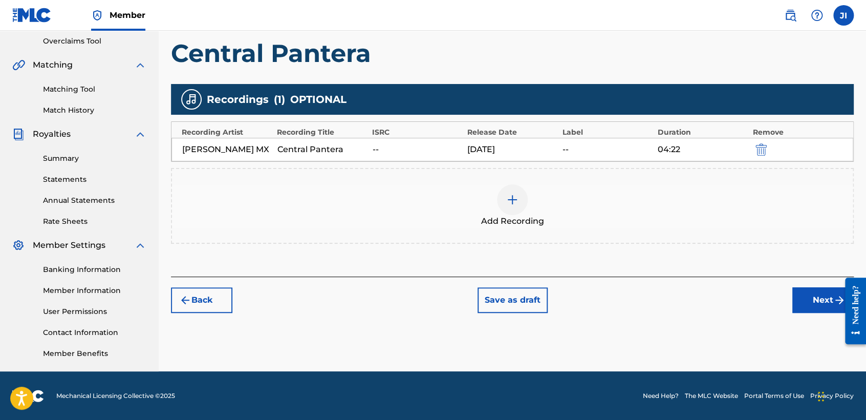
click at [800, 310] on button "Next" at bounding box center [822, 300] width 61 height 26
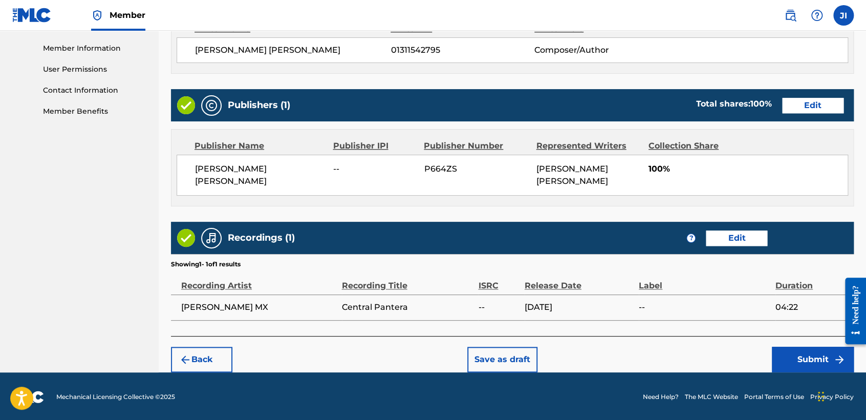
scroll to position [457, 0]
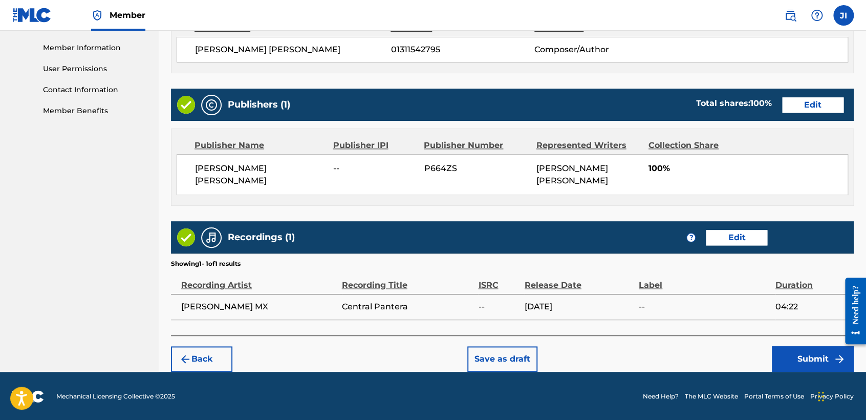
click at [807, 359] on button "Submit" at bounding box center [813, 359] width 82 height 26
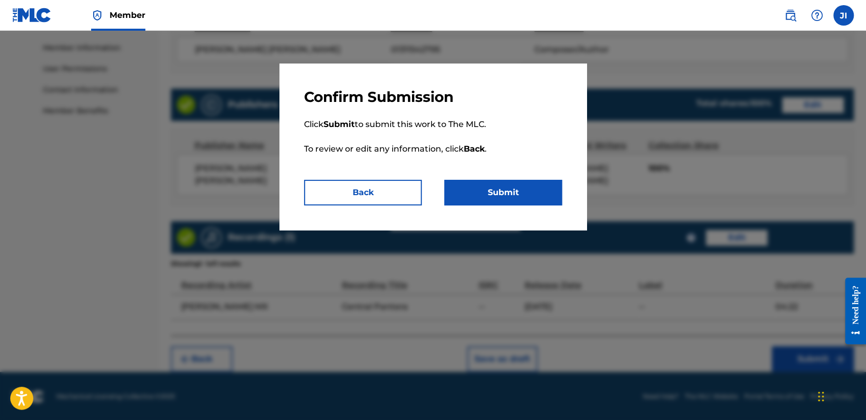
click at [522, 195] on button "Submit" at bounding box center [503, 193] width 118 height 26
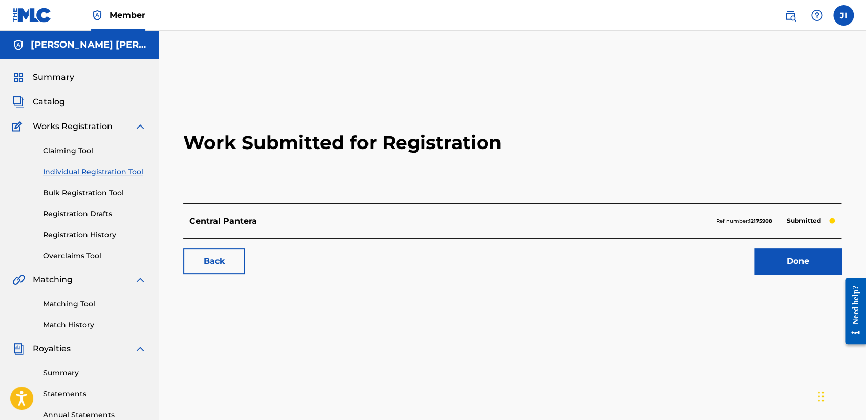
click at [102, 167] on link "Individual Registration Tool" at bounding box center [94, 171] width 103 height 11
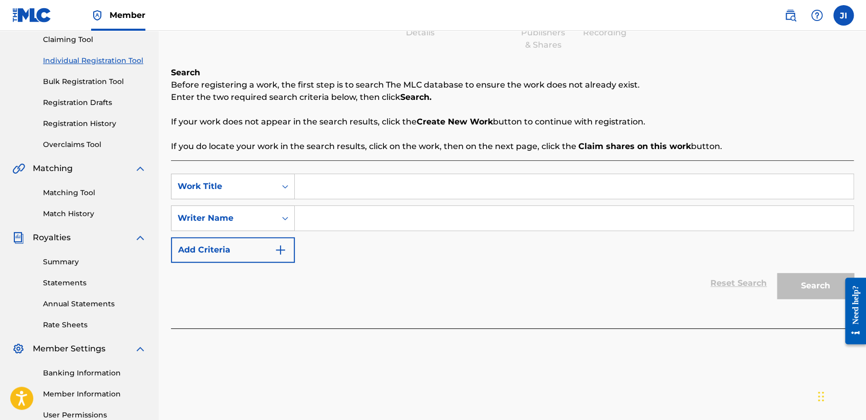
scroll to position [114, 0]
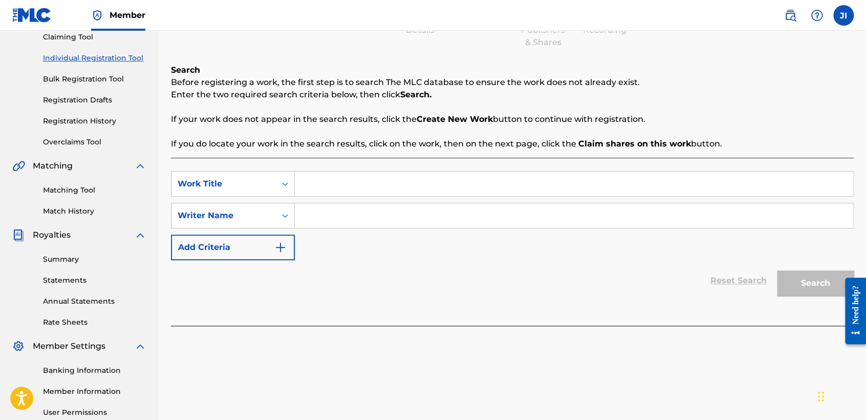
paste input "[PERSON_NAME] 2 V2"
type input "[PERSON_NAME] 2 V2"
paste input "[PERSON_NAME] 2 V2"
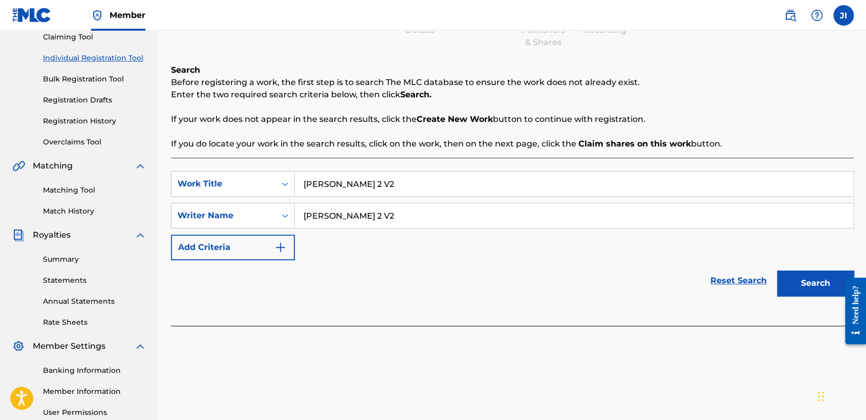
type input "[PERSON_NAME] 2 V2"
click at [783, 278] on button "Search" at bounding box center [815, 283] width 77 height 26
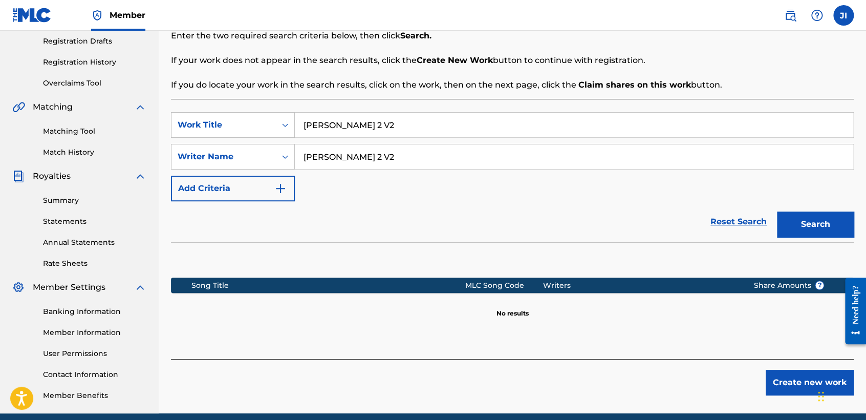
scroll to position [214, 0]
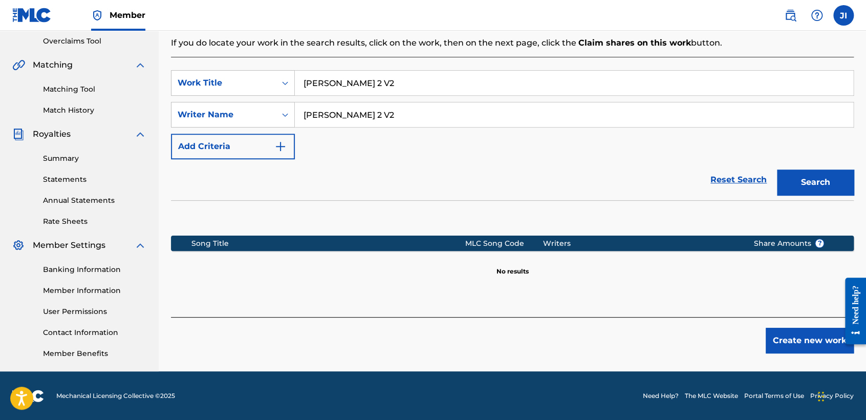
click at [802, 345] on button "Create new work" at bounding box center [809, 340] width 88 height 26
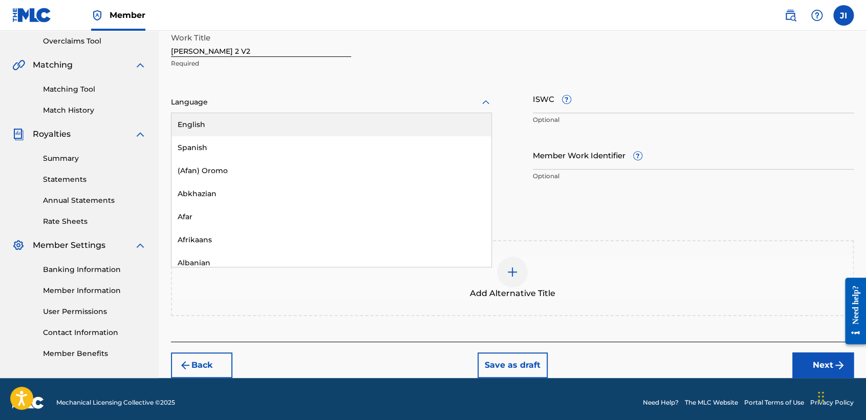
click at [372, 96] on div at bounding box center [331, 102] width 321 height 13
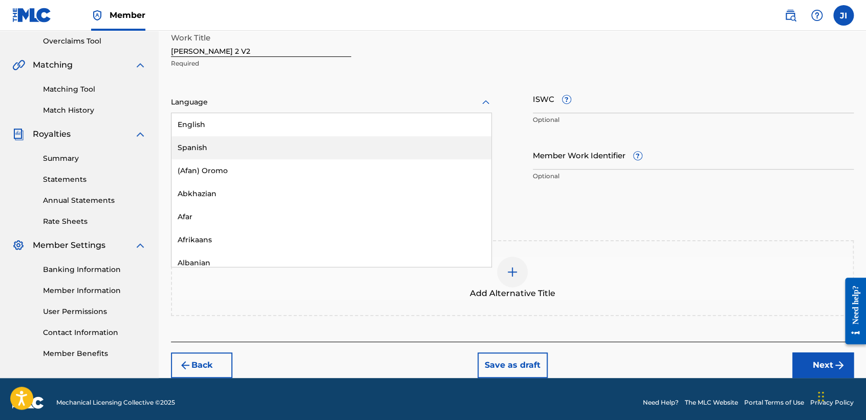
click at [308, 140] on div "Spanish" at bounding box center [331, 147] width 320 height 23
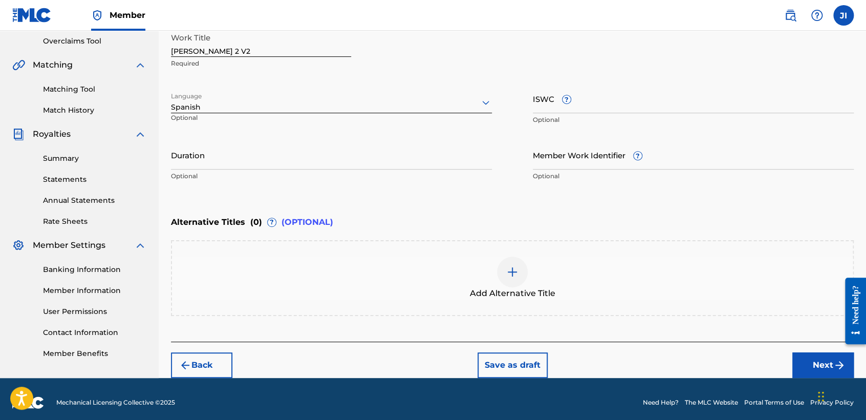
click at [281, 155] on input "Duration" at bounding box center [331, 154] width 321 height 29
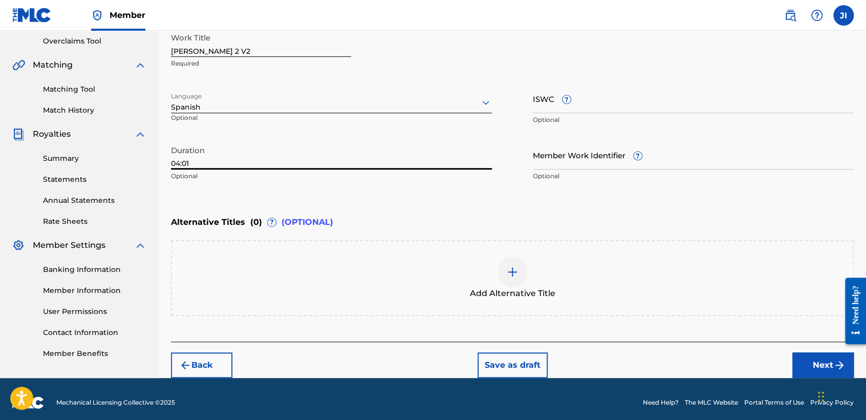
type input "04:01"
click at [260, 199] on div "Enter Work Details Enter work details for ‘ [PERSON_NAME] 2 V2 ’ below. Work Ti…" at bounding box center [512, 87] width 683 height 248
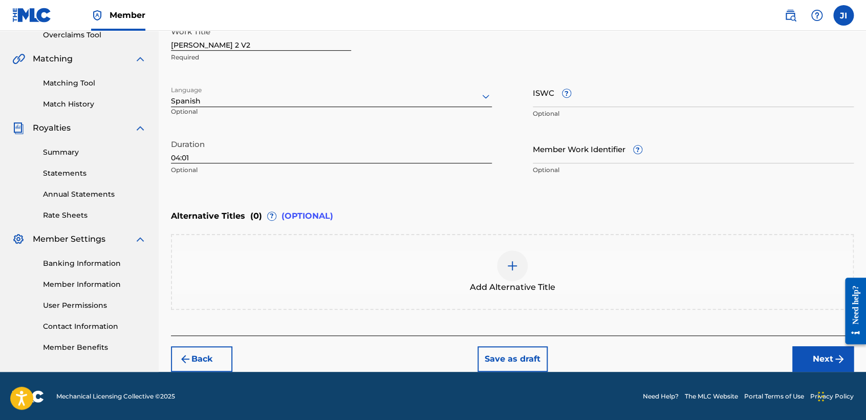
click at [805, 350] on button "Next" at bounding box center [822, 359] width 61 height 26
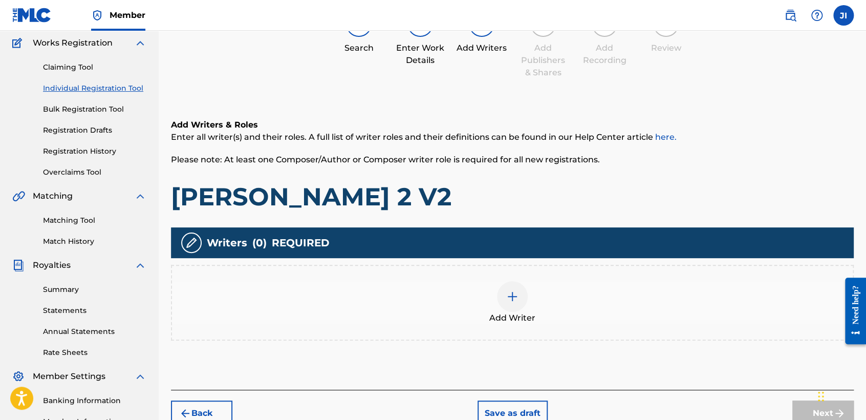
scroll to position [102, 0]
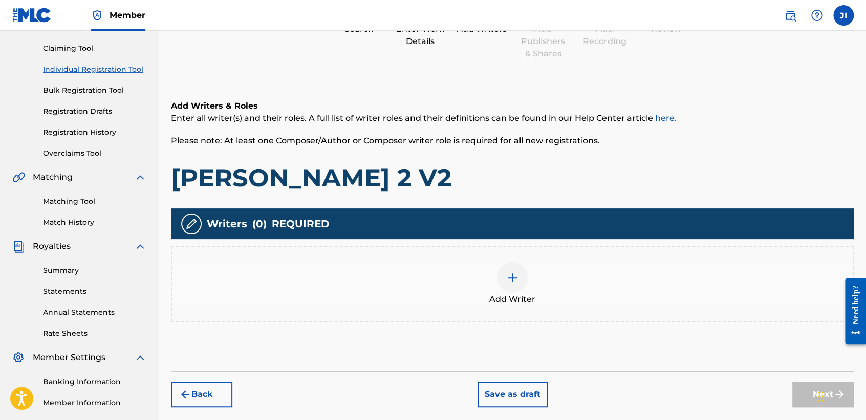
click at [512, 286] on div at bounding box center [512, 277] width 31 height 31
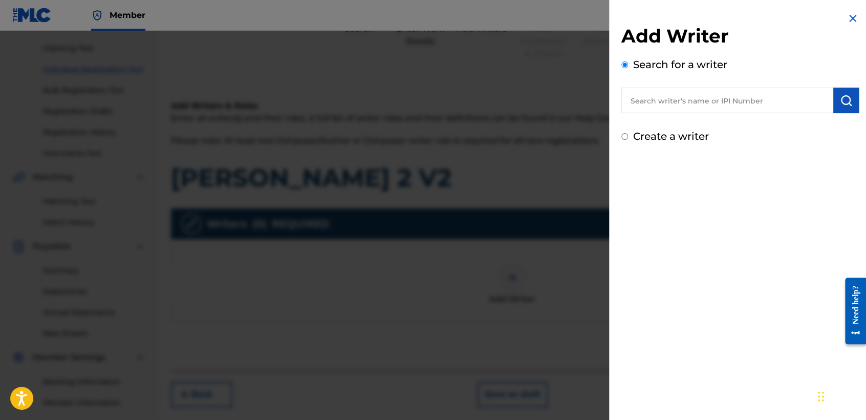
click at [657, 112] on input "text" at bounding box center [727, 100] width 212 height 26
type input "01311542795"
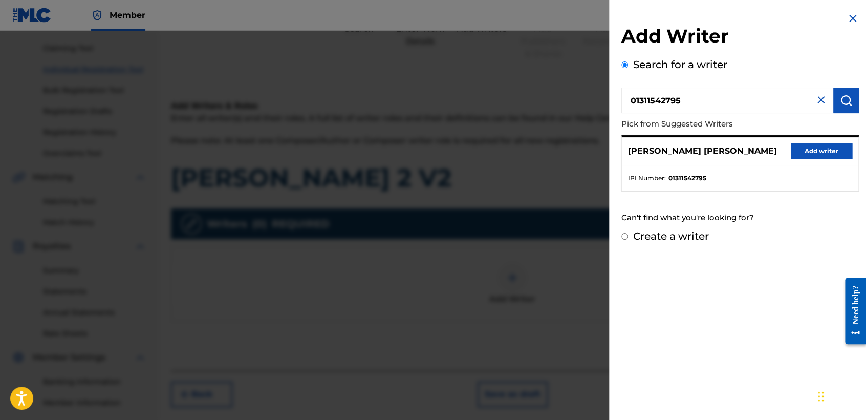
click at [830, 149] on button "Add writer" at bounding box center [820, 150] width 61 height 15
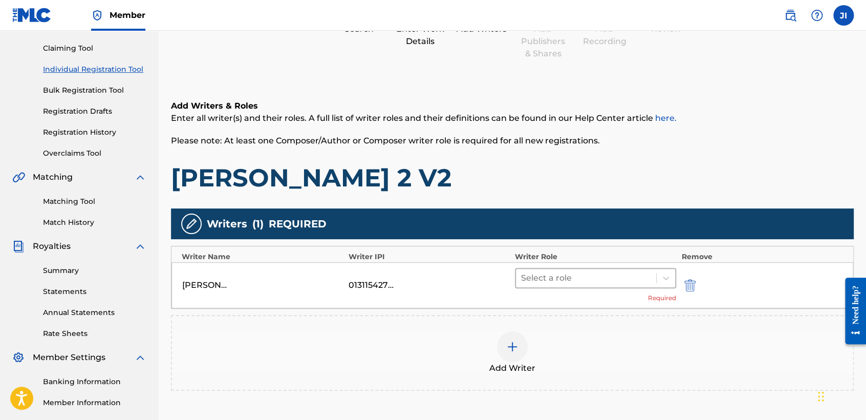
click at [551, 278] on div at bounding box center [586, 278] width 130 height 14
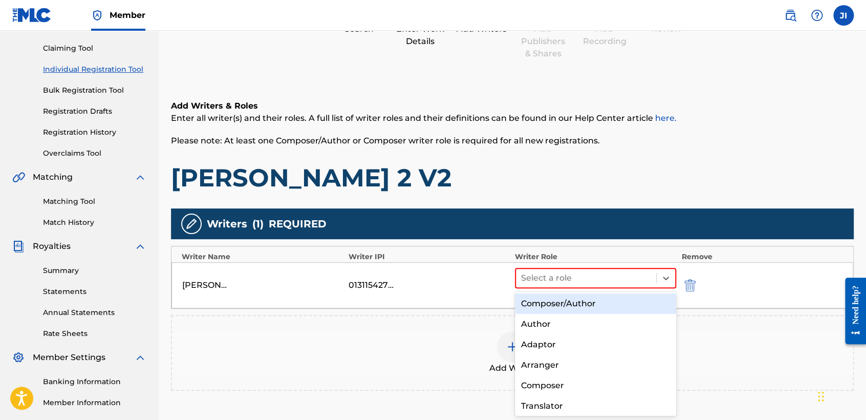
click at [571, 310] on div "Composer/Author" at bounding box center [595, 303] width 161 height 20
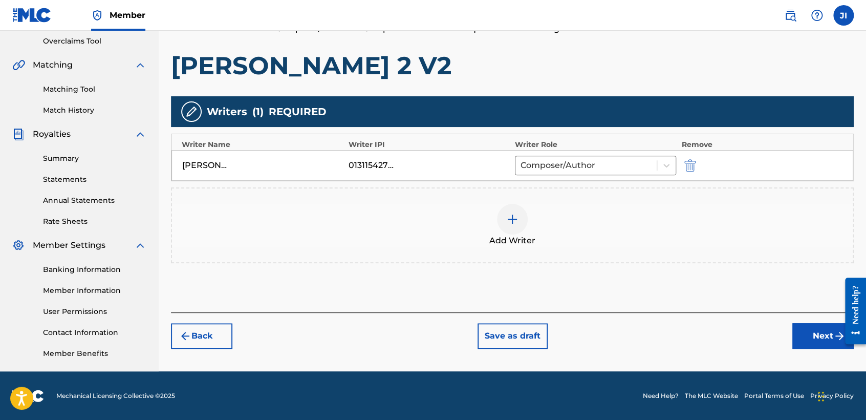
click at [823, 341] on button "Next" at bounding box center [822, 336] width 61 height 26
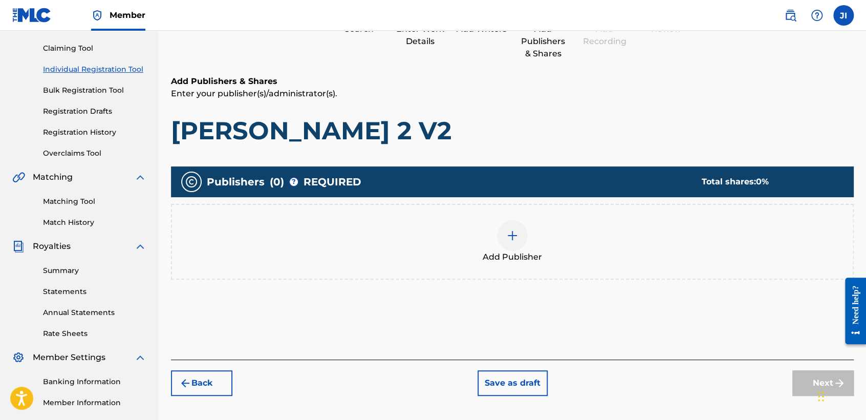
click at [507, 239] on img at bounding box center [512, 235] width 12 height 12
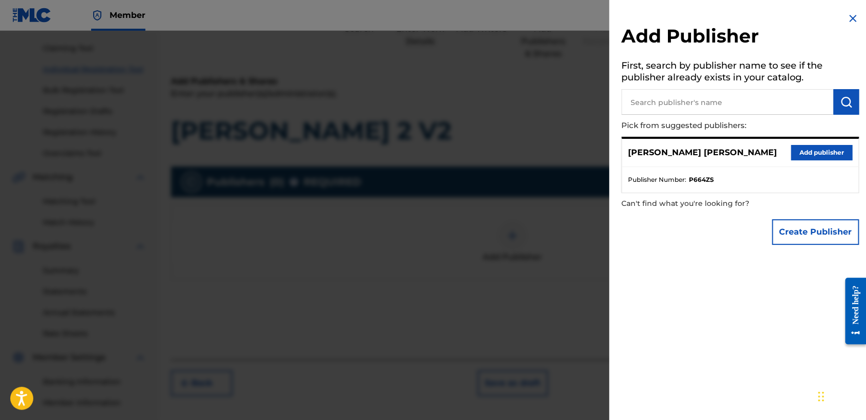
click at [823, 152] on button "Add publisher" at bounding box center [820, 152] width 61 height 15
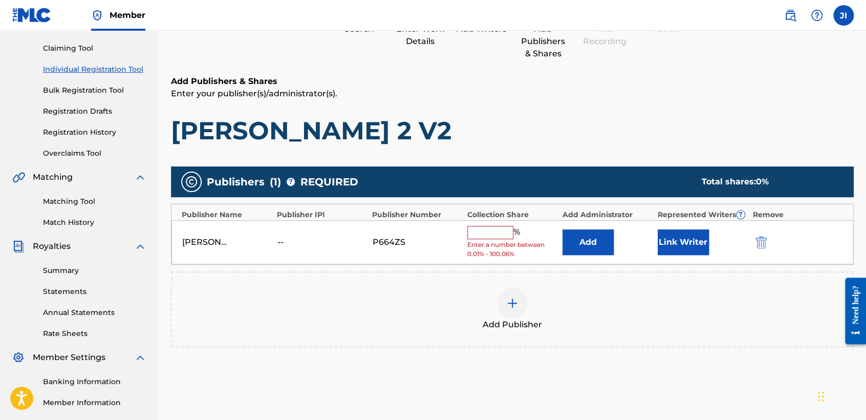
click at [498, 229] on input "text" at bounding box center [490, 232] width 46 height 13
type input "100"
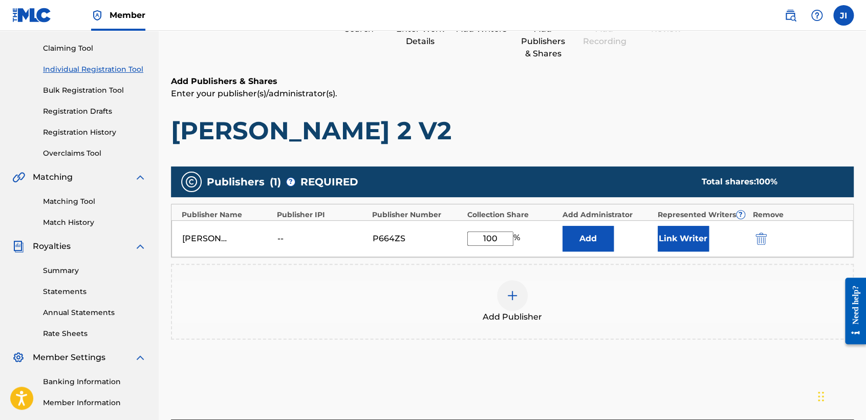
click at [660, 239] on button "Link Writer" at bounding box center [682, 239] width 51 height 26
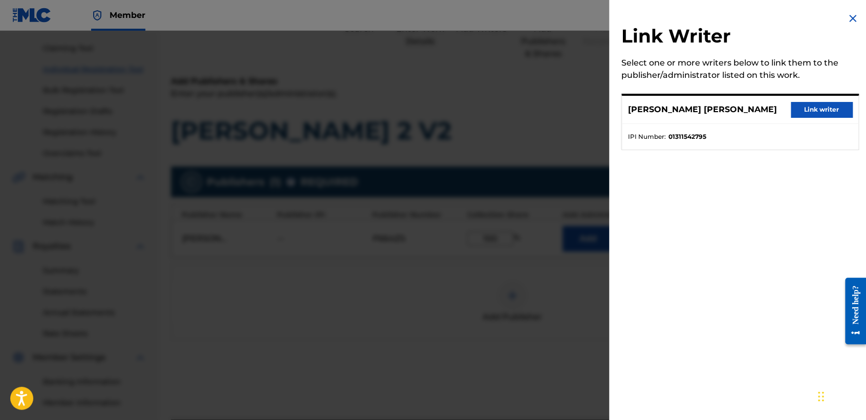
click at [813, 99] on div "[PERSON_NAME] [PERSON_NAME] Link writer" at bounding box center [740, 110] width 236 height 28
click at [813, 106] on button "Link writer" at bounding box center [820, 109] width 61 height 15
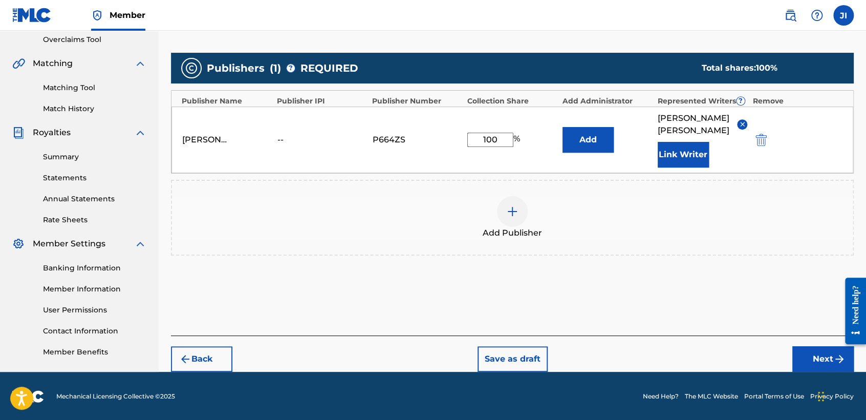
click at [817, 362] on button "Next" at bounding box center [822, 359] width 61 height 26
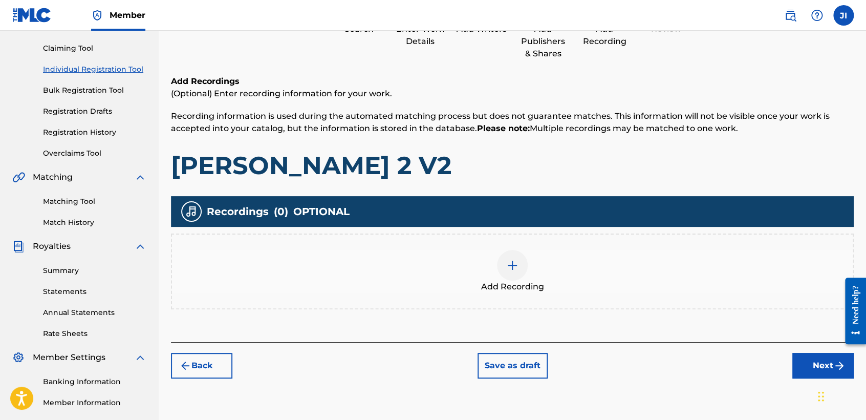
click at [518, 280] on span "Add Recording" at bounding box center [512, 286] width 63 height 12
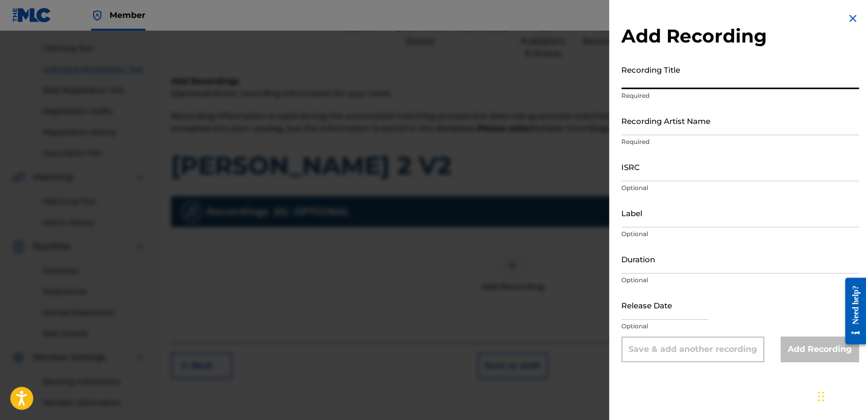
click at [678, 71] on input "Recording Title" at bounding box center [739, 74] width 237 height 29
paste input "[PERSON_NAME] 2 V2"
type input "[PERSON_NAME] 2 V2"
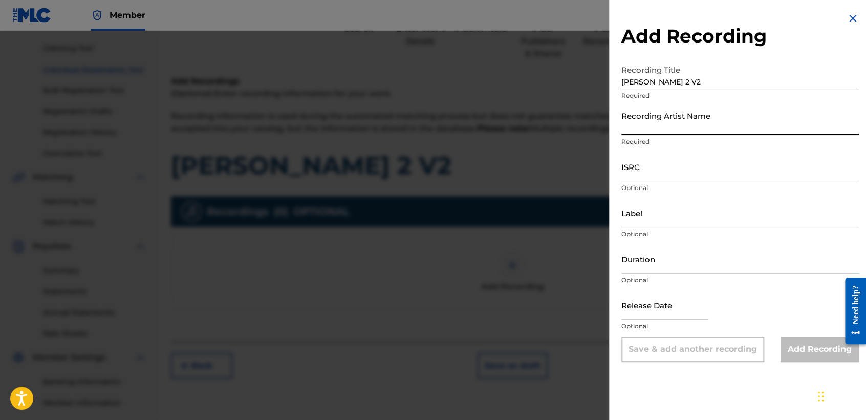
click at [655, 127] on input "Recording Artist Name" at bounding box center [739, 120] width 237 height 29
type input "[PERSON_NAME] MX"
type input "04:22"
type input "[DATE]"
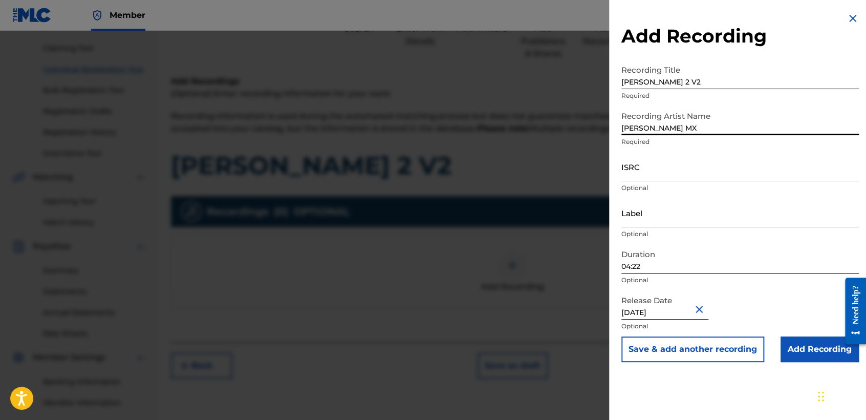
click at [688, 266] on input "04:22" at bounding box center [739, 258] width 237 height 29
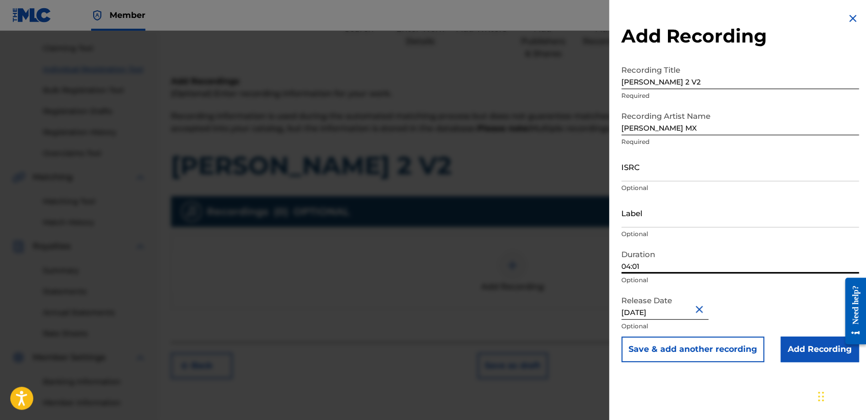
type input "04:01"
click at [670, 314] on input "[DATE]" at bounding box center [664, 304] width 87 height 29
select select "3"
select select "2024"
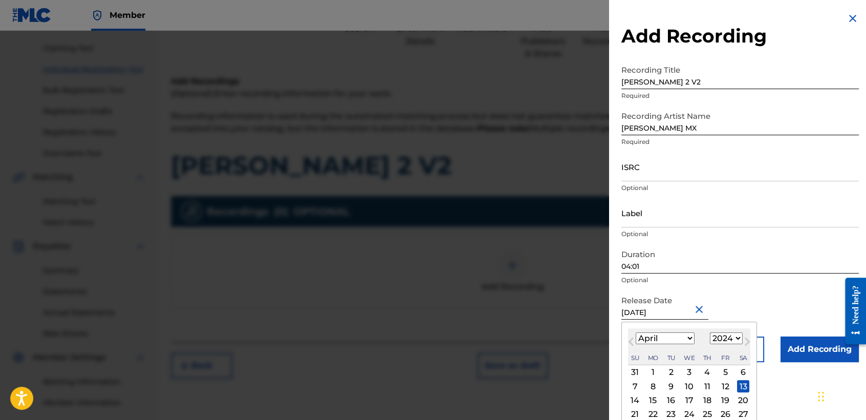
click at [704, 401] on div "18" at bounding box center [707, 400] width 12 height 12
type input "[DATE]"
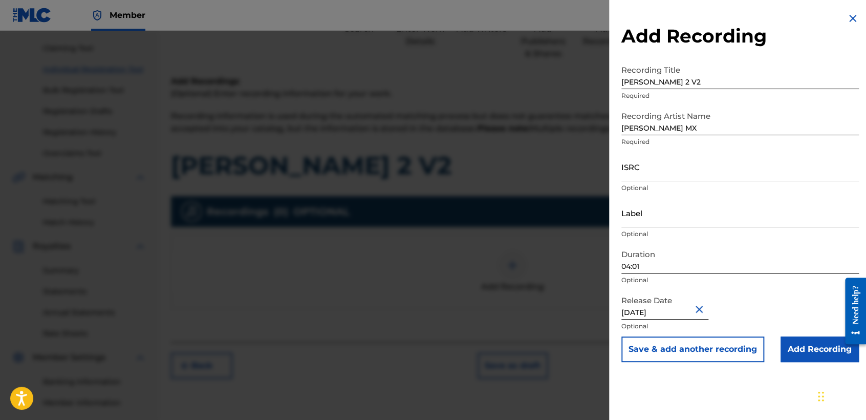
click at [806, 350] on input "Add Recording" at bounding box center [819, 349] width 78 height 26
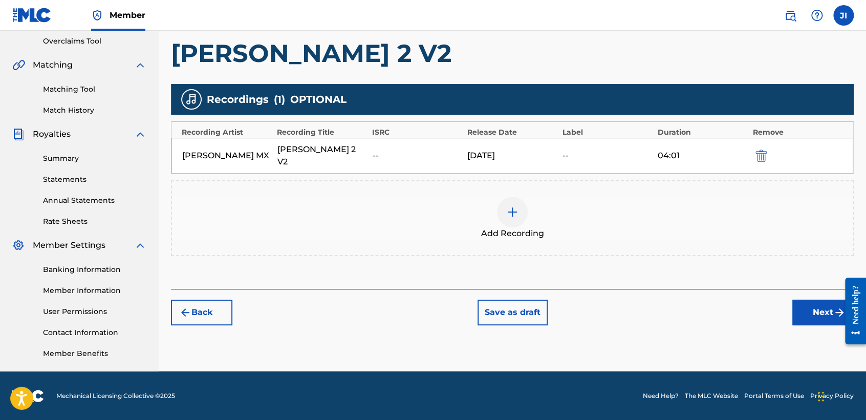
click at [813, 299] on button "Next" at bounding box center [822, 312] width 61 height 26
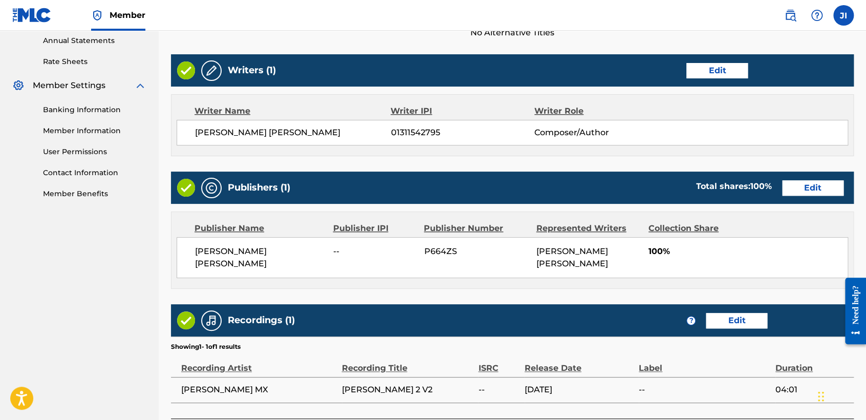
scroll to position [444, 0]
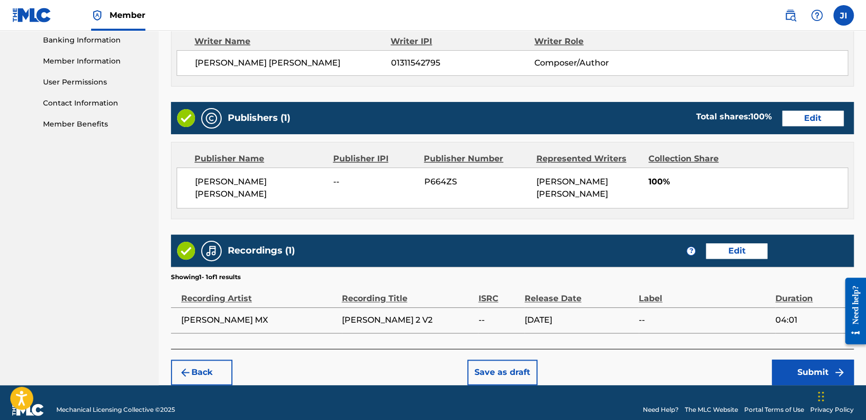
click at [810, 379] on button "Submit" at bounding box center [813, 372] width 82 height 26
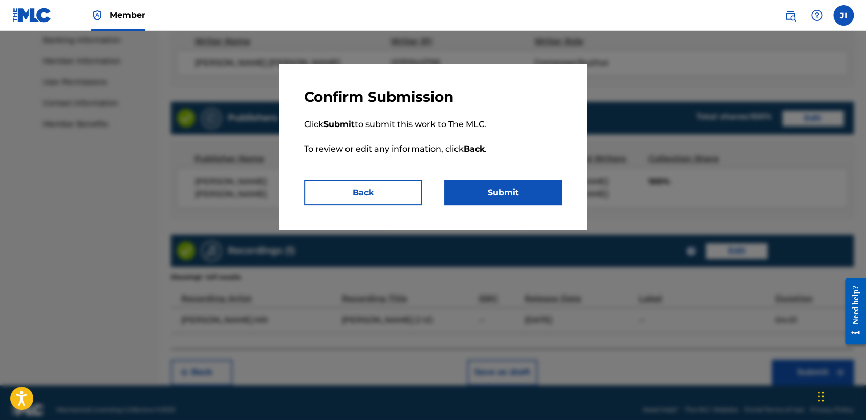
drag, startPoint x: 492, startPoint y: 192, endPoint x: 499, endPoint y: 196, distance: 8.0
click at [495, 193] on button "Submit" at bounding box center [503, 193] width 118 height 26
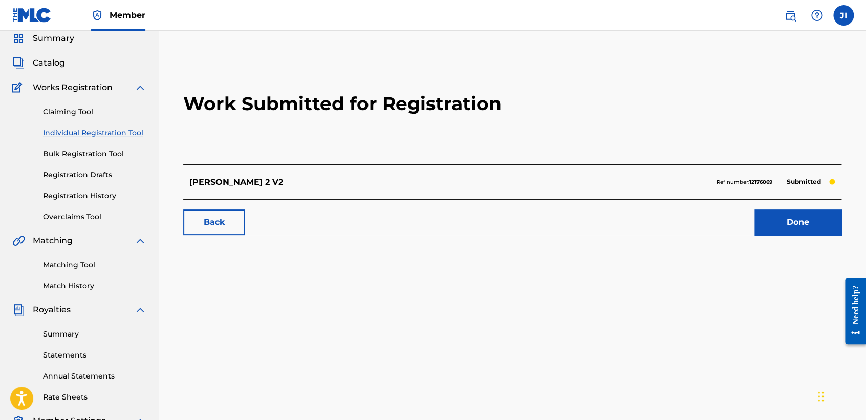
scroll to position [57, 0]
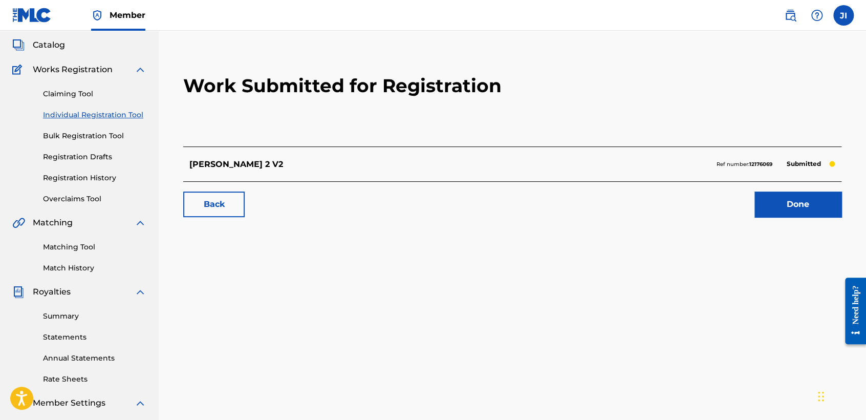
click at [104, 114] on link "Individual Registration Tool" at bounding box center [94, 114] width 103 height 11
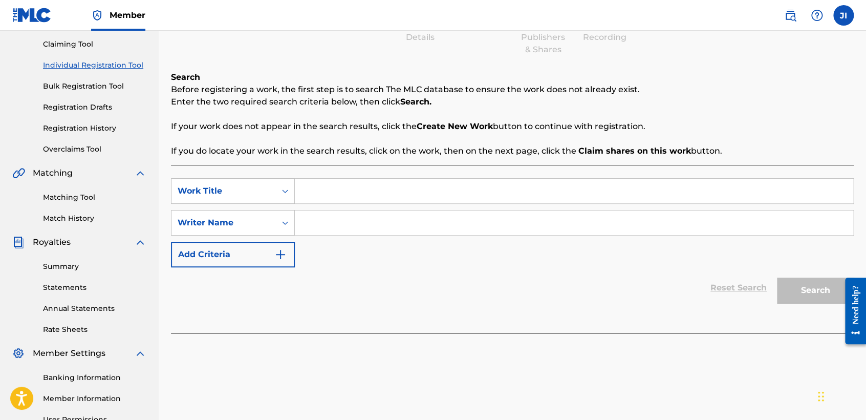
scroll to position [114, 0]
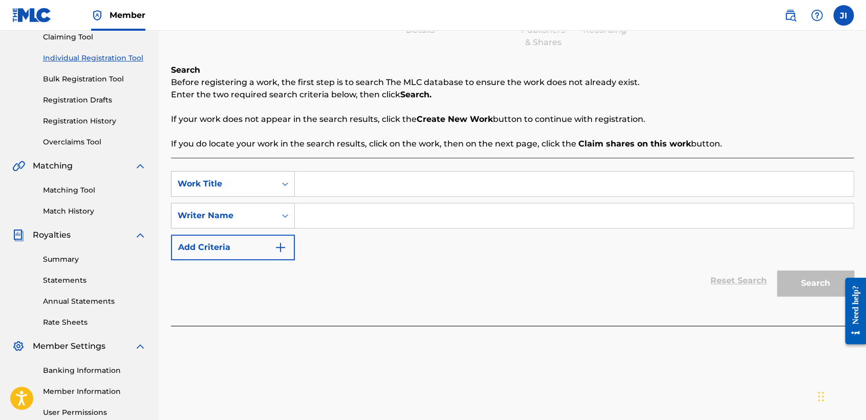
paste input "Sangriao"
type input "Sangriao"
click at [348, 226] on input "Search Form" at bounding box center [574, 215] width 558 height 25
paste input "Sangriao"
type input "Sangriao"
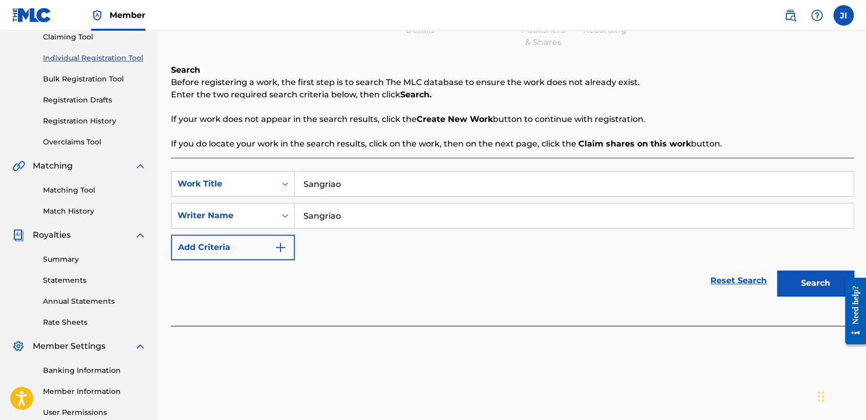
click at [799, 292] on button "Search" at bounding box center [815, 283] width 77 height 26
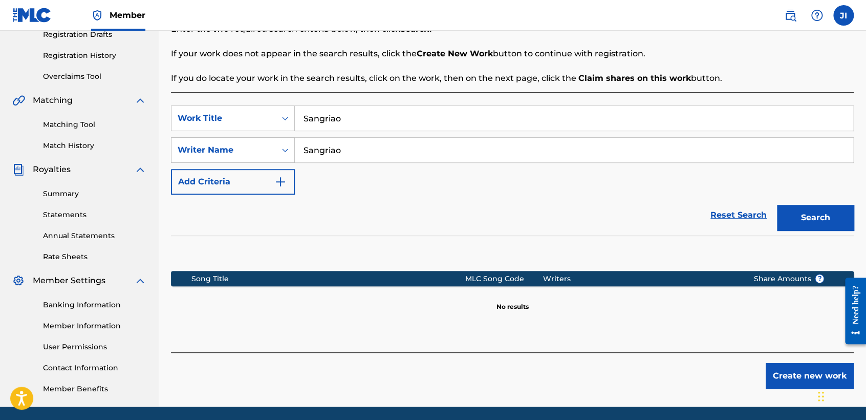
scroll to position [214, 0]
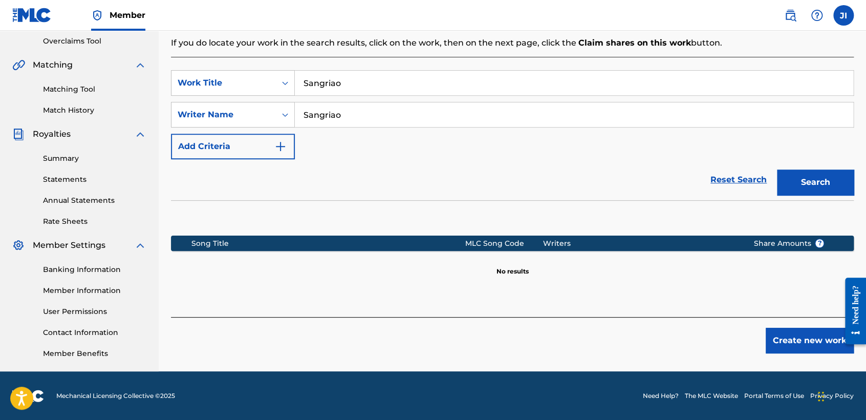
click at [790, 344] on button "Create new work" at bounding box center [809, 340] width 88 height 26
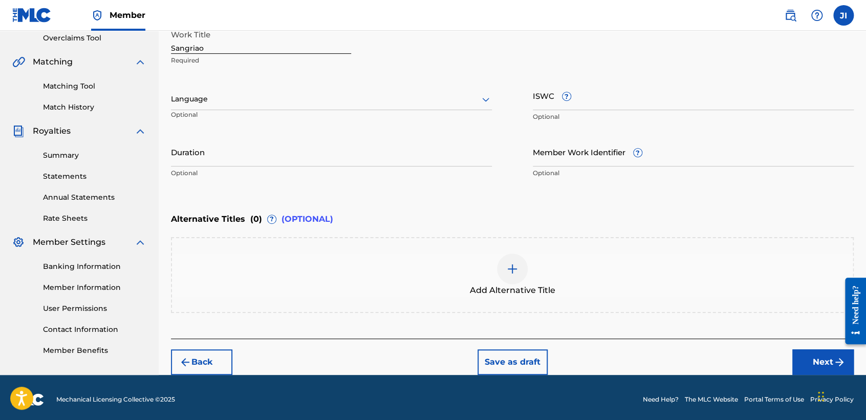
scroll to position [221, 0]
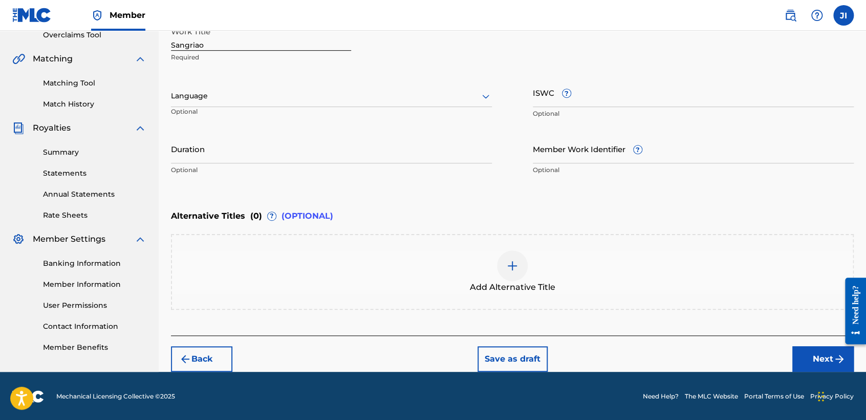
click at [234, 87] on div "Language" at bounding box center [331, 95] width 321 height 21
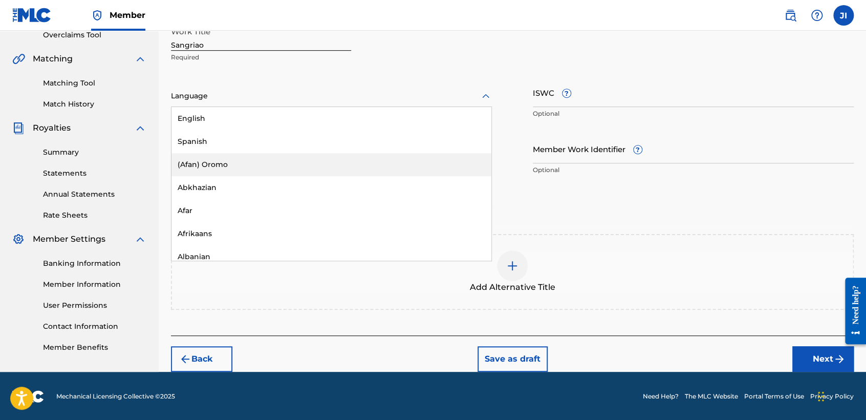
click at [217, 157] on div "(Afan) Oromo" at bounding box center [331, 164] width 320 height 23
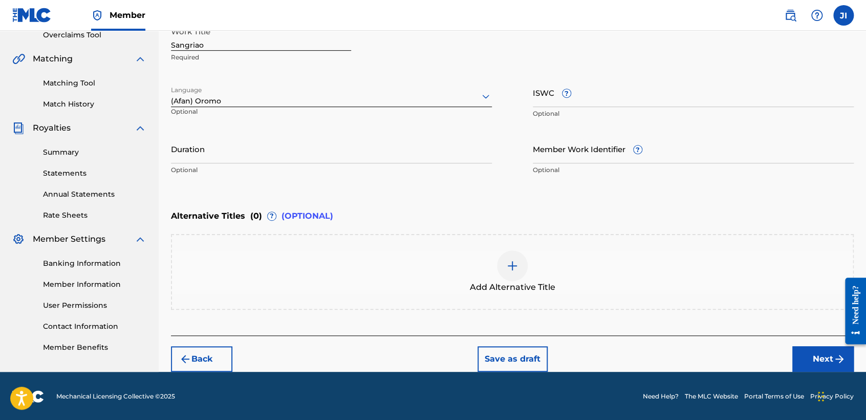
click at [221, 92] on div "(Afan) Oromo" at bounding box center [331, 95] width 321 height 21
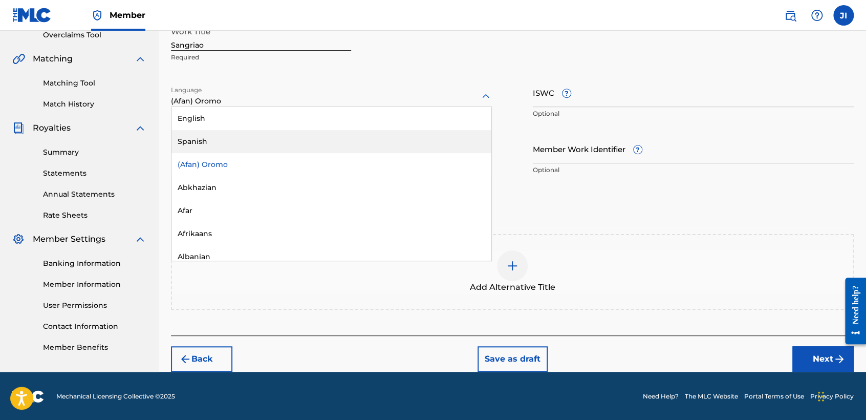
click at [230, 142] on div "Spanish" at bounding box center [331, 141] width 320 height 23
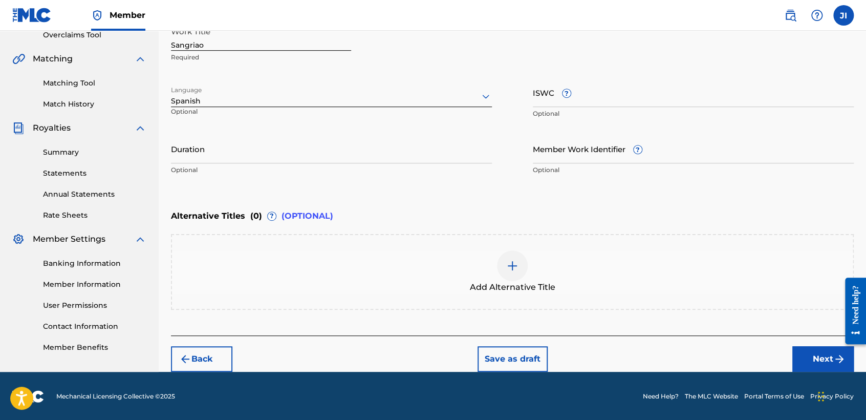
click at [229, 150] on input "Duration" at bounding box center [331, 148] width 321 height 29
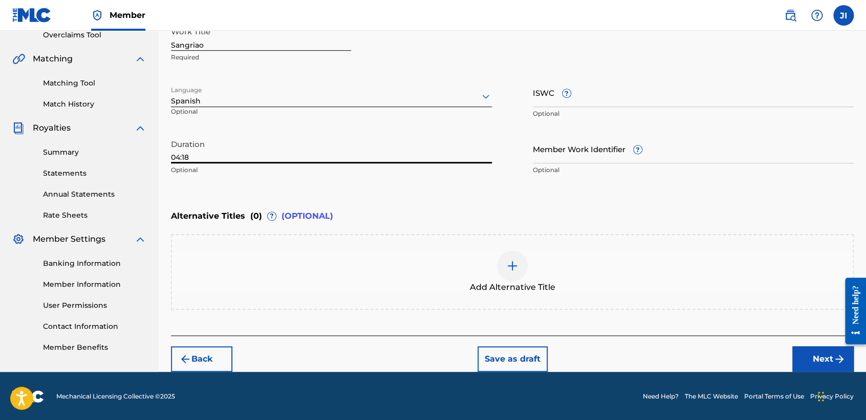
type input "04:18"
click at [827, 362] on button "Next" at bounding box center [822, 359] width 61 height 26
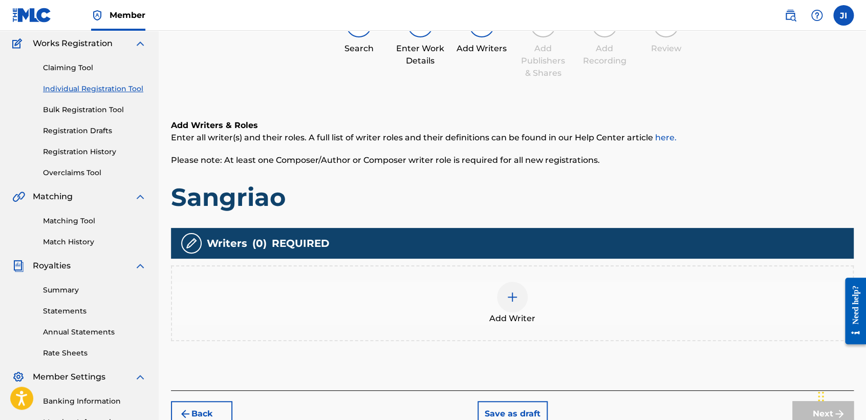
scroll to position [46, 0]
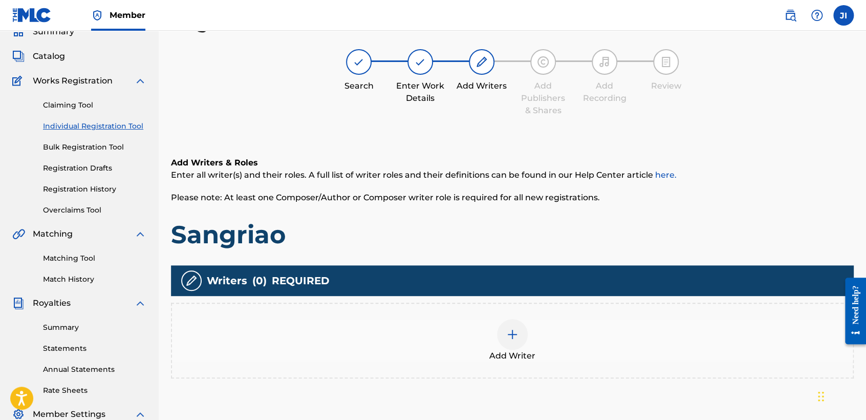
click at [512, 328] on img at bounding box center [512, 334] width 12 height 12
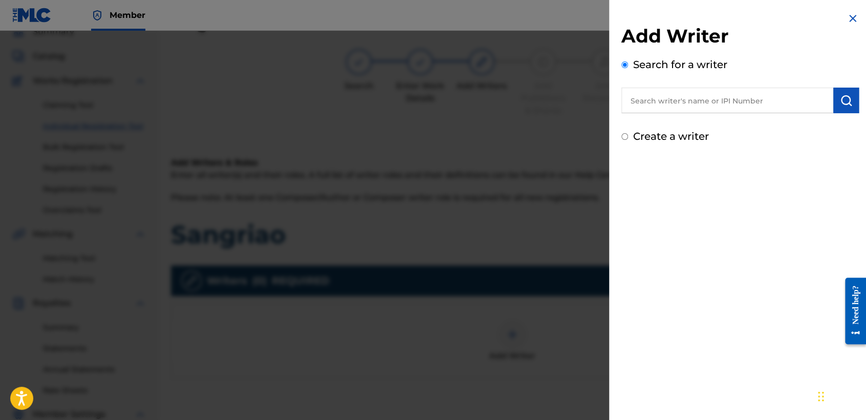
click at [651, 108] on input "text" at bounding box center [727, 100] width 212 height 26
type input "01311542795"
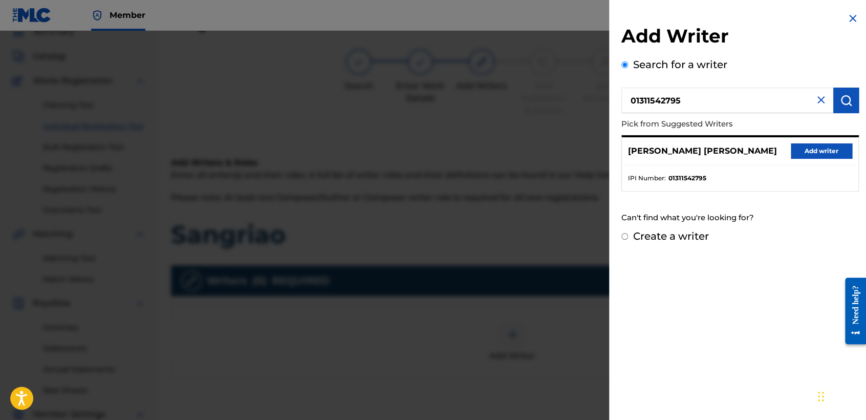
click at [801, 145] on button "Add writer" at bounding box center [820, 150] width 61 height 15
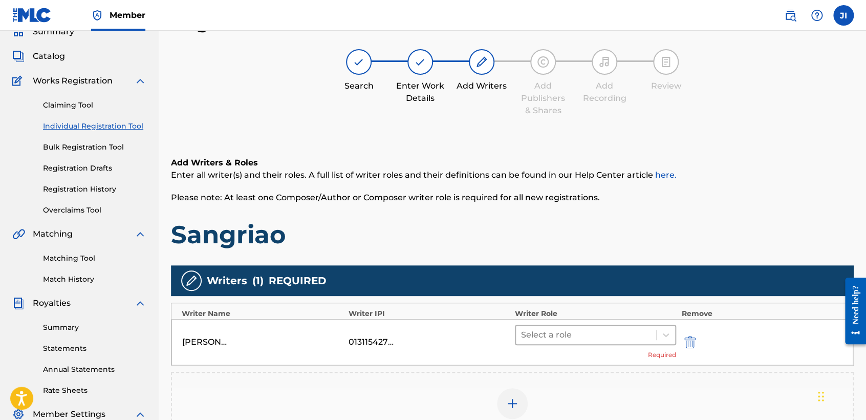
click at [573, 329] on div at bounding box center [586, 334] width 130 height 14
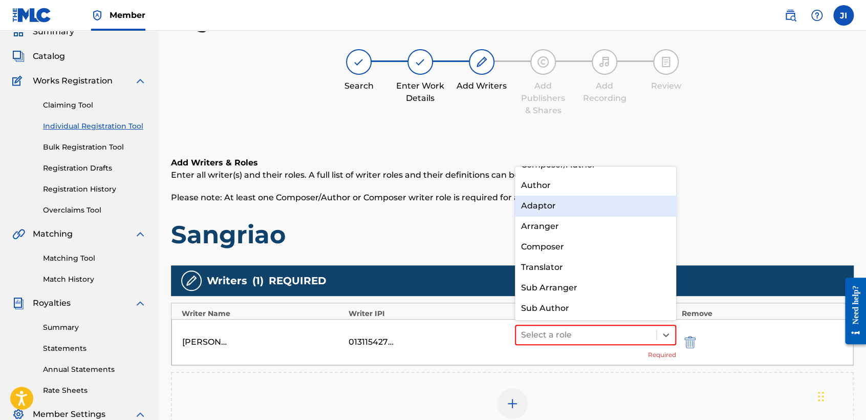
scroll to position [0, 0]
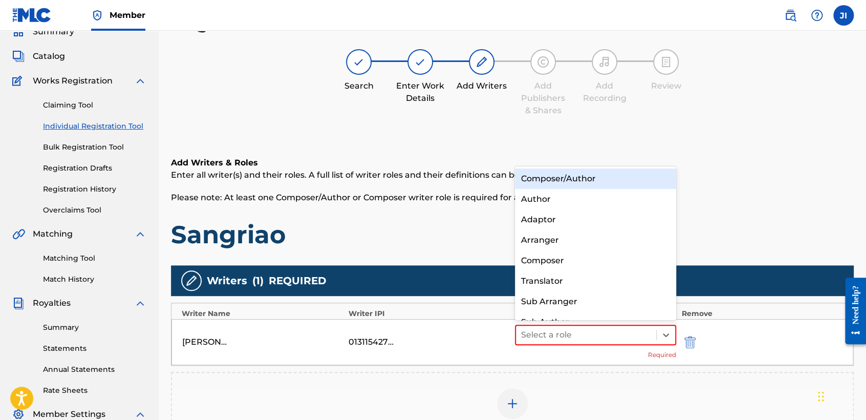
click at [596, 186] on div "Composer/Author" at bounding box center [595, 178] width 161 height 20
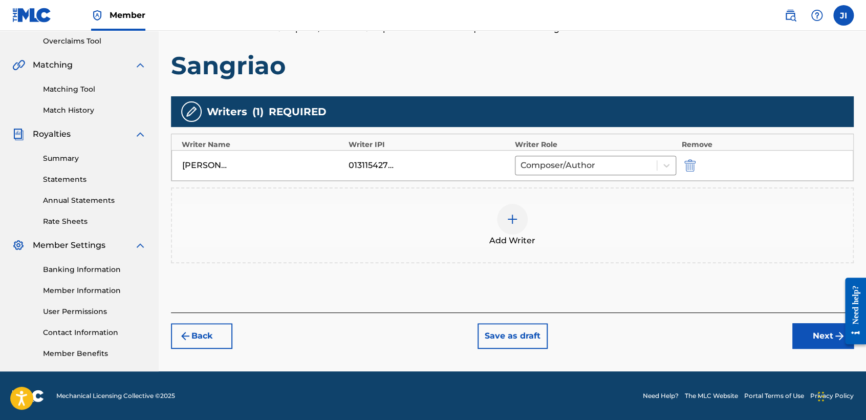
click at [810, 336] on button "Next" at bounding box center [822, 336] width 61 height 26
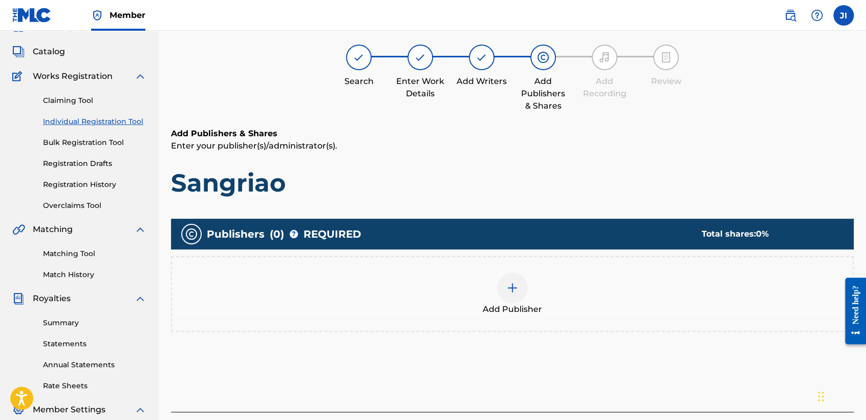
scroll to position [161, 0]
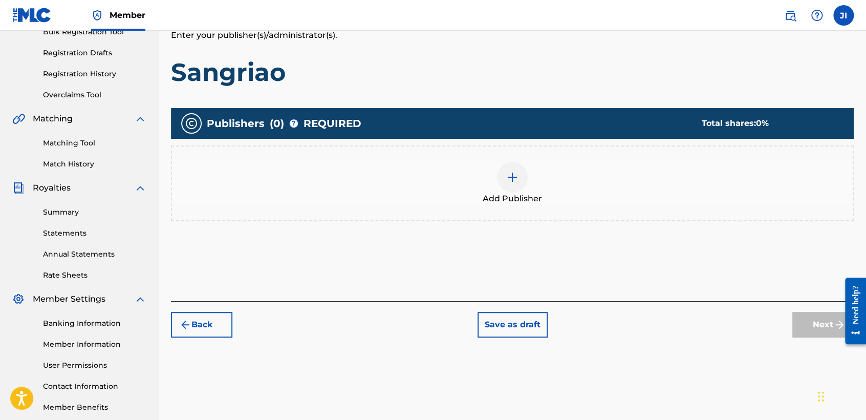
click at [512, 188] on div at bounding box center [512, 177] width 31 height 31
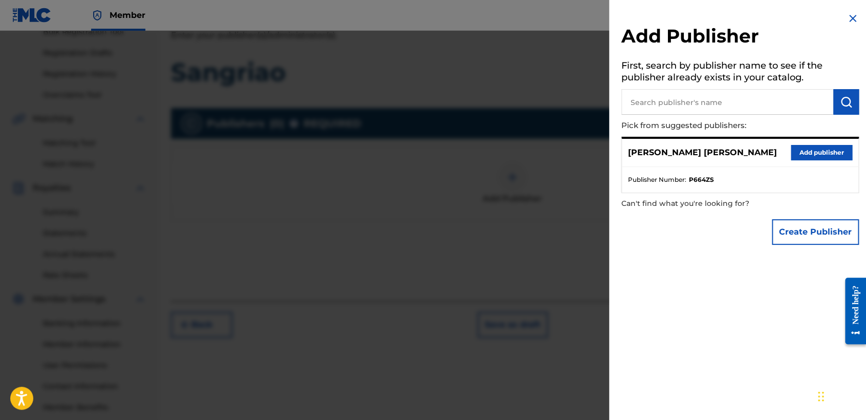
click at [794, 152] on button "Add publisher" at bounding box center [820, 152] width 61 height 15
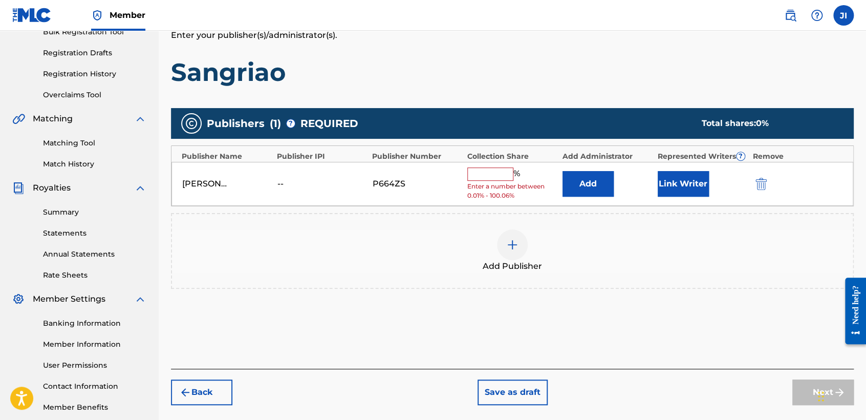
click at [479, 174] on input "text" at bounding box center [490, 173] width 46 height 13
type input "100"
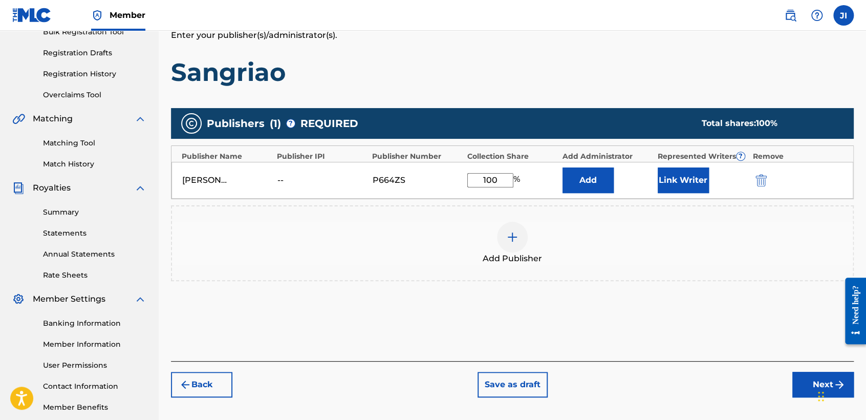
click at [690, 175] on button "Link Writer" at bounding box center [682, 180] width 51 height 26
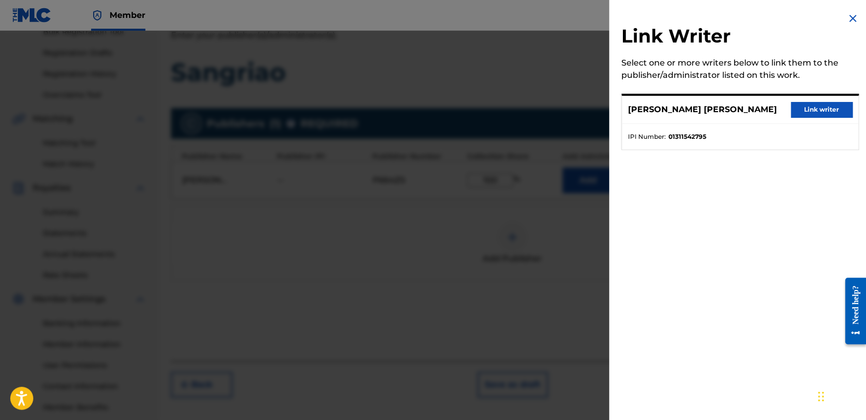
click at [802, 104] on button "Link writer" at bounding box center [820, 109] width 61 height 15
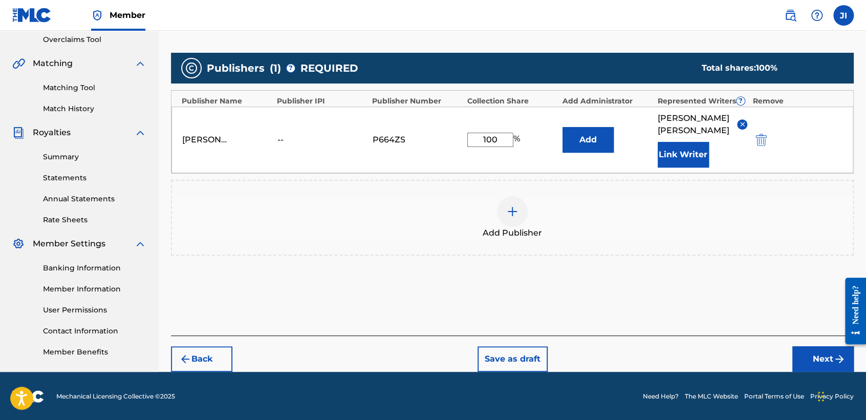
click at [816, 370] on iframe "Widget de chat" at bounding box center [840, 394] width 51 height 49
click at [815, 358] on button "Next" at bounding box center [822, 359] width 61 height 26
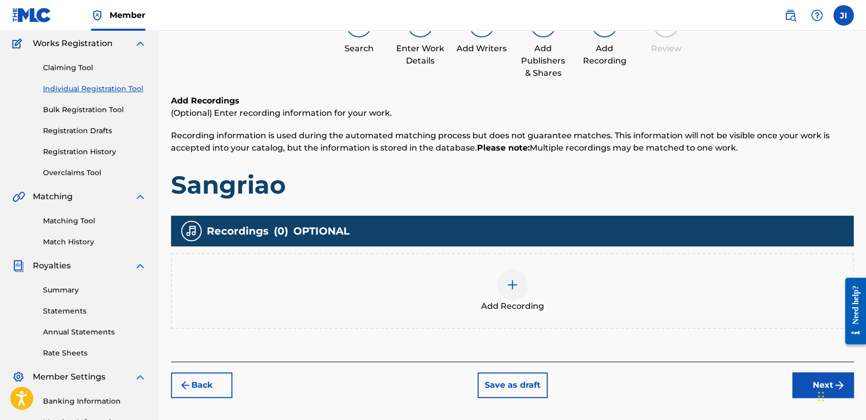
scroll to position [46, 0]
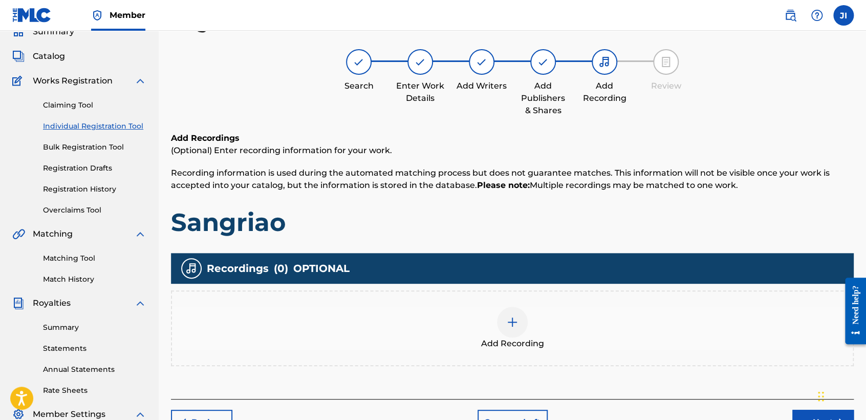
click at [520, 318] on div at bounding box center [512, 321] width 31 height 31
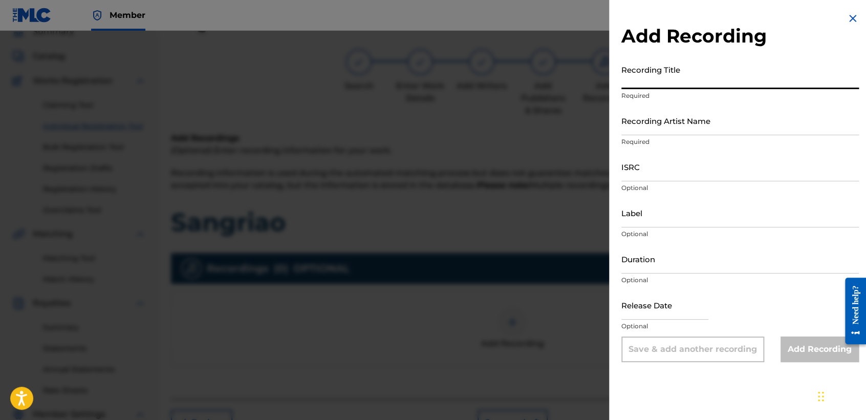
click at [652, 85] on input "Recording Title" at bounding box center [739, 74] width 237 height 29
paste input "Sangriao"
type input "Sangriao"
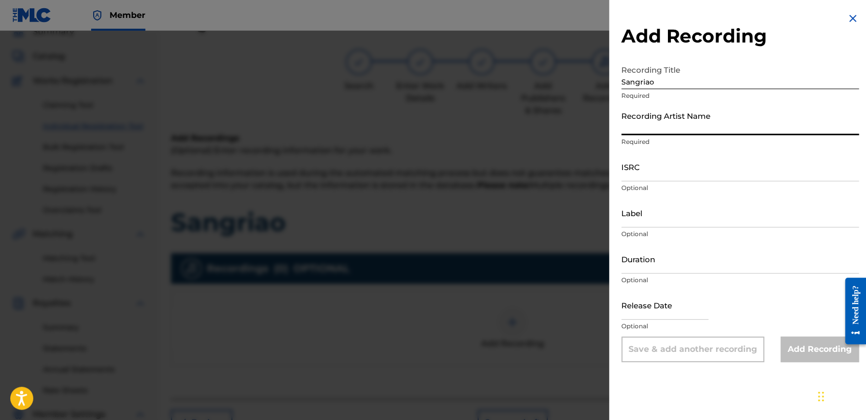
click at [651, 121] on input "Recording Artist Name" at bounding box center [739, 120] width 237 height 29
type input "[PERSON_NAME] MX"
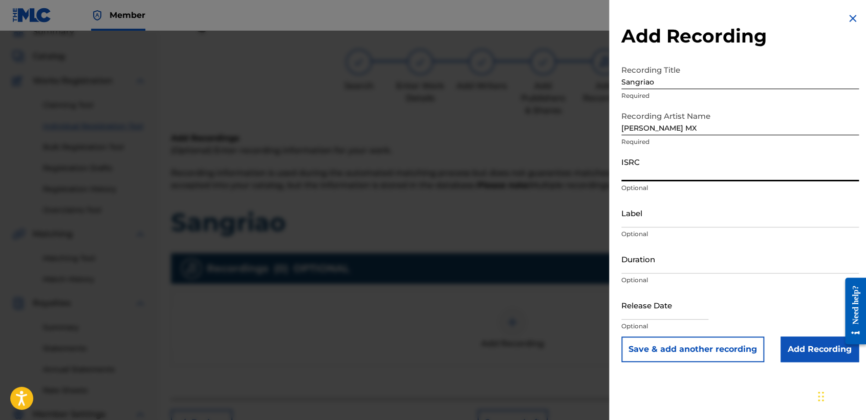
click at [648, 171] on input "ISRC" at bounding box center [739, 166] width 237 height 29
paste input "QZHNA2433786"
type input "QZHNA2433786"
click at [673, 255] on input "Duration" at bounding box center [739, 258] width 237 height 29
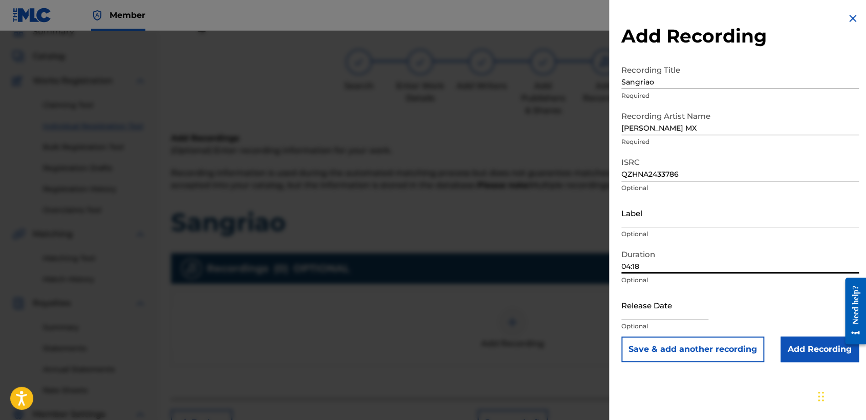
type input "04:18"
click at [622, 305] on div "Add Recording Recording Title Sangriao Required Recording Artist Name [PERSON_N…" at bounding box center [740, 187] width 262 height 374
click at [634, 306] on input "text" at bounding box center [664, 304] width 87 height 29
select select "8"
select select "2025"
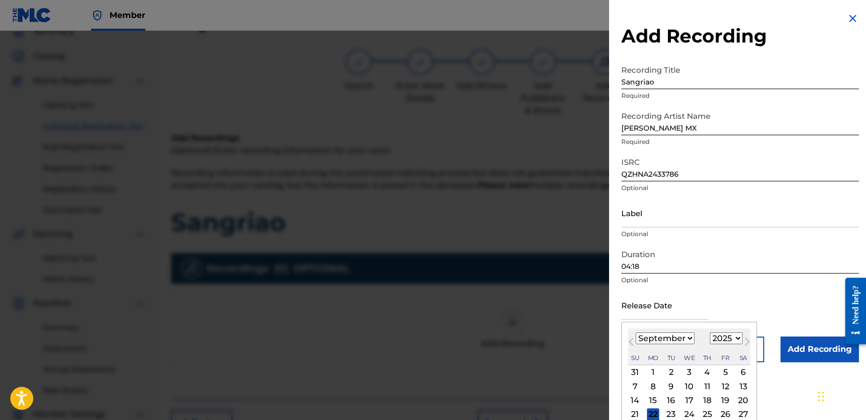
click at [667, 337] on select "January February March April May June July August September October November De…" at bounding box center [664, 338] width 59 height 12
select select "3"
click at [635, 332] on select "January February March April May June July August September October November De…" at bounding box center [664, 338] width 59 height 12
click at [729, 332] on select "1899 1900 1901 1902 1903 1904 1905 1906 1907 1908 1909 1910 1911 1912 1913 1914…" at bounding box center [726, 338] width 33 height 12
select select "2024"
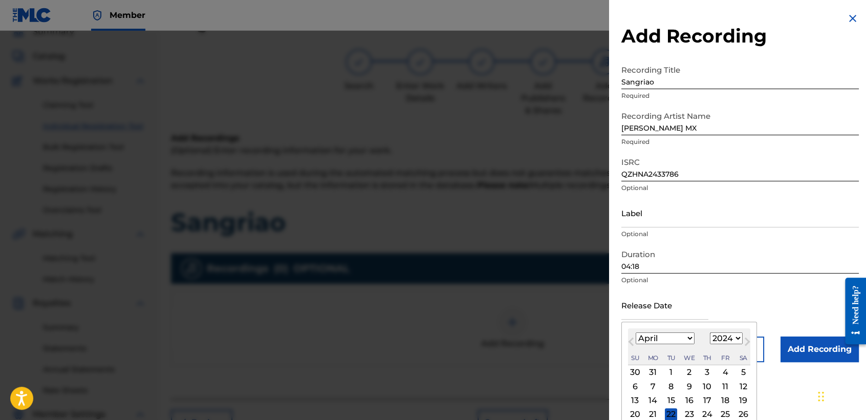
click at [710, 332] on select "1899 1900 1901 1902 1903 1904 1905 1906 1907 1908 1909 1910 1911 1912 1913 1914…" at bounding box center [726, 338] width 33 height 12
click at [705, 411] on div "25" at bounding box center [707, 414] width 12 height 12
type input "[DATE]"
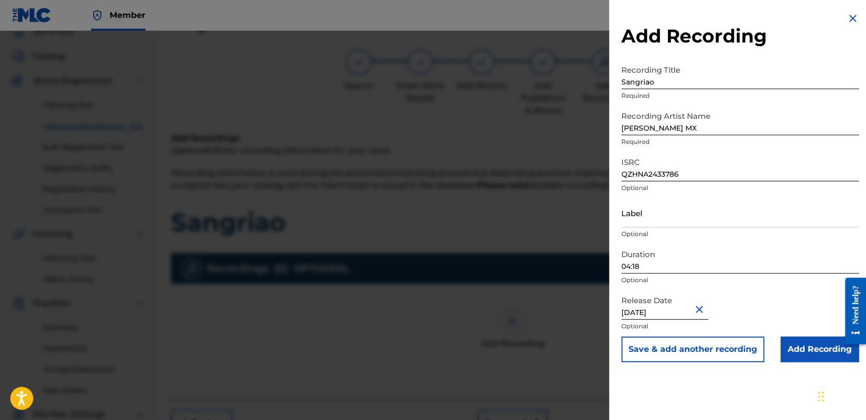
click at [809, 349] on input "Add Recording" at bounding box center [819, 349] width 78 height 26
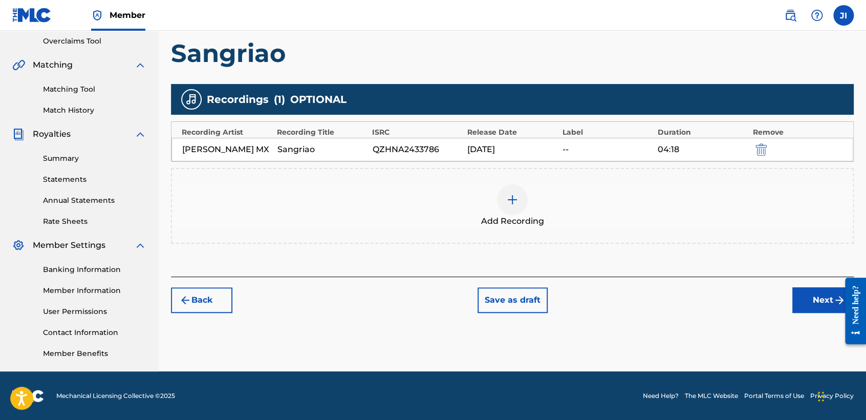
click at [810, 298] on button "Next" at bounding box center [822, 300] width 61 height 26
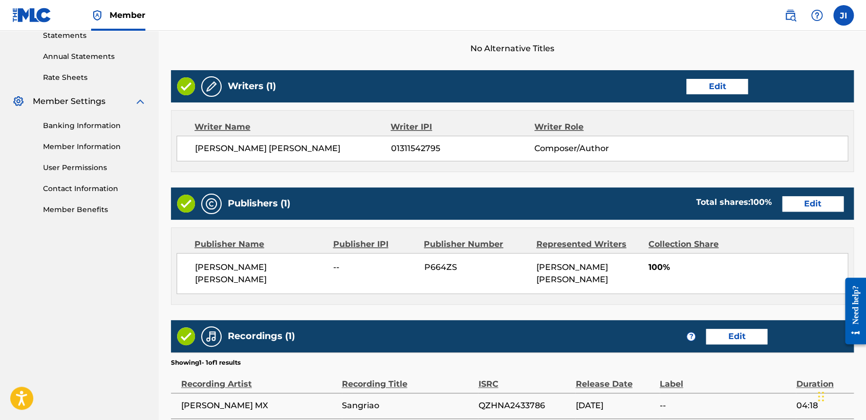
scroll to position [444, 0]
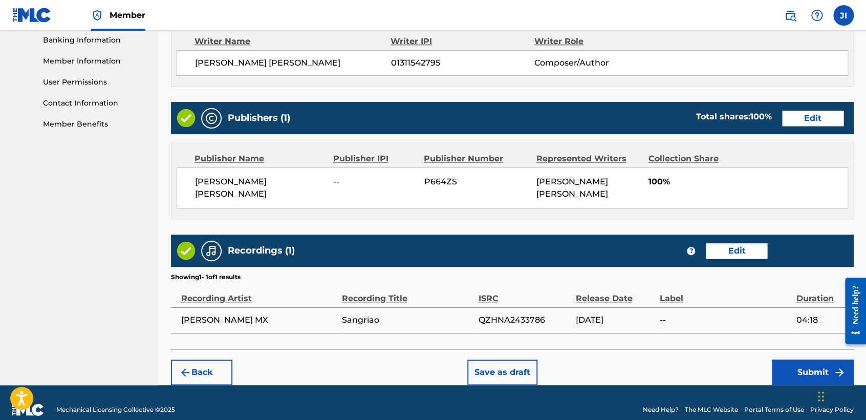
click at [801, 359] on button "Submit" at bounding box center [813, 372] width 82 height 26
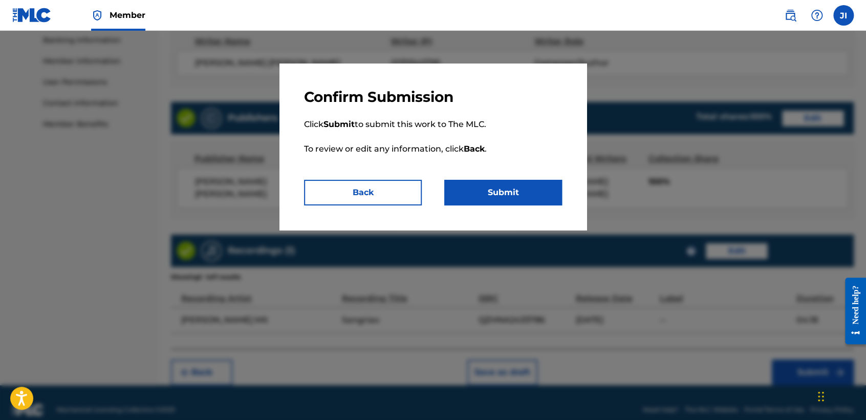
click at [522, 190] on button "Submit" at bounding box center [503, 193] width 118 height 26
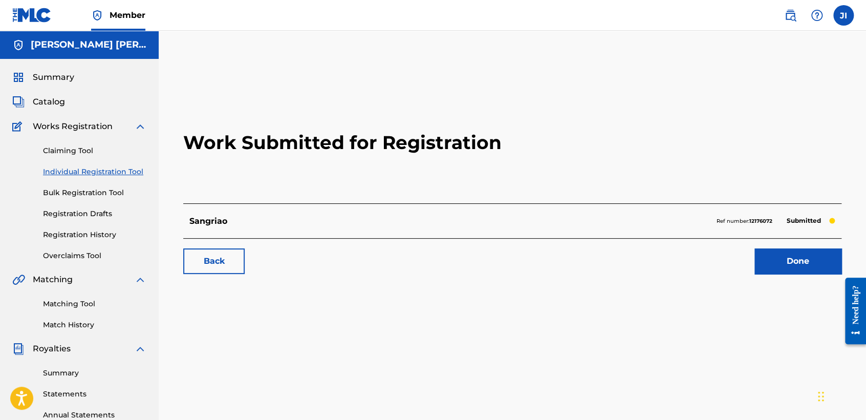
click at [113, 168] on link "Individual Registration Tool" at bounding box center [94, 171] width 103 height 11
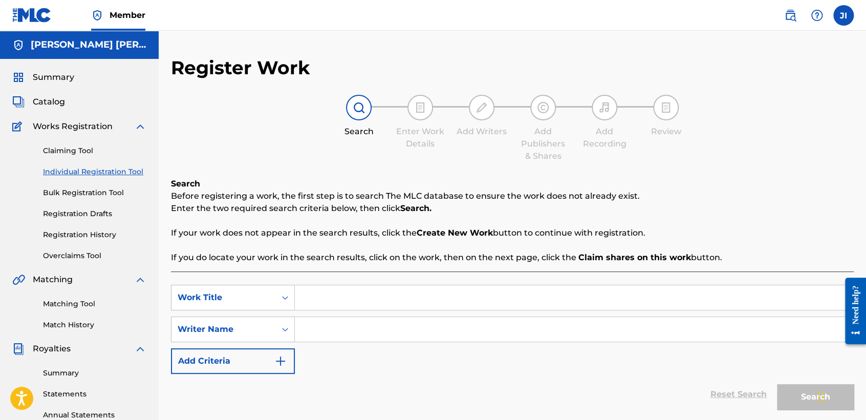
paste input "QZHNA2433786"
type input "QZHNA2433786"
drag, startPoint x: 369, startPoint y: 298, endPoint x: 282, endPoint y: 304, distance: 86.7
click at [282, 304] on div "SearchWithCriteriaba5d3bca-90c1-4dba-bac0-5421a08d7adc Work Title QZHNA2433786" at bounding box center [512, 297] width 683 height 26
paste input "De [PERSON_NAME] Belico"
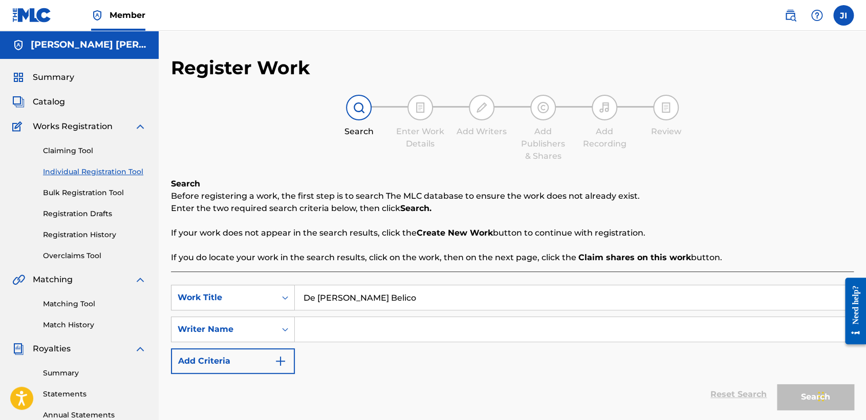
type input "De [PERSON_NAME] Belico"
paste input "De [PERSON_NAME] Belico"
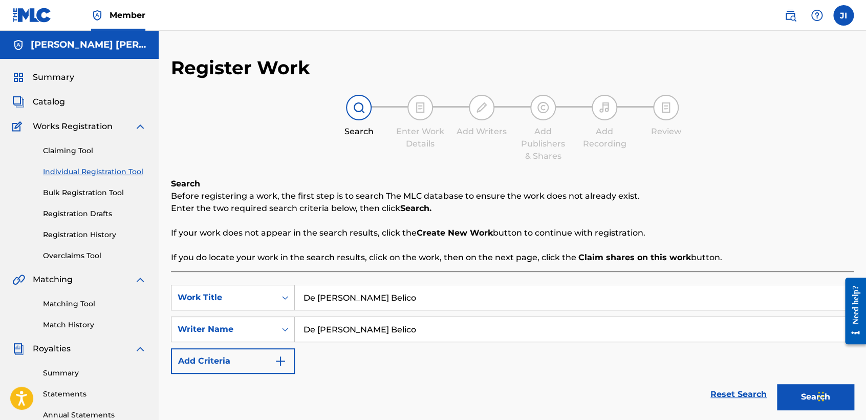
type input "De [PERSON_NAME] Belico"
click at [800, 392] on button "Search" at bounding box center [815, 397] width 77 height 26
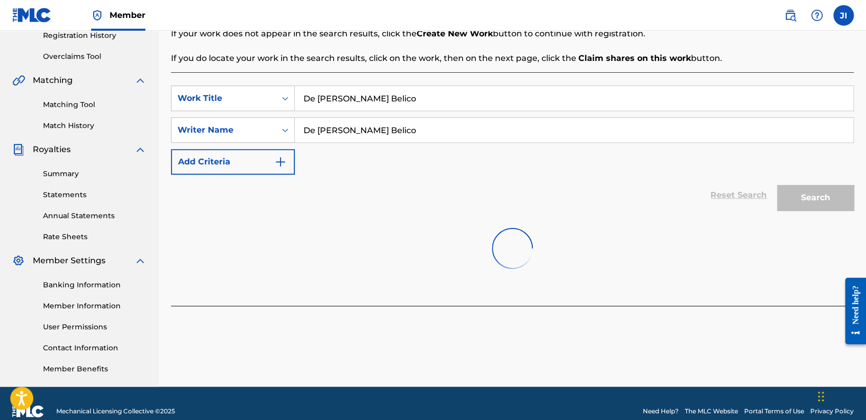
scroll to position [214, 0]
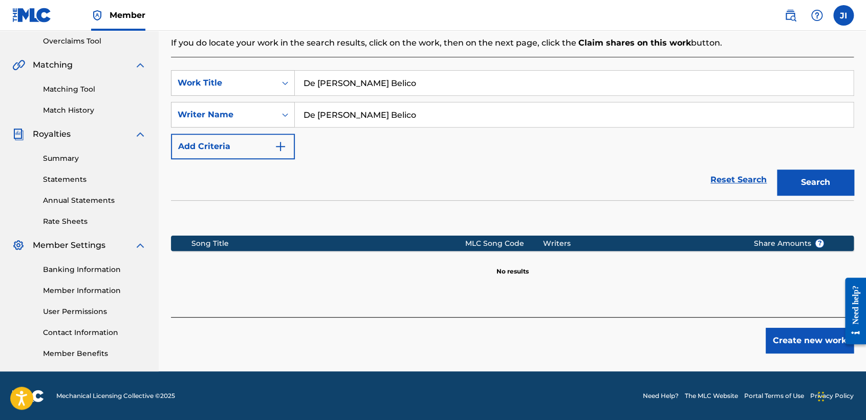
click at [786, 348] on button "Create new work" at bounding box center [809, 340] width 88 height 26
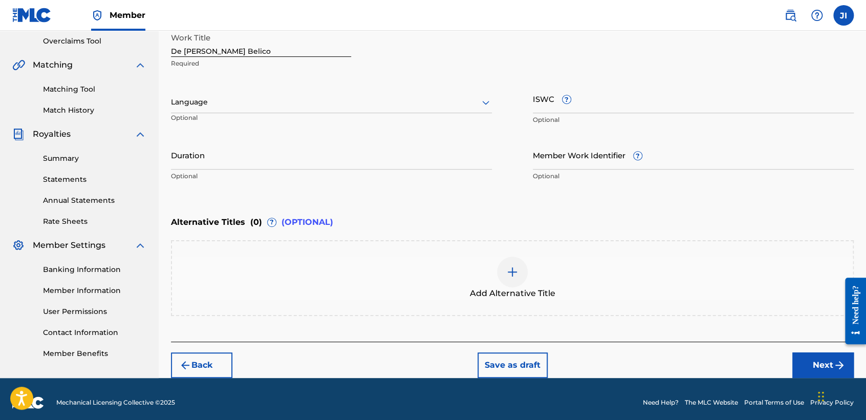
click at [253, 98] on div at bounding box center [331, 102] width 321 height 13
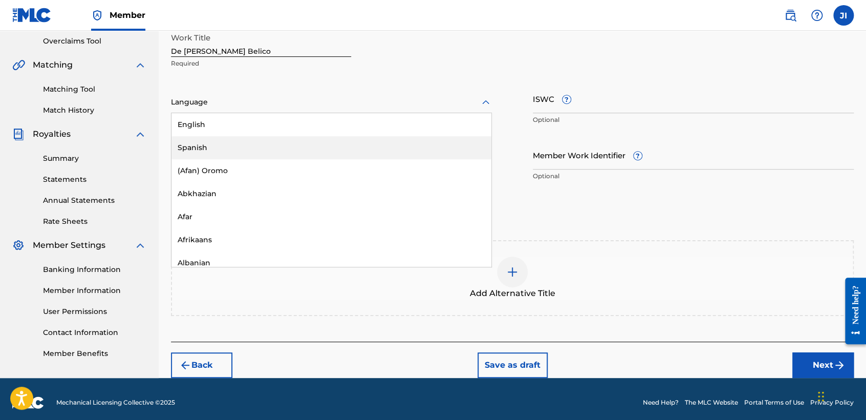
click at [240, 145] on div "Spanish" at bounding box center [331, 147] width 320 height 23
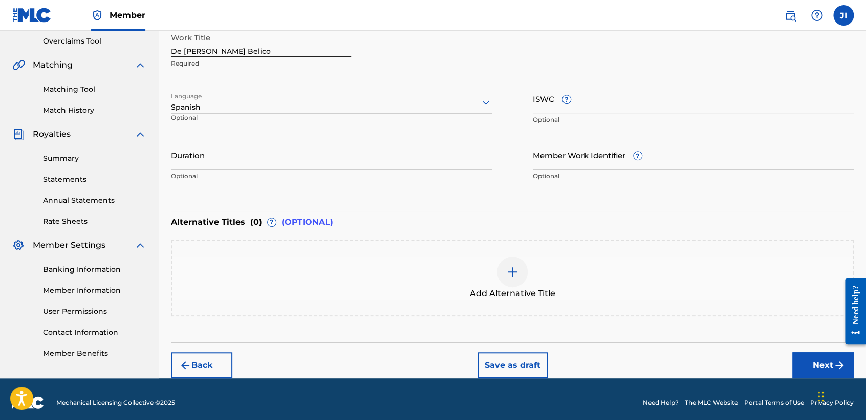
click at [235, 151] on input "Duration" at bounding box center [331, 154] width 321 height 29
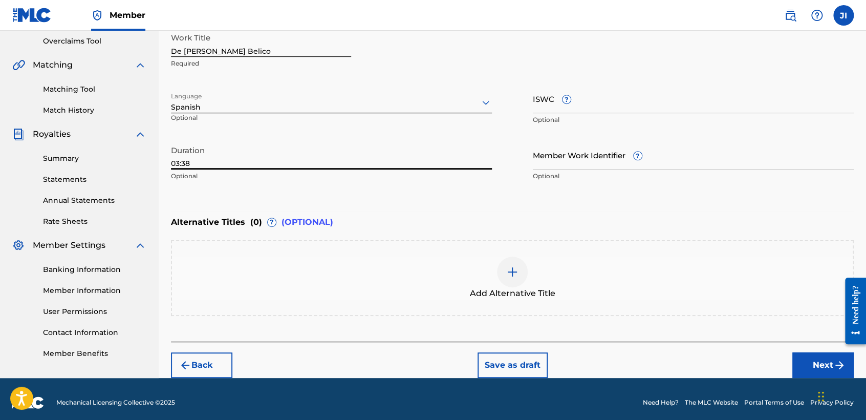
type input "03:38"
click at [802, 366] on button "Next" at bounding box center [822, 365] width 61 height 26
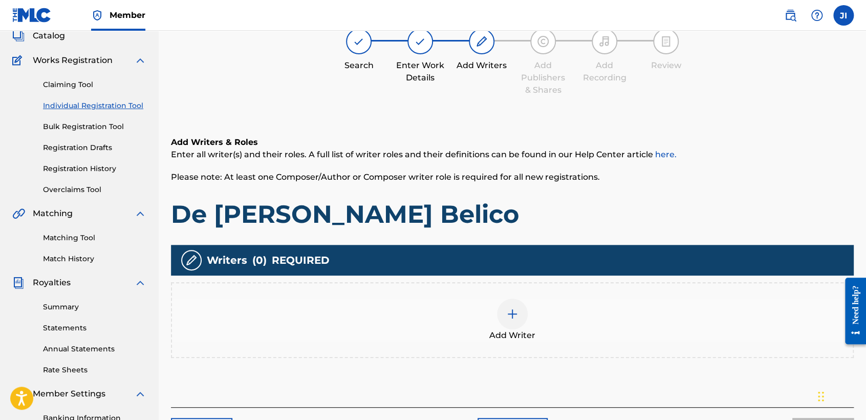
scroll to position [102, 0]
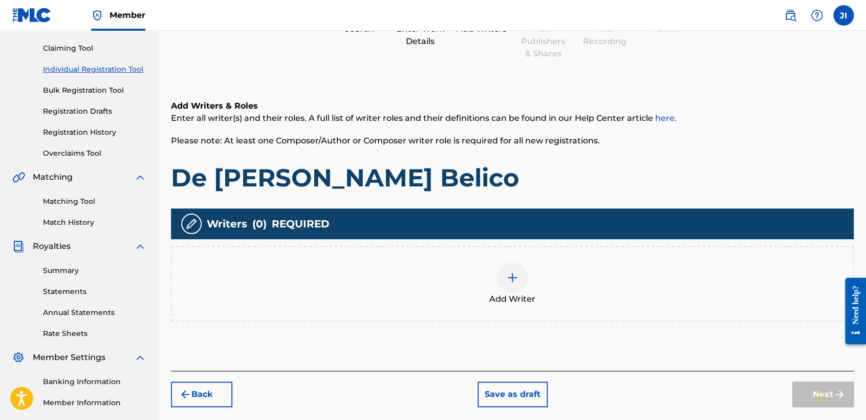
click at [512, 274] on img at bounding box center [512, 277] width 12 height 12
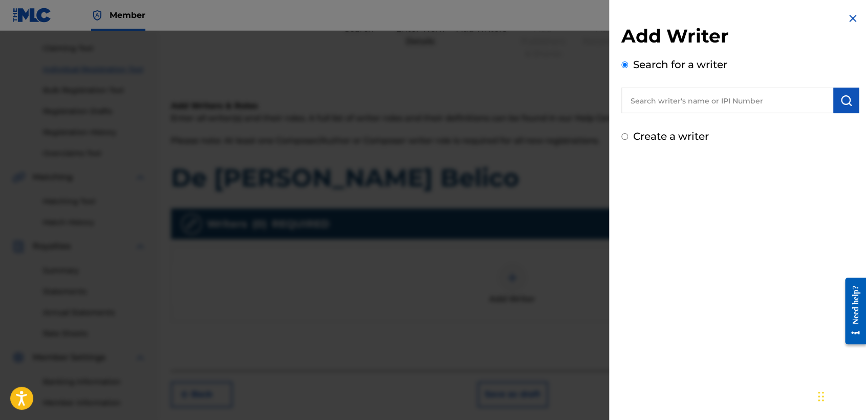
click at [644, 104] on input "text" at bounding box center [727, 100] width 212 height 26
type input "01311542795"
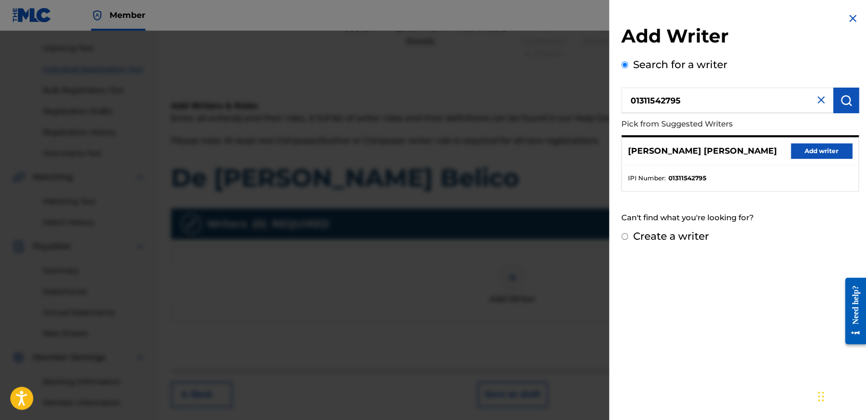
click at [834, 145] on button "Add writer" at bounding box center [820, 150] width 61 height 15
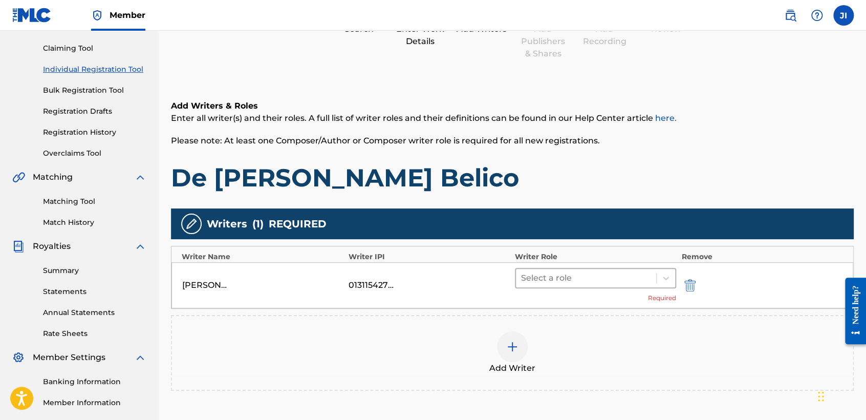
click at [634, 276] on div at bounding box center [586, 278] width 130 height 14
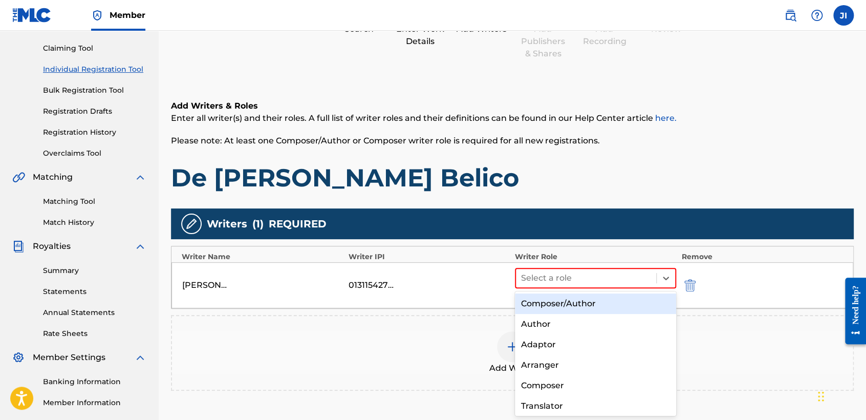
click at [620, 297] on div "Composer/Author" at bounding box center [595, 303] width 161 height 20
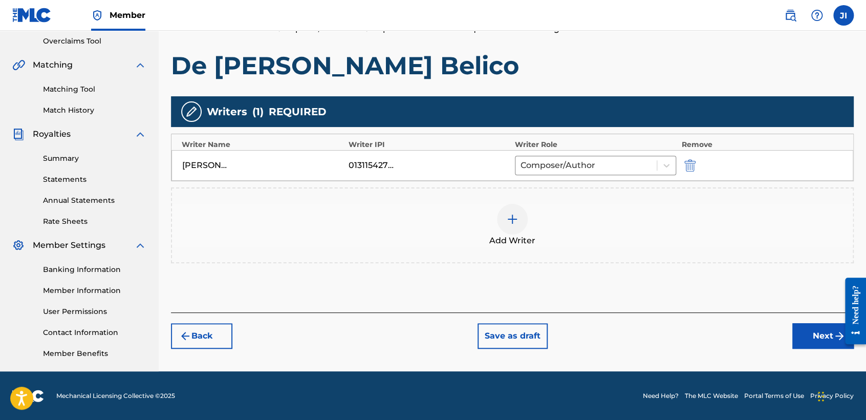
click at [821, 338] on button "Next" at bounding box center [822, 336] width 61 height 26
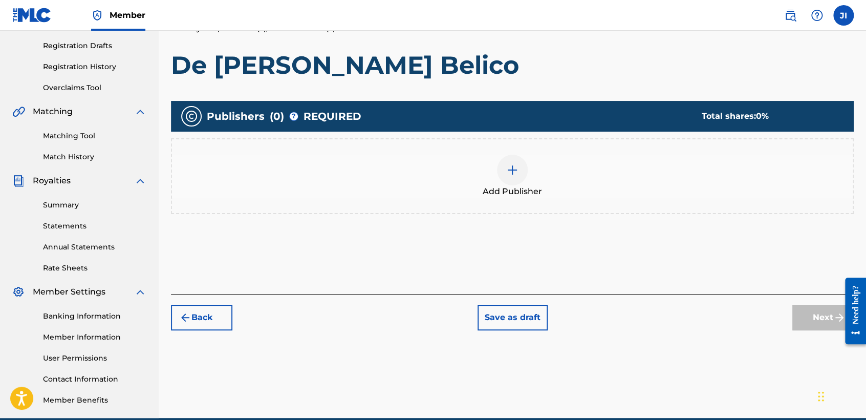
scroll to position [46, 0]
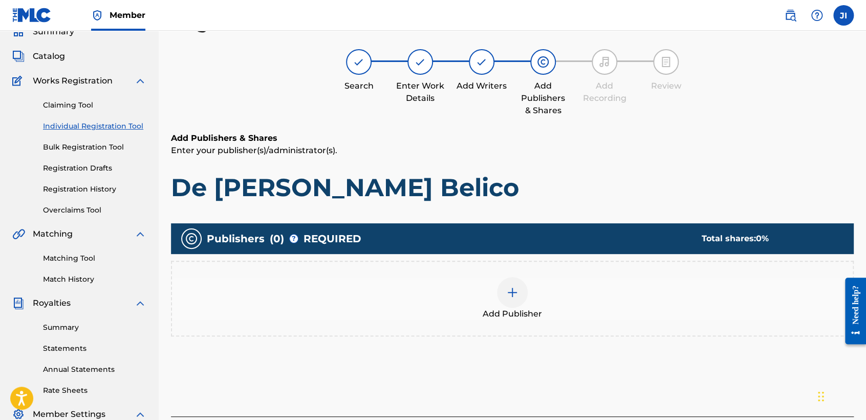
click at [512, 293] on img at bounding box center [512, 292] width 12 height 12
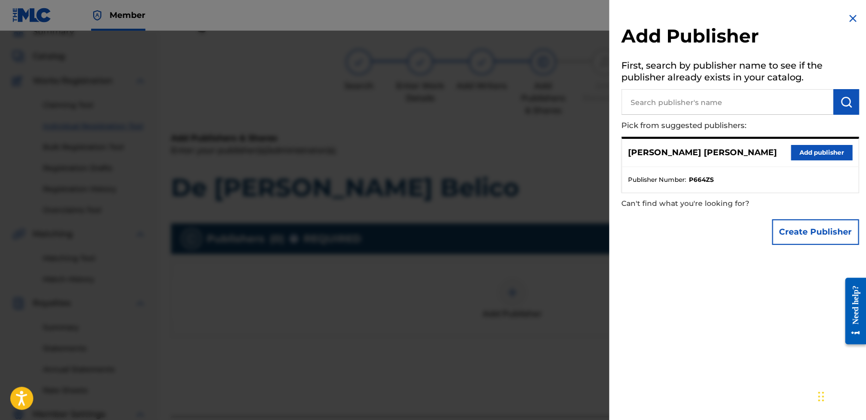
click at [827, 149] on button "Add publisher" at bounding box center [820, 152] width 61 height 15
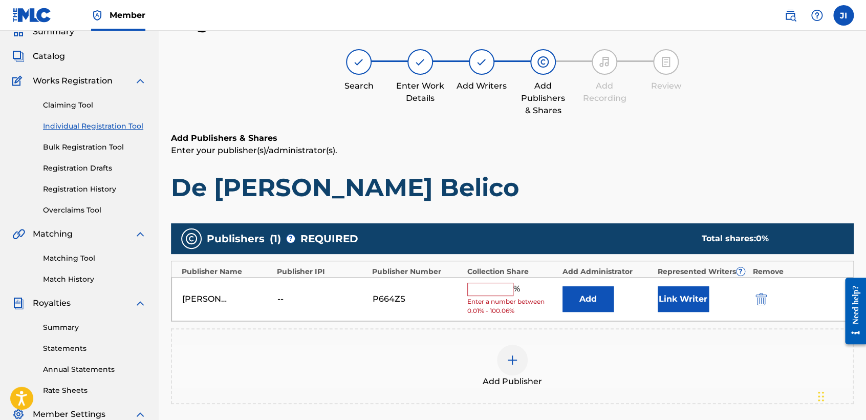
click at [495, 284] on input "text" at bounding box center [490, 288] width 46 height 13
type input "100"
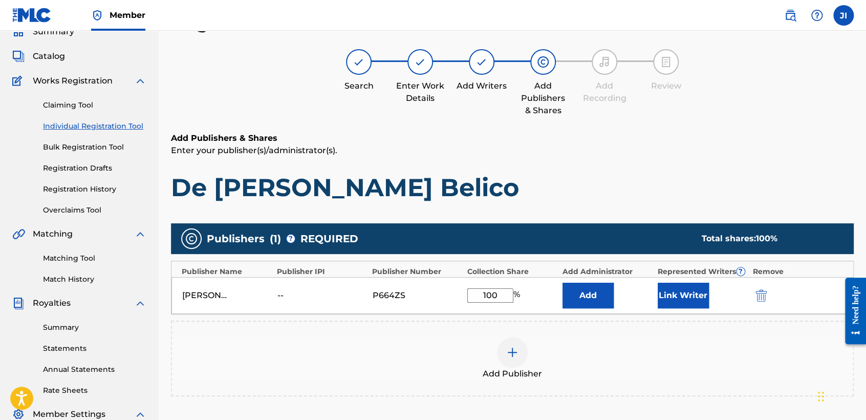
click at [671, 305] on button "Link Writer" at bounding box center [682, 295] width 51 height 26
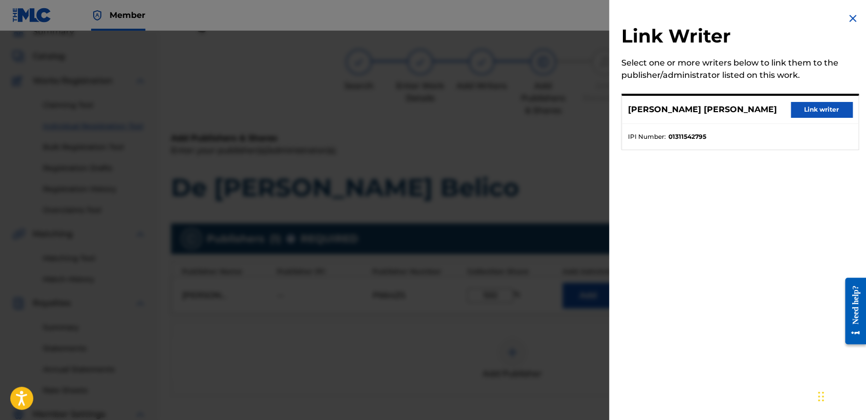
click at [831, 114] on button "Link writer" at bounding box center [820, 109] width 61 height 15
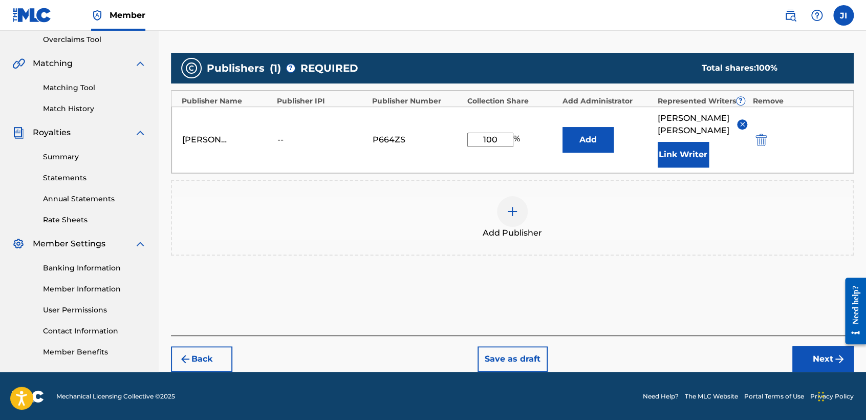
click at [794, 347] on button "Next" at bounding box center [822, 359] width 61 height 26
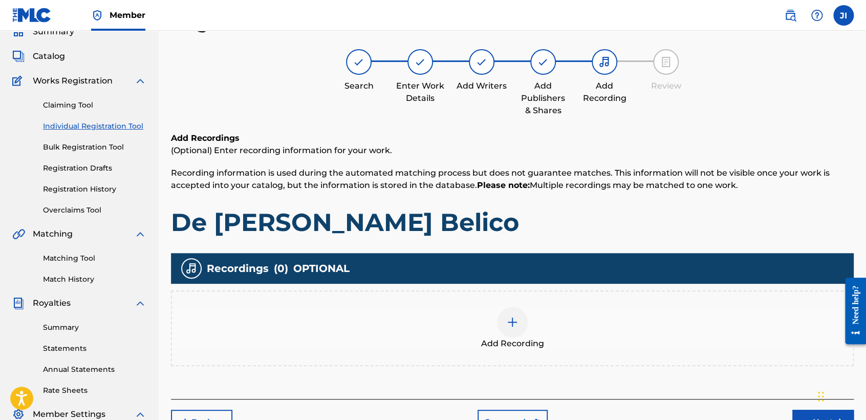
click at [511, 334] on div at bounding box center [512, 321] width 31 height 31
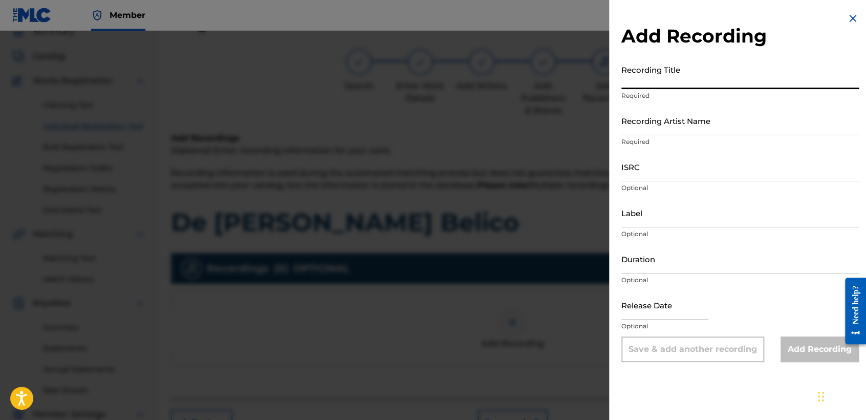
click at [679, 68] on input "Recording Title" at bounding box center [739, 74] width 237 height 29
paste input "De [PERSON_NAME] Belico"
type input "De [PERSON_NAME] Belico"
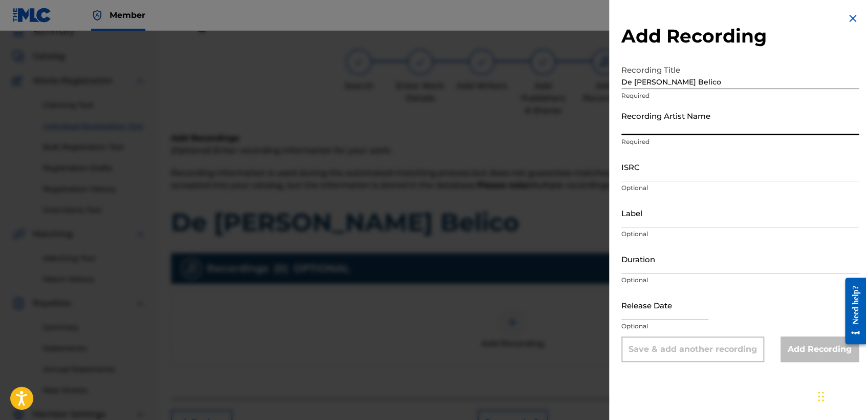
click at [710, 131] on input "Recording Artist Name" at bounding box center [739, 120] width 237 height 29
type input "[PERSON_NAME] MX"
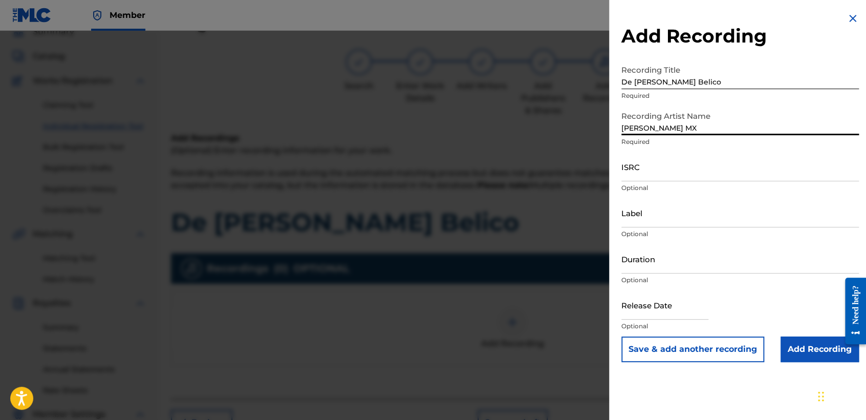
click at [696, 165] on input "ISRC" at bounding box center [739, 166] width 237 height 29
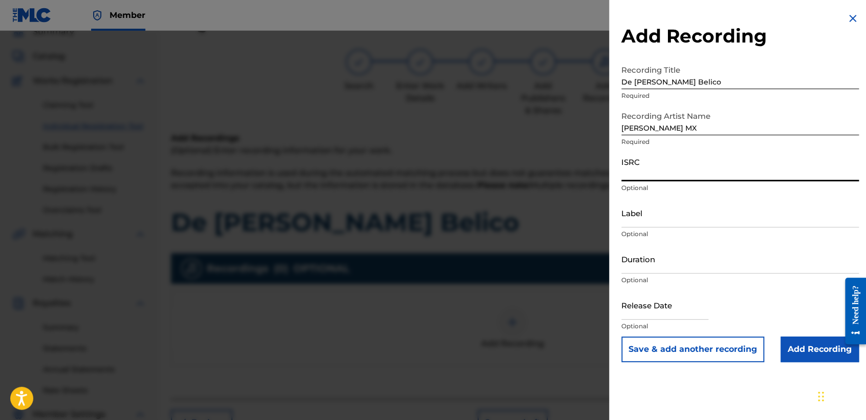
paste input "QZK6P2408547"
type input "QZK6P2408547"
click at [656, 268] on input "Duration" at bounding box center [739, 258] width 237 height 29
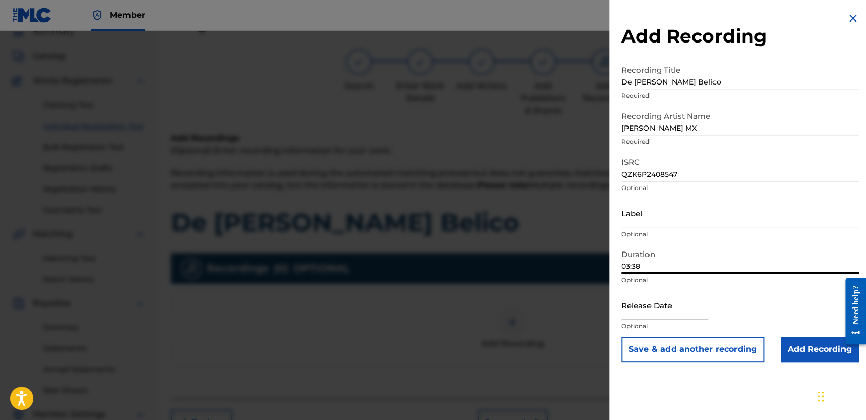
type input "03:38"
click at [663, 308] on input "text" at bounding box center [664, 304] width 87 height 29
select select "8"
select select "2025"
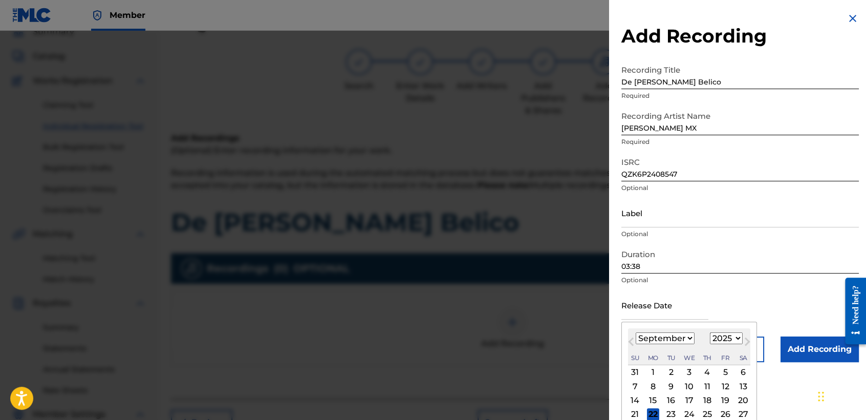
click at [674, 341] on select "January February March April May June July August September October November De…" at bounding box center [664, 338] width 59 height 12
select select "4"
click at [635, 332] on select "January February March April May June July August September October November De…" at bounding box center [664, 338] width 59 height 12
click at [716, 334] on select "1899 1900 1901 1902 1903 1904 1905 1906 1907 1908 1909 1910 1911 1912 1913 1914…" at bounding box center [726, 338] width 33 height 12
select select "2024"
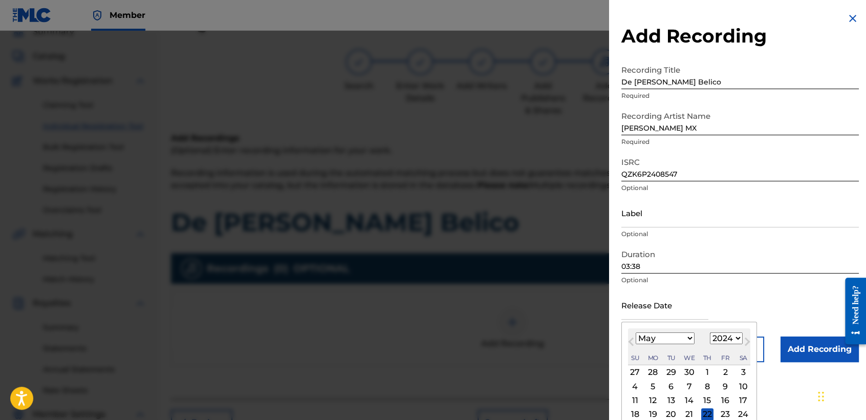
click at [710, 332] on select "1899 1900 1901 1902 1903 1904 1905 1906 1907 1908 1909 1910 1911 1912 1913 1914…" at bounding box center [726, 338] width 33 height 12
click at [704, 369] on div "2" at bounding box center [707, 372] width 12 height 12
type input "[DATE]"
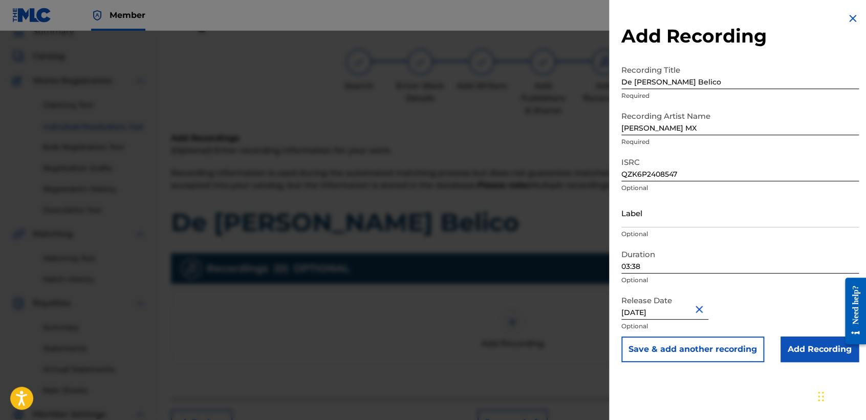
click at [809, 359] on input "Add Recording" at bounding box center [819, 349] width 78 height 26
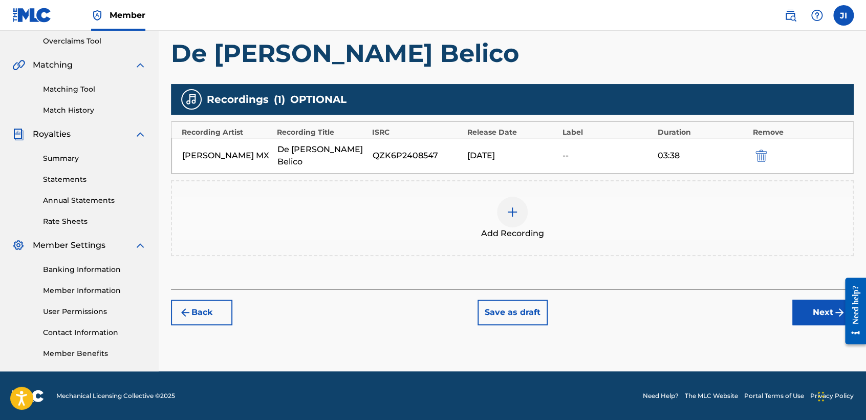
click at [804, 322] on button "Next" at bounding box center [822, 312] width 61 height 26
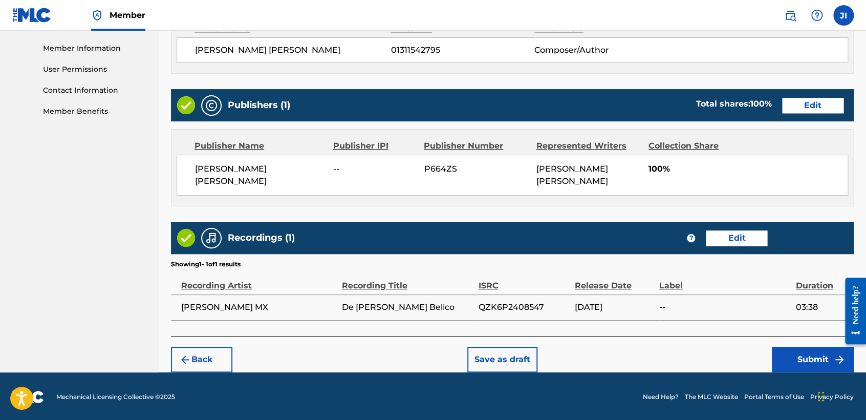
scroll to position [457, 0]
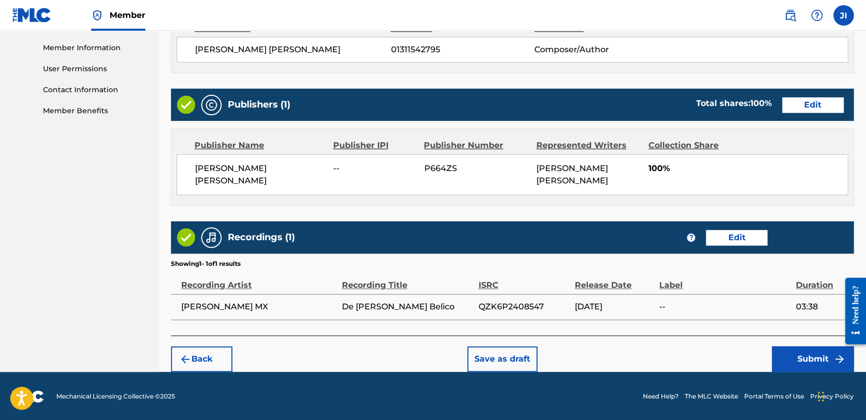
click at [815, 364] on button "Submit" at bounding box center [813, 359] width 82 height 26
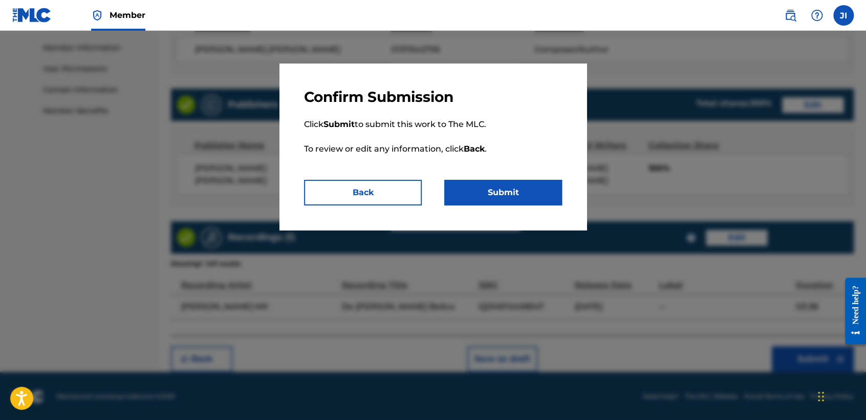
click at [502, 199] on button "Submit" at bounding box center [503, 193] width 118 height 26
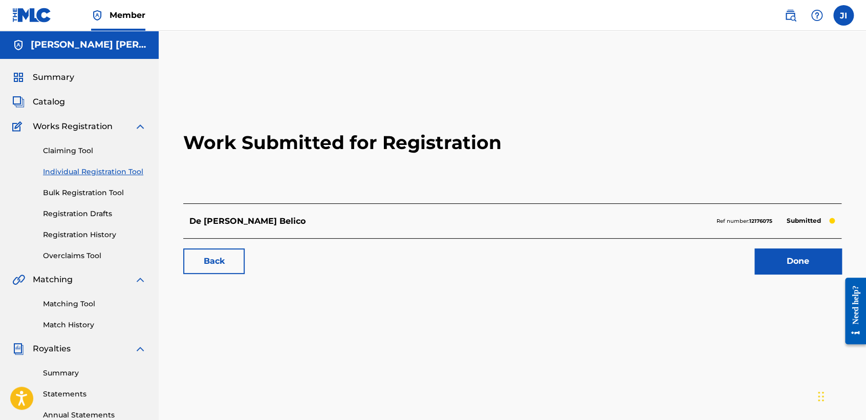
click at [116, 174] on link "Individual Registration Tool" at bounding box center [94, 171] width 103 height 11
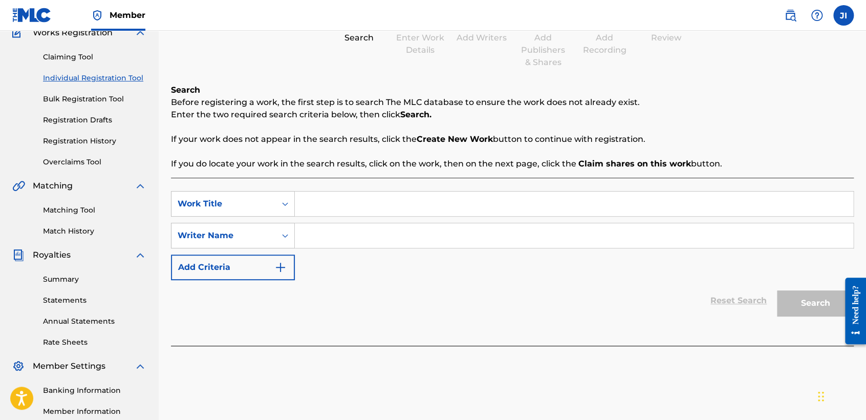
scroll to position [114, 0]
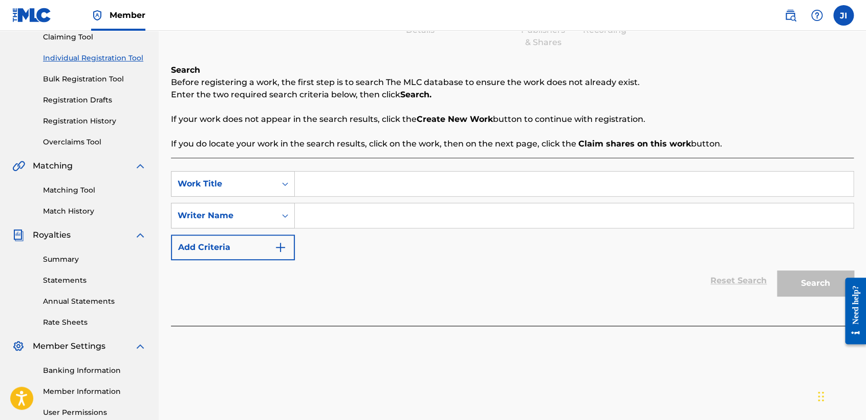
paste input "El Yankee - Remix"
type input "El Yankee - Remix"
drag, startPoint x: 393, startPoint y: 214, endPoint x: 387, endPoint y: 226, distance: 12.6
paste input "El Yankee - Remix"
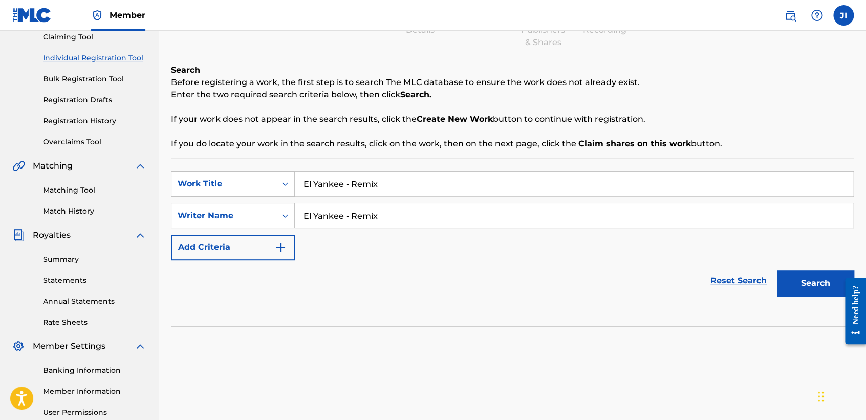
type input "El Yankee - Remix"
click at [811, 289] on button "Search" at bounding box center [815, 283] width 77 height 26
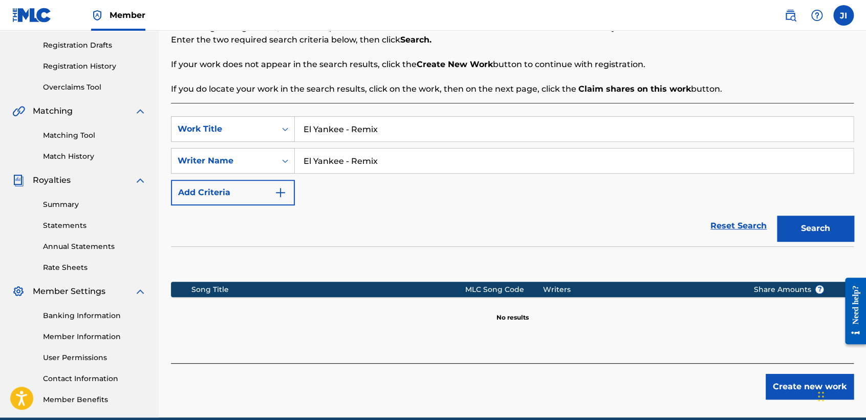
scroll to position [214, 0]
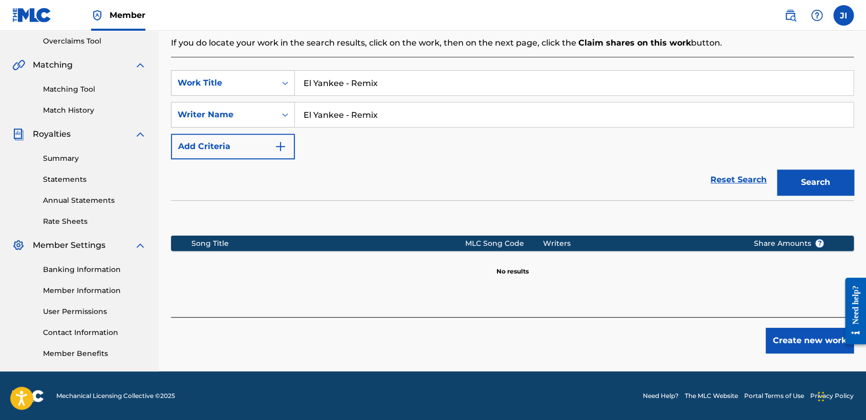
click at [803, 343] on button "Create new work" at bounding box center [809, 340] width 88 height 26
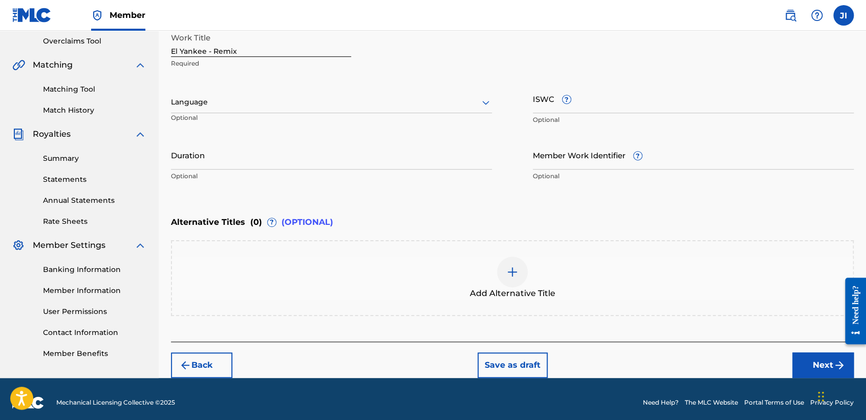
click at [344, 87] on div "Language Optional" at bounding box center [331, 107] width 321 height 46
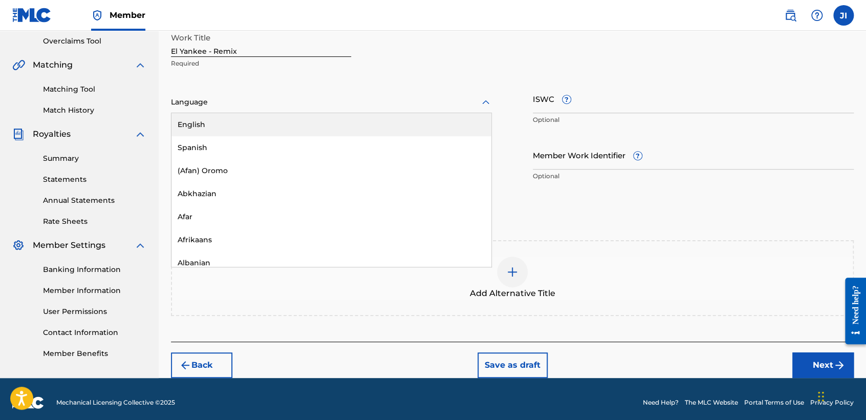
click at [333, 106] on div at bounding box center [331, 102] width 321 height 13
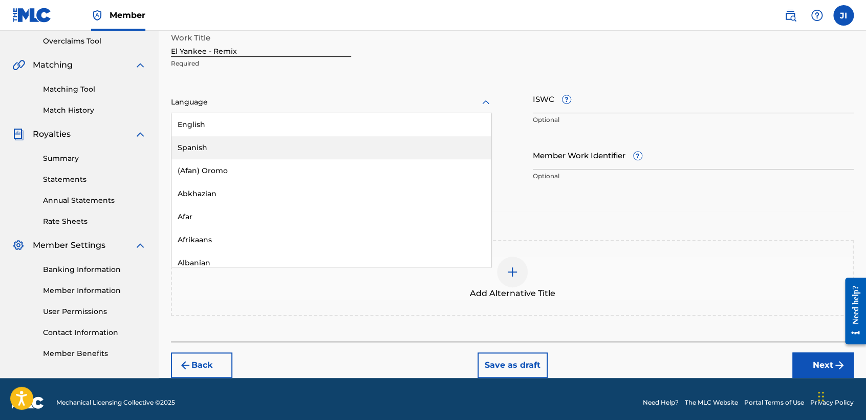
click at [310, 154] on div "Spanish" at bounding box center [331, 147] width 320 height 23
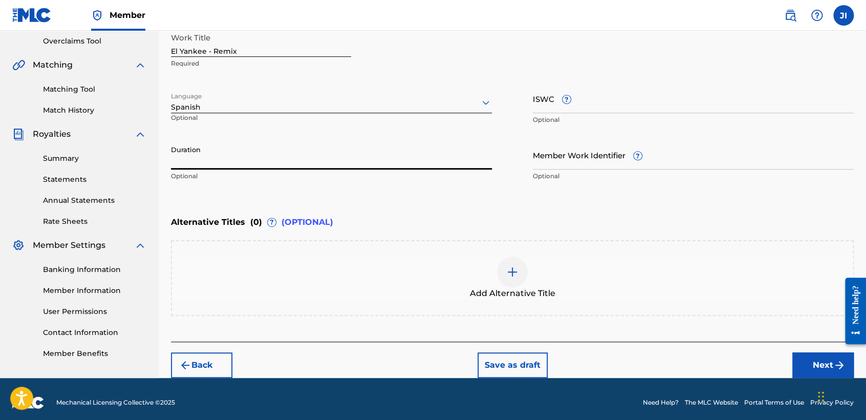
click at [303, 154] on input "Duration" at bounding box center [331, 154] width 321 height 29
type input "07:26"
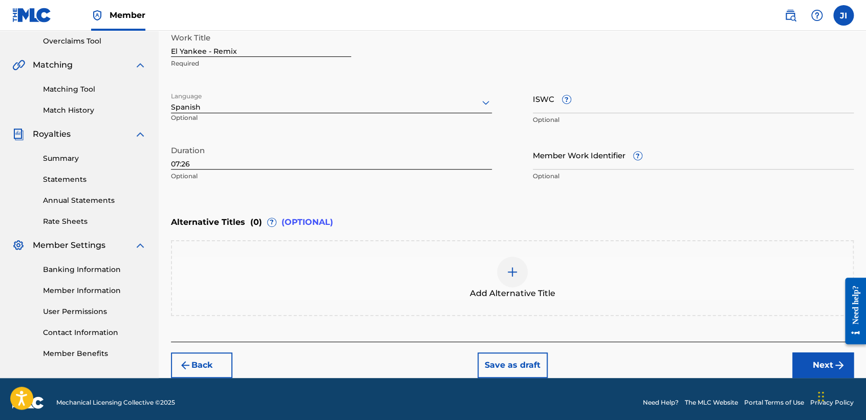
click at [810, 373] on button "Next" at bounding box center [822, 365] width 61 height 26
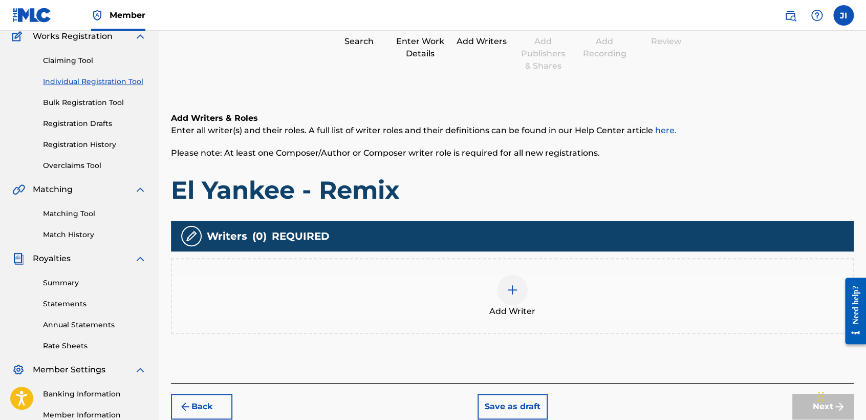
scroll to position [102, 0]
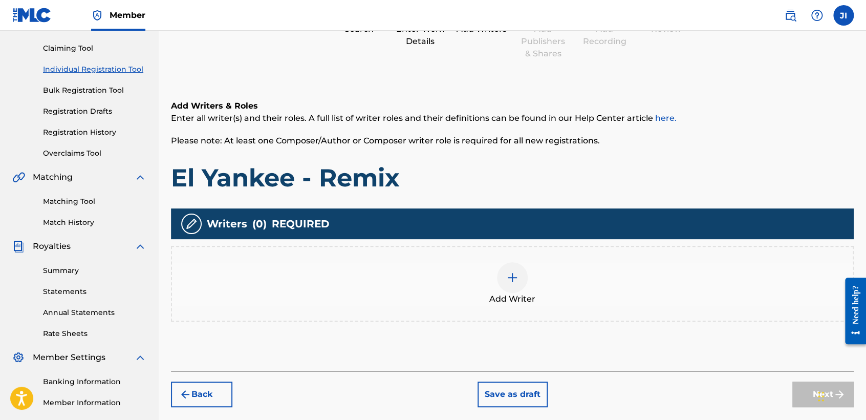
click at [521, 268] on div at bounding box center [512, 277] width 31 height 31
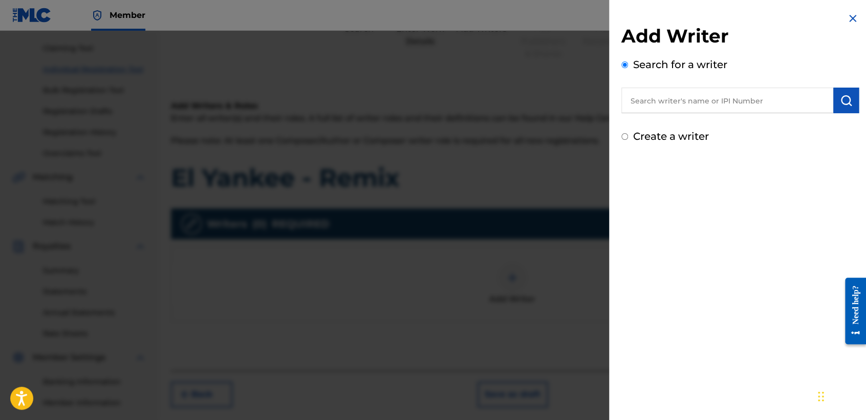
click at [625, 142] on div "Create a writer" at bounding box center [739, 135] width 237 height 15
click at [625, 137] on input "Create a writer" at bounding box center [624, 136] width 7 height 7
radio input "false"
radio input "true"
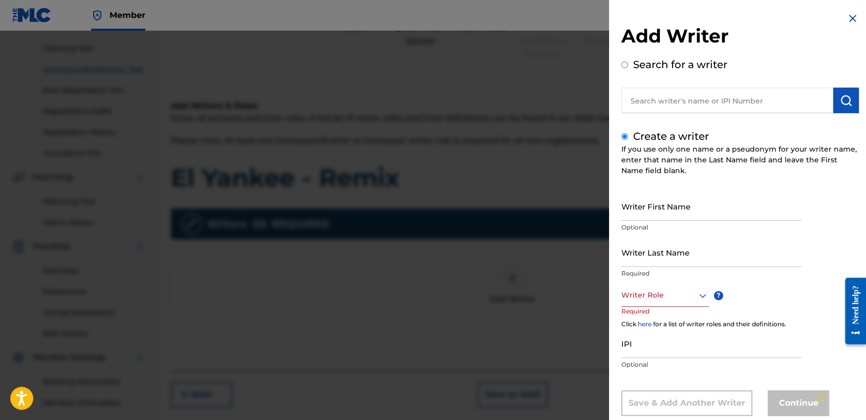
click at [669, 105] on input "text" at bounding box center [727, 100] width 212 height 26
radio input "true"
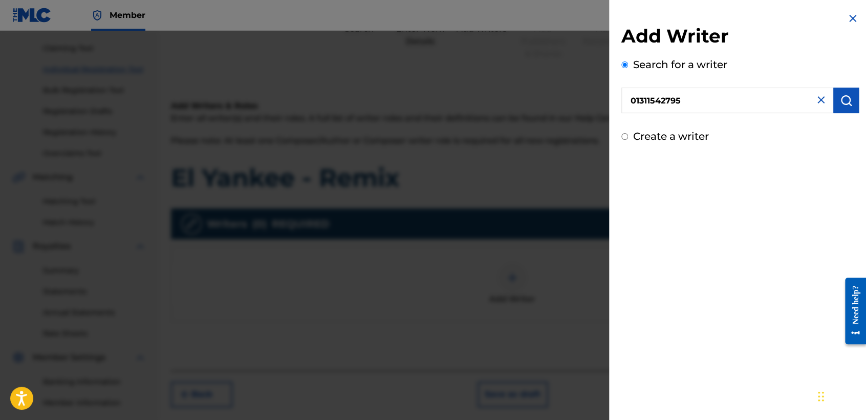
type input "01311542795"
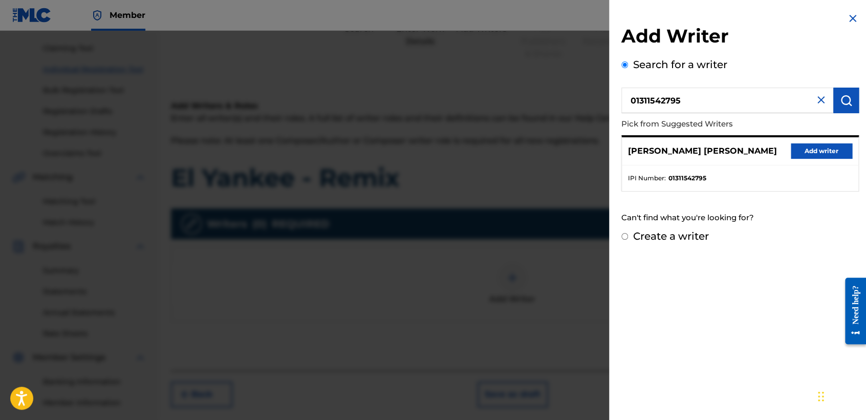
click at [801, 152] on button "Add writer" at bounding box center [820, 150] width 61 height 15
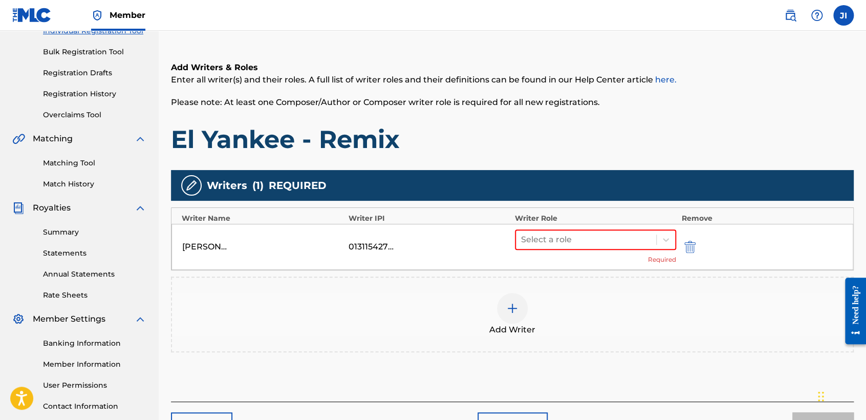
scroll to position [160, 0]
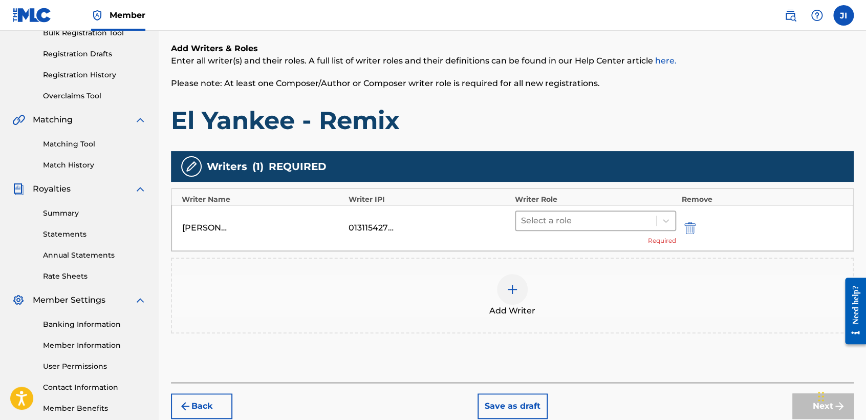
click at [605, 230] on div "Select a role" at bounding box center [595, 220] width 161 height 20
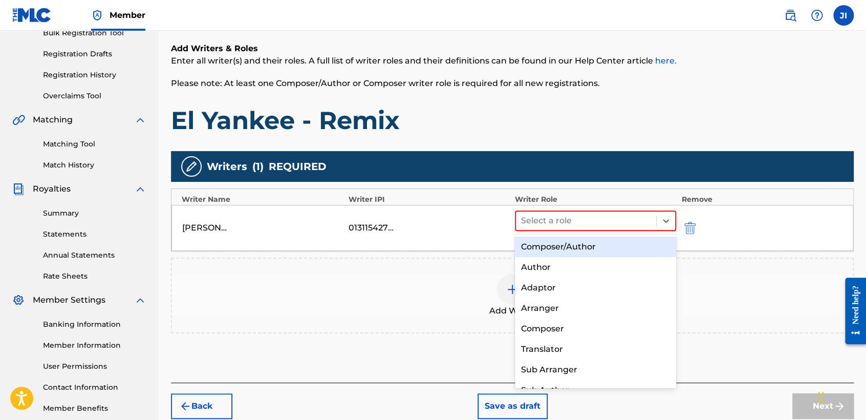
click at [606, 241] on div "Composer/Author" at bounding box center [595, 246] width 161 height 20
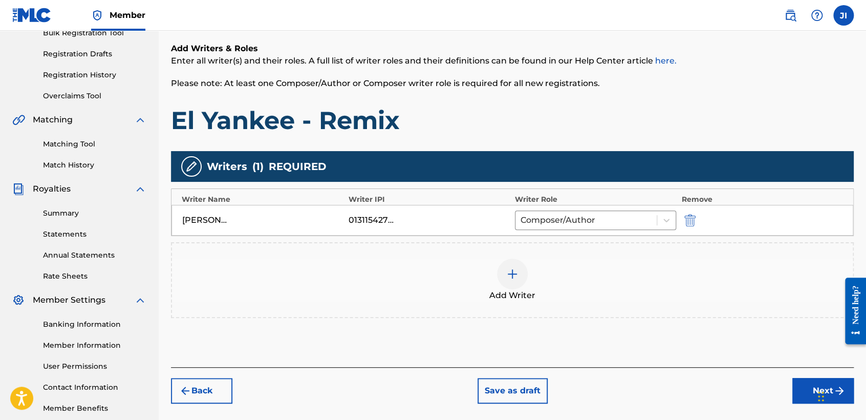
click at [812, 389] on button "Next" at bounding box center [822, 391] width 61 height 26
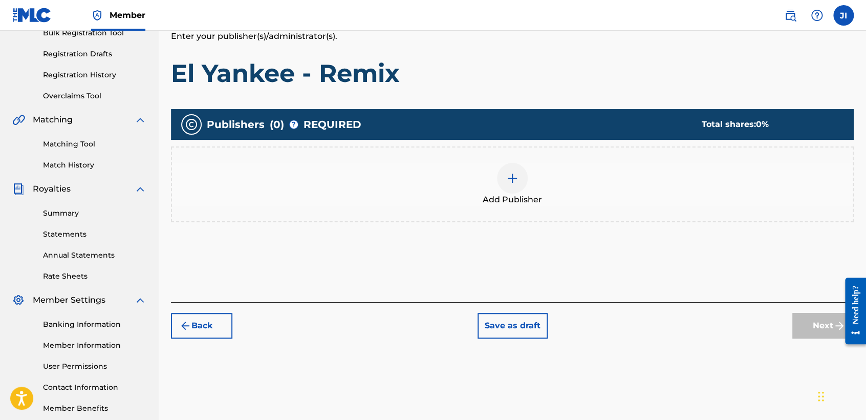
click at [516, 197] on span "Add Publisher" at bounding box center [511, 199] width 59 height 12
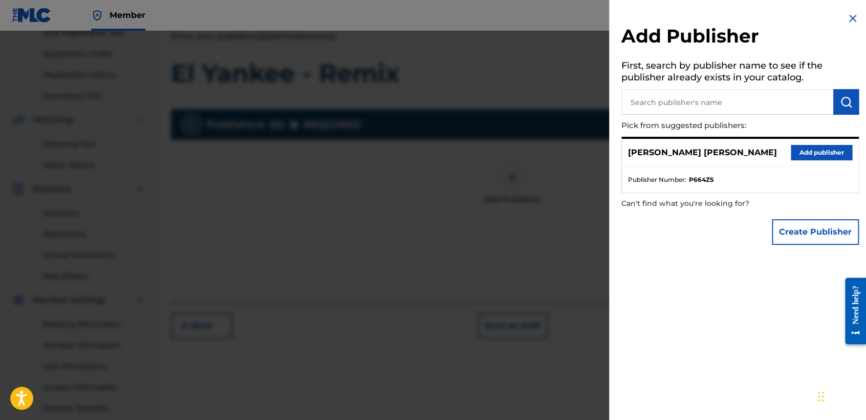
click at [839, 152] on button "Add publisher" at bounding box center [820, 152] width 61 height 15
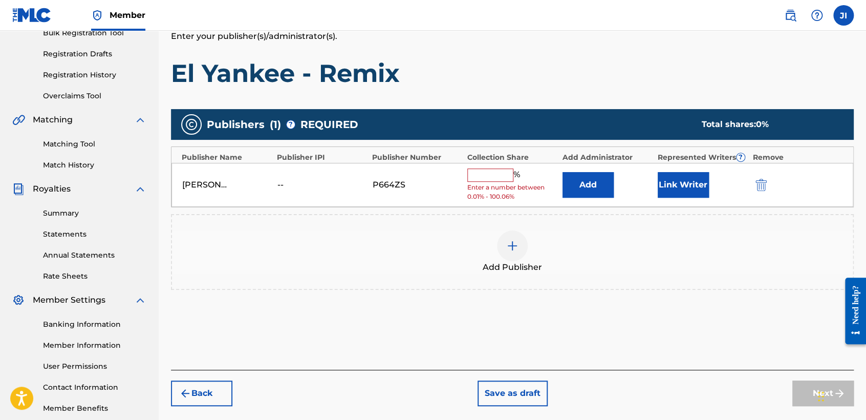
click at [487, 177] on input "text" at bounding box center [490, 174] width 46 height 13
type input "100"
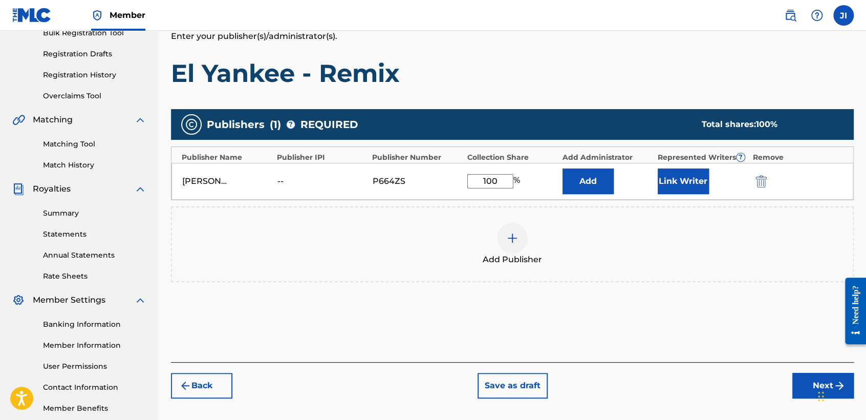
click at [685, 183] on button "Link Writer" at bounding box center [682, 181] width 51 height 26
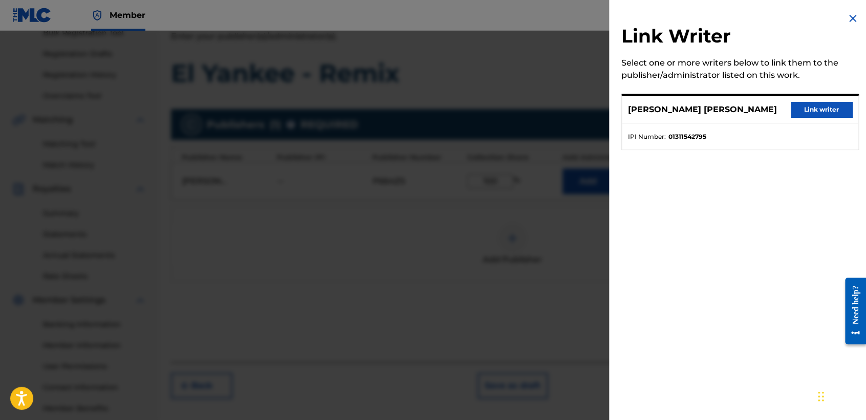
click at [810, 111] on button "Link writer" at bounding box center [820, 109] width 61 height 15
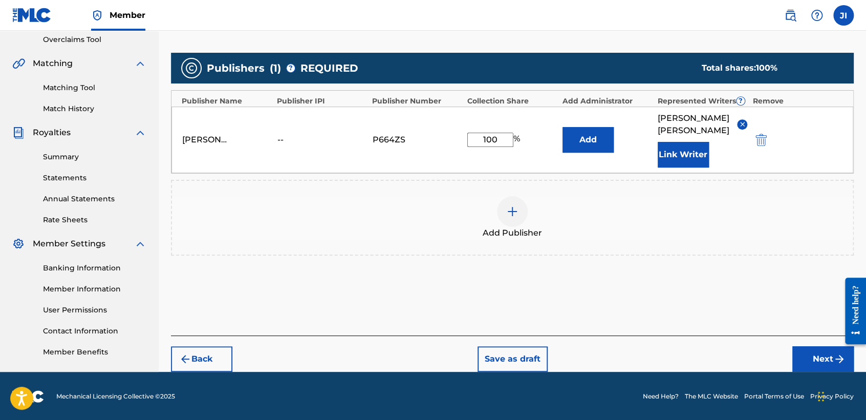
click at [819, 353] on button "Next" at bounding box center [822, 359] width 61 height 26
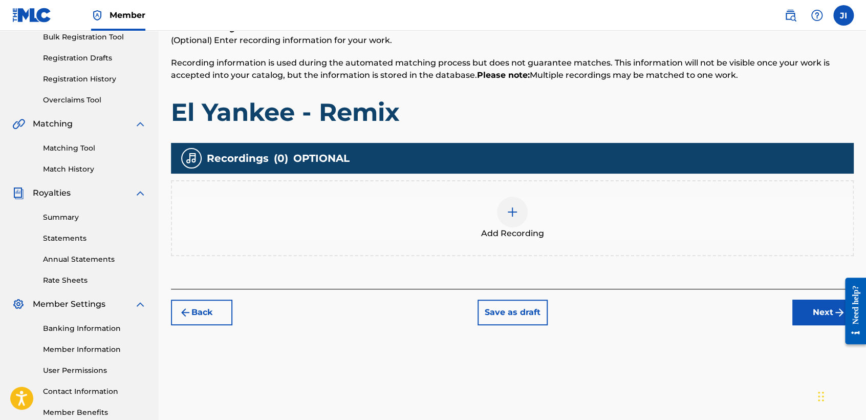
scroll to position [214, 0]
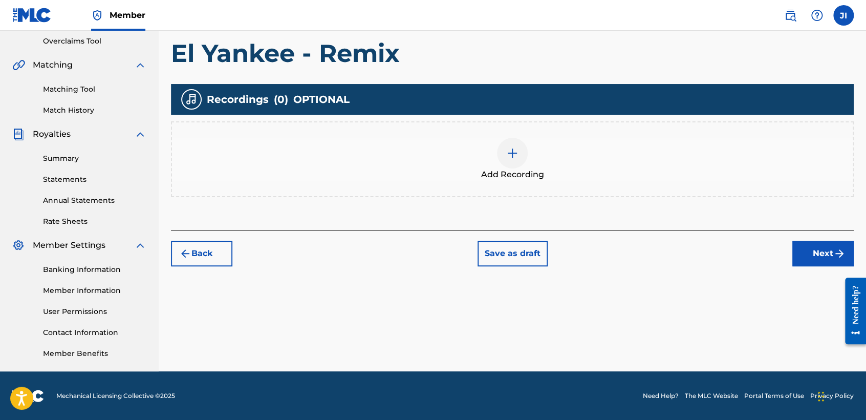
click at [499, 122] on div "Add Recording" at bounding box center [512, 159] width 683 height 76
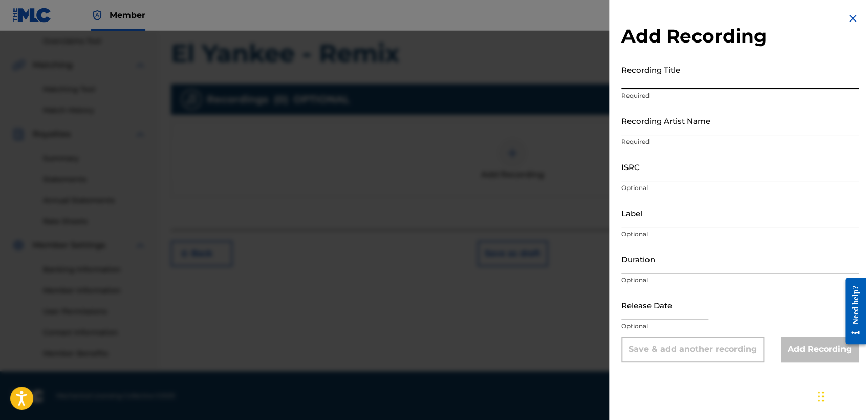
click at [692, 84] on input "Recording Title" at bounding box center [739, 74] width 237 height 29
paste input "El Yankee - Remix"
type input "El Yankee - Remix"
click at [696, 120] on input "Recording Artist Name" at bounding box center [739, 120] width 237 height 29
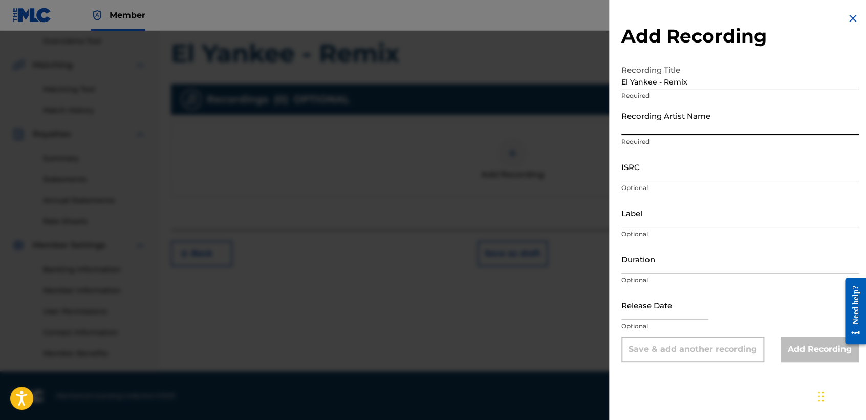
type input "[PERSON_NAME] MX"
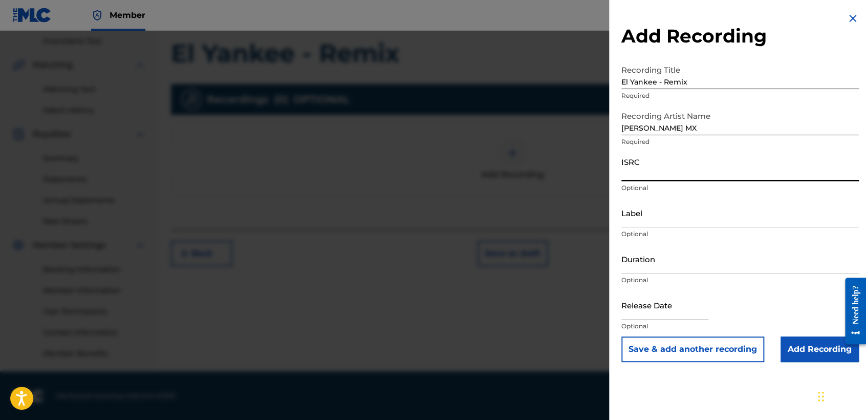
click at [691, 173] on input "ISRC" at bounding box center [739, 166] width 237 height 29
paste input "QZK6K2492243"
type input "QZK6K2492243"
click at [693, 256] on input "Duration" at bounding box center [739, 258] width 237 height 29
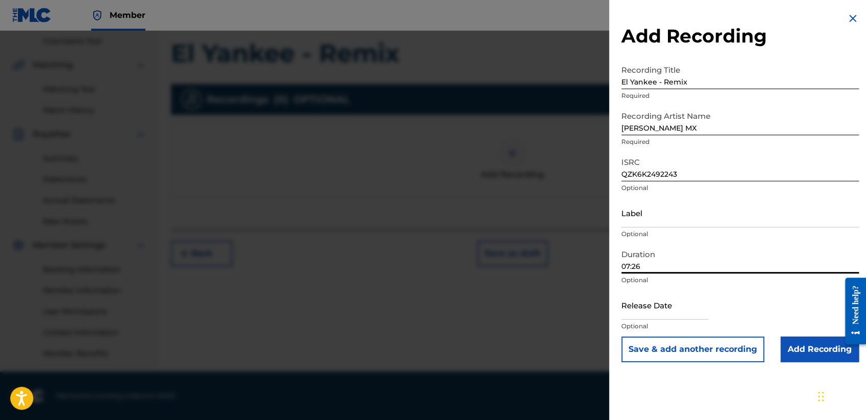
type input "07:26"
click at [674, 304] on input "text" at bounding box center [664, 304] width 87 height 29
select select "8"
select select "2025"
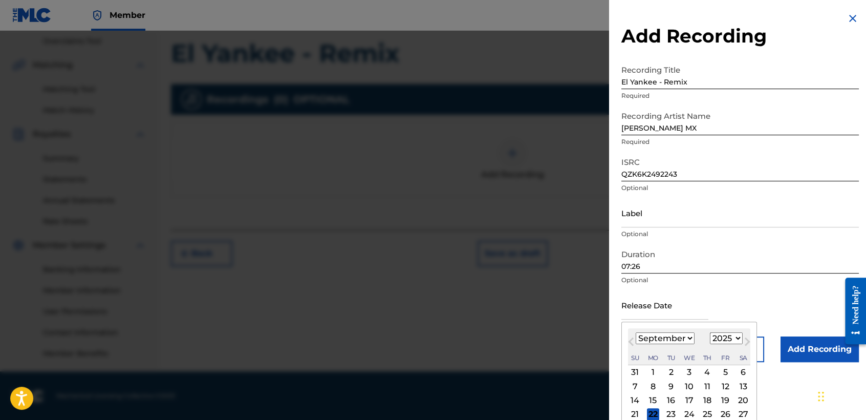
click at [685, 334] on select "January February March April May June July August September October November De…" at bounding box center [664, 338] width 59 height 12
select select "4"
click at [635, 332] on select "January February March April May June July August September October November De…" at bounding box center [664, 338] width 59 height 12
click at [731, 334] on select "1899 1900 1901 1902 1903 1904 1905 1906 1907 1908 1909 1910 1911 1912 1913 1914…" at bounding box center [726, 338] width 33 height 12
select select "2024"
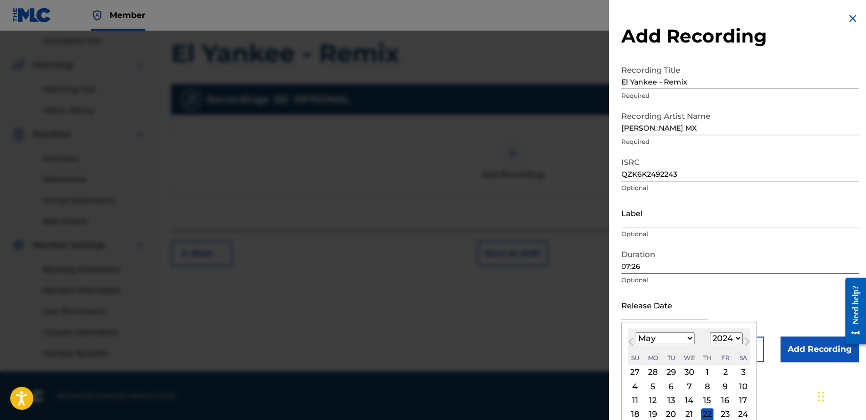
click at [710, 332] on select "1899 1900 1901 1902 1903 1904 1905 1906 1907 1908 1909 1910 1911 1912 1913 1914…" at bounding box center [726, 338] width 33 height 12
click at [710, 382] on div "9" at bounding box center [707, 386] width 12 height 12
type input "[DATE]"
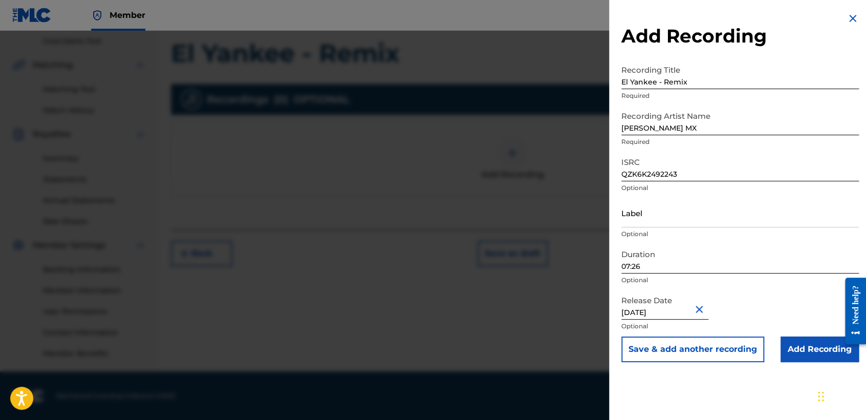
click at [793, 357] on input "Add Recording" at bounding box center [819, 349] width 78 height 26
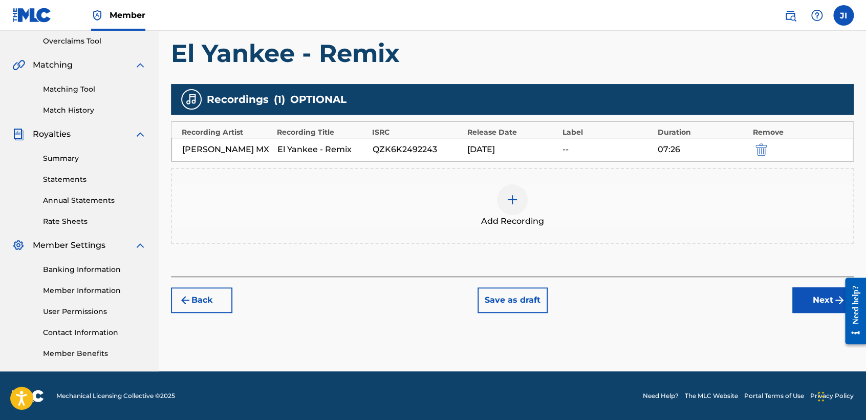
click at [831, 302] on button "Next" at bounding box center [822, 300] width 61 height 26
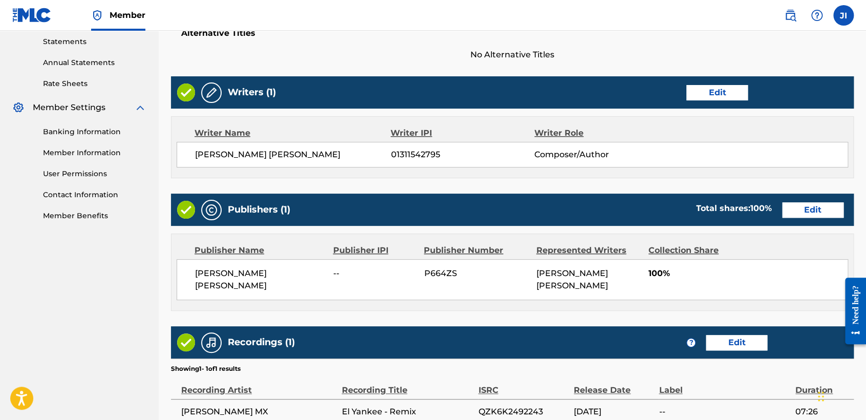
scroll to position [444, 0]
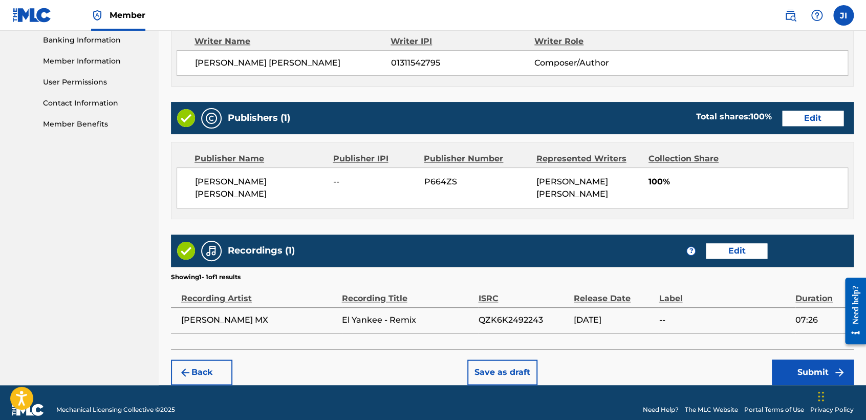
click at [806, 373] on button "Submit" at bounding box center [813, 372] width 82 height 26
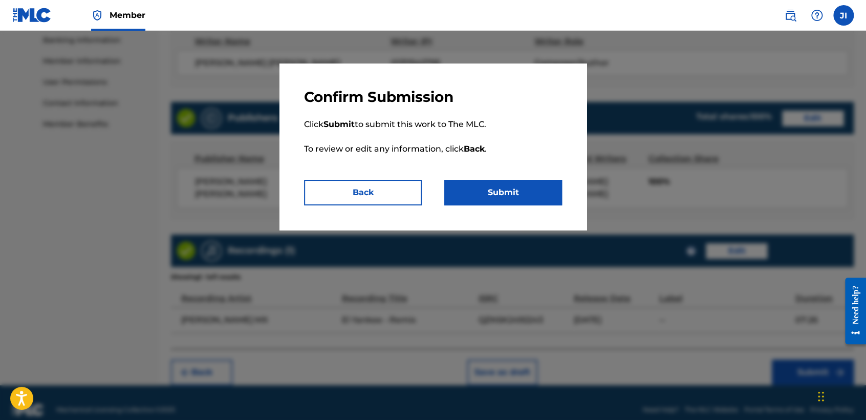
click at [531, 194] on button "Submit" at bounding box center [503, 193] width 118 height 26
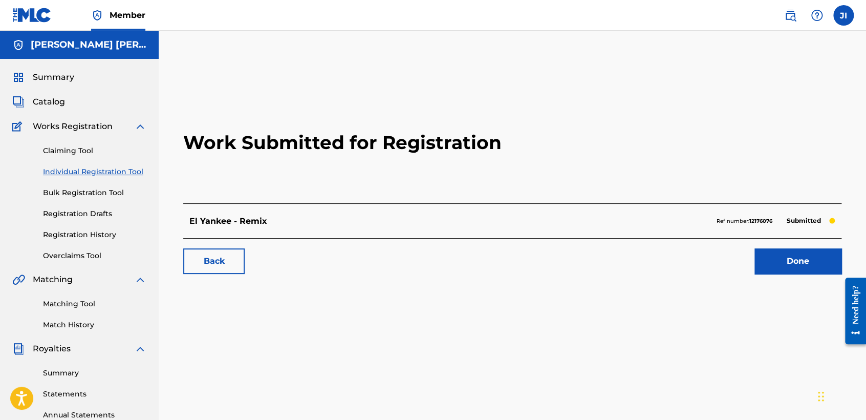
click at [532, 198] on h2 "Work Submitted for Registration" at bounding box center [512, 142] width 658 height 121
